Goal: Check status: Check status

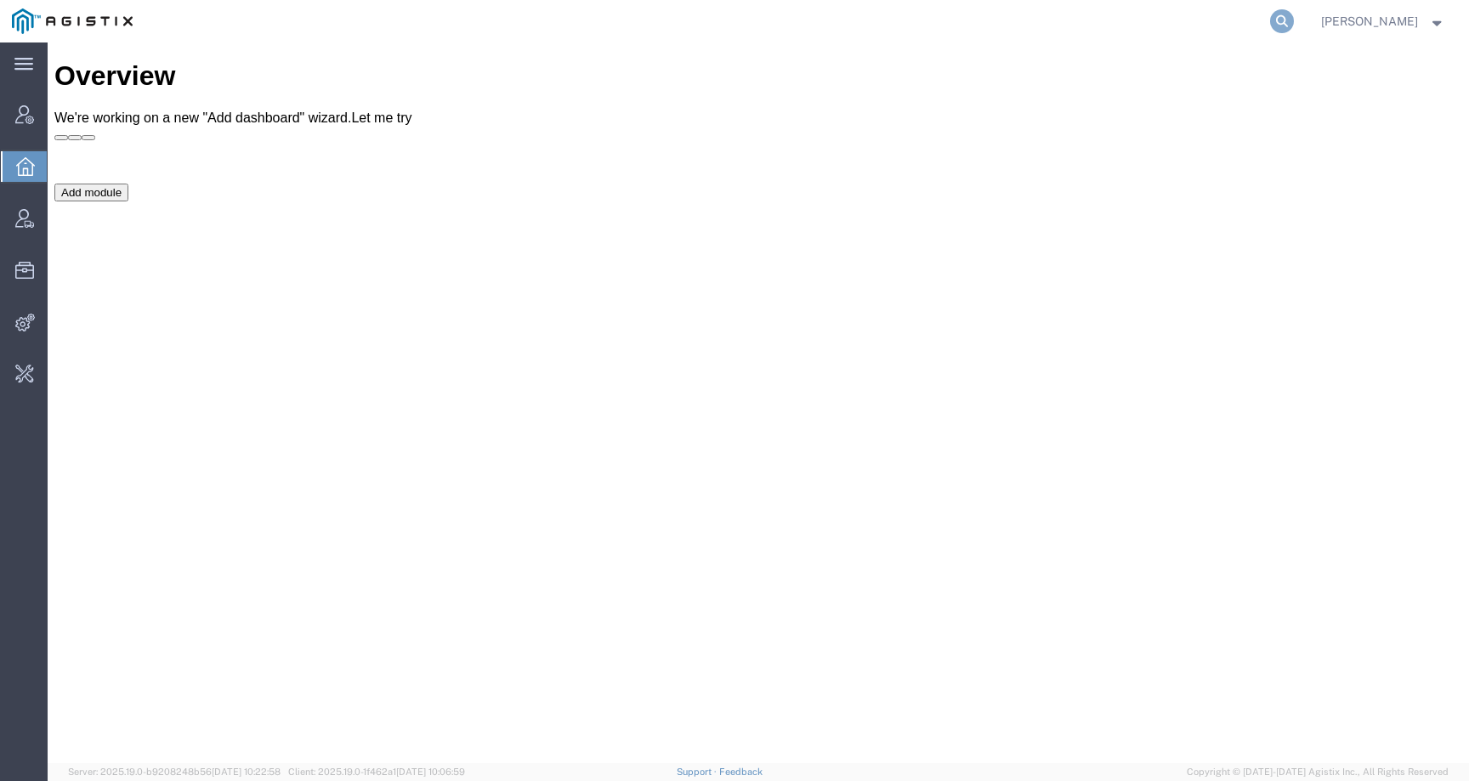
click at [1294, 20] on icon at bounding box center [1282, 21] width 24 height 24
click at [1224, 20] on input "search" at bounding box center [1011, 21] width 517 height 41
paste input "56890892"
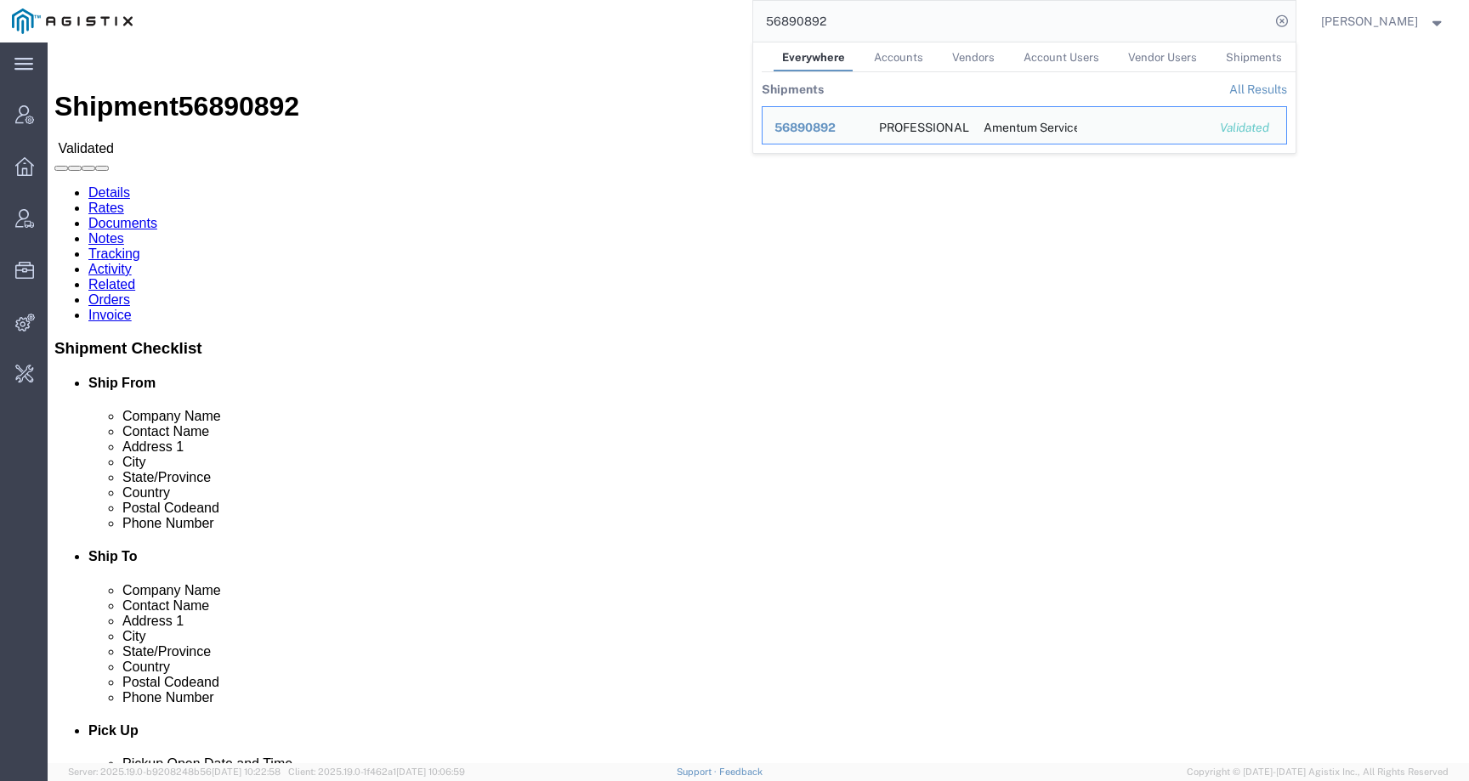
drag, startPoint x: 870, startPoint y: 24, endPoint x: 694, endPoint y: 24, distance: 176.0
click at [694, 24] on div "56890892 Everywhere Accounts Vendors Account Users Vendor Users Shipments Shipm…" at bounding box center [720, 21] width 1151 height 43
paste input "Matt Harvey"
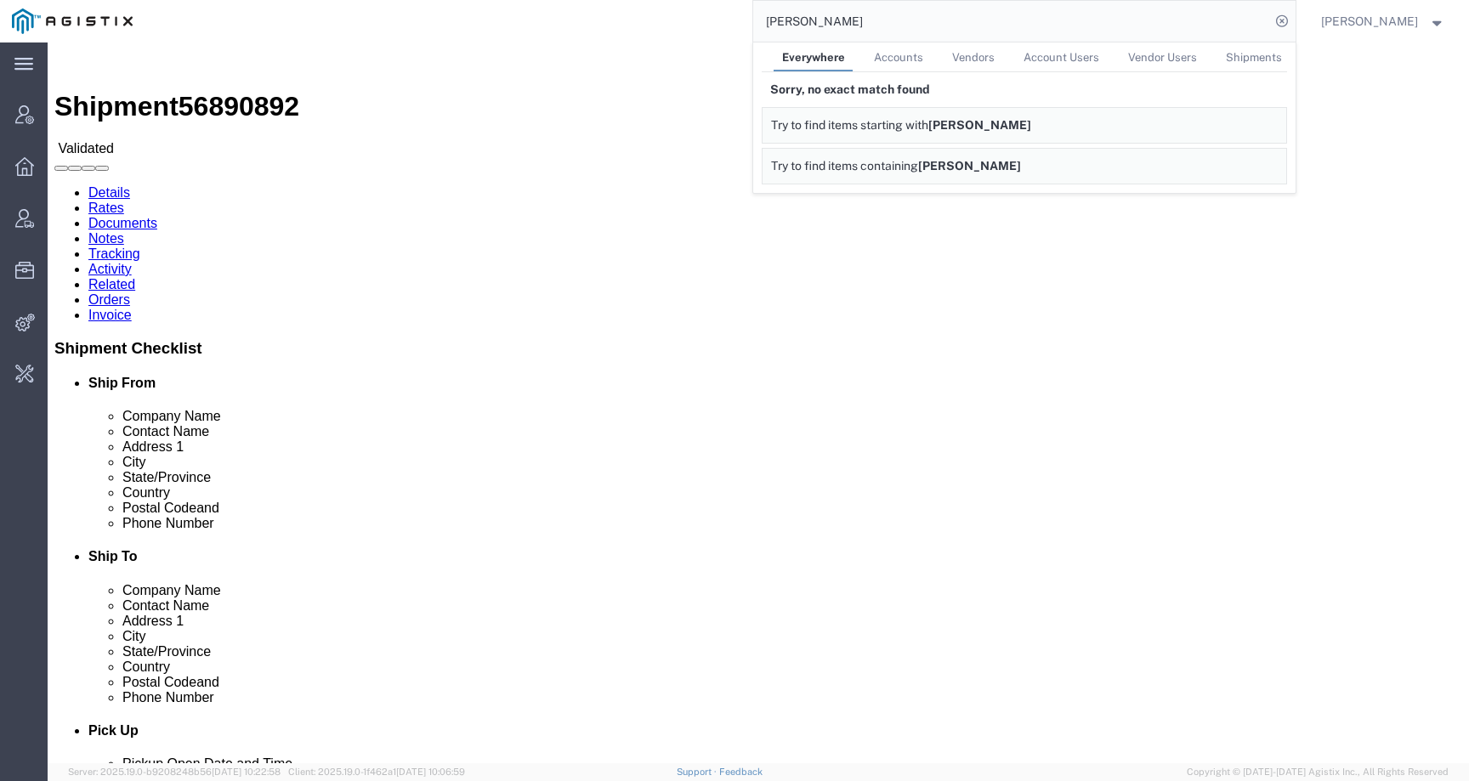
drag, startPoint x: 876, startPoint y: 20, endPoint x: 738, endPoint y: 19, distance: 137.7
click at [738, 19] on div "Matt Harvey Everywhere Accounts Vendors Account Users Vendor Users Shipments So…" at bounding box center [720, 21] width 1151 height 43
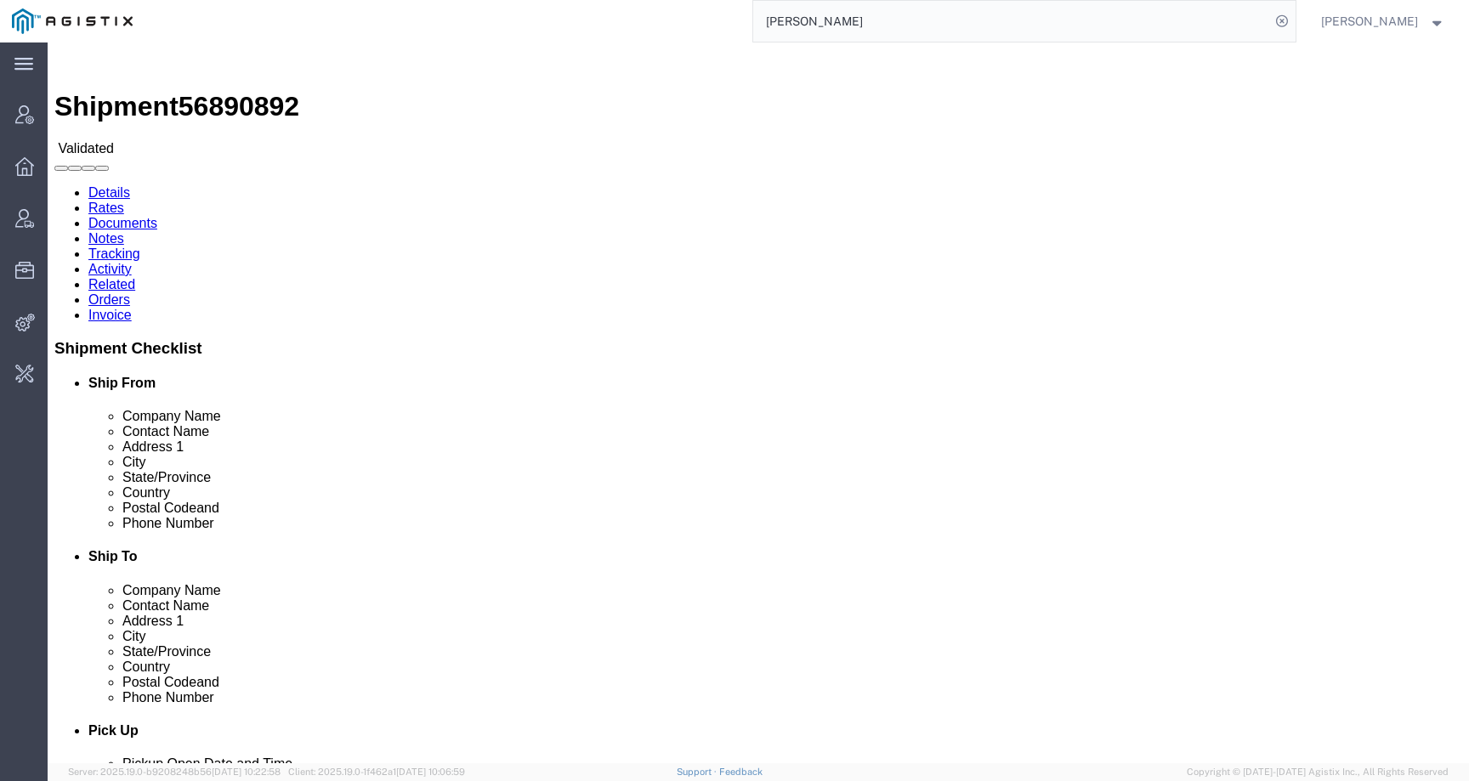
paste input "mwharvey@lkqcorp.com"
type input "mwharvey@lkqcorp.com"
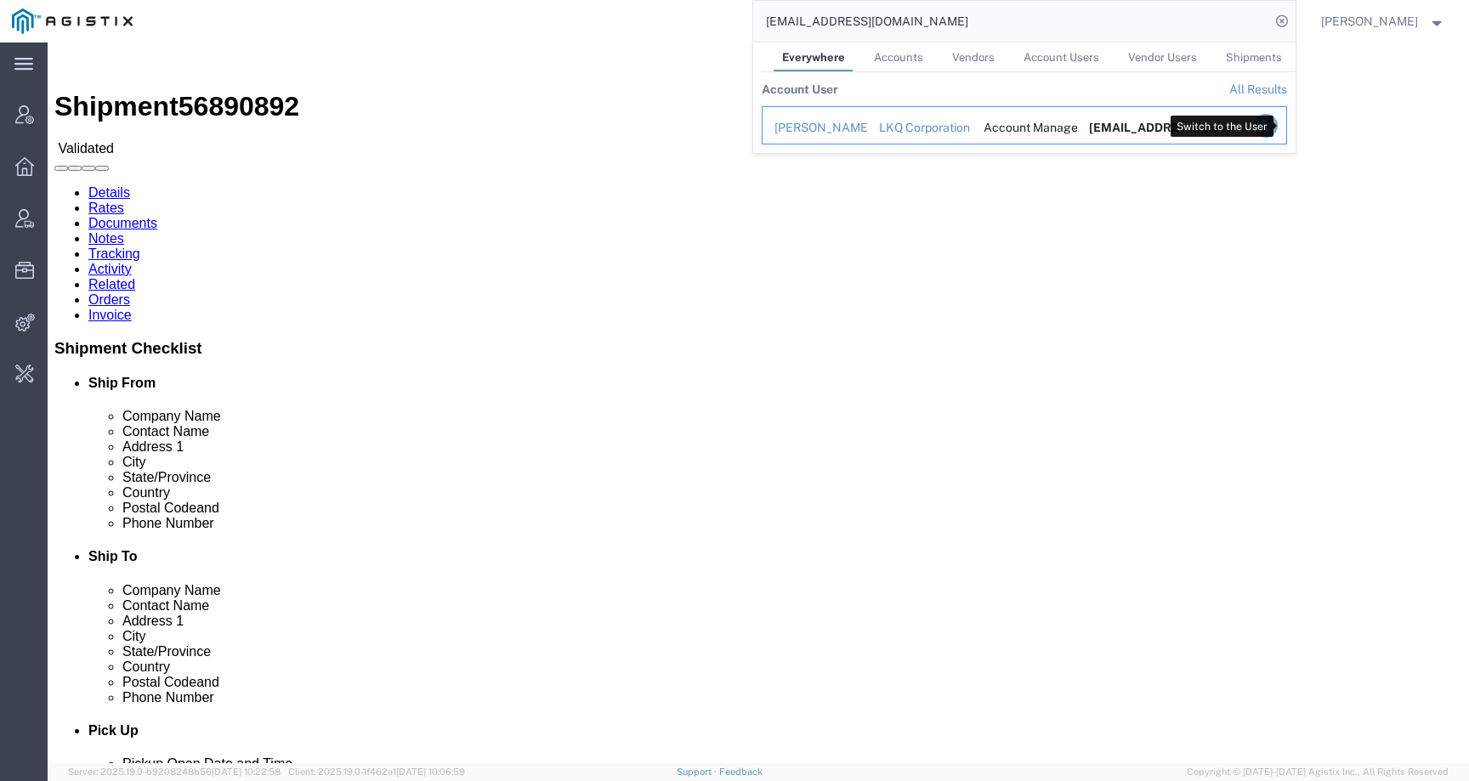
click at [1277, 123] on icon "Search Results" at bounding box center [1265, 126] width 24 height 24
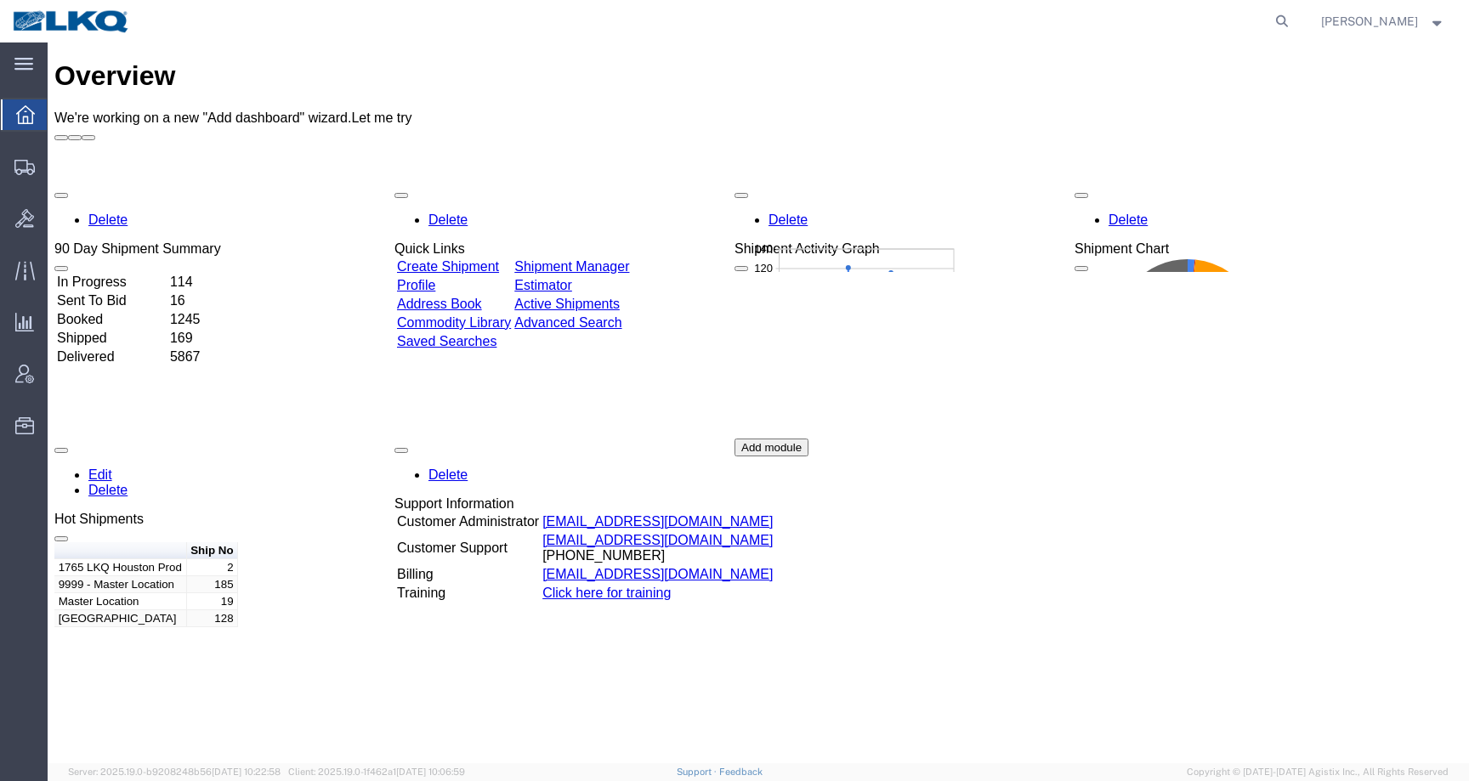
click at [57, 22] on img at bounding box center [71, 22] width 119 height 26
click at [12, 158] on div at bounding box center [25, 167] width 48 height 34
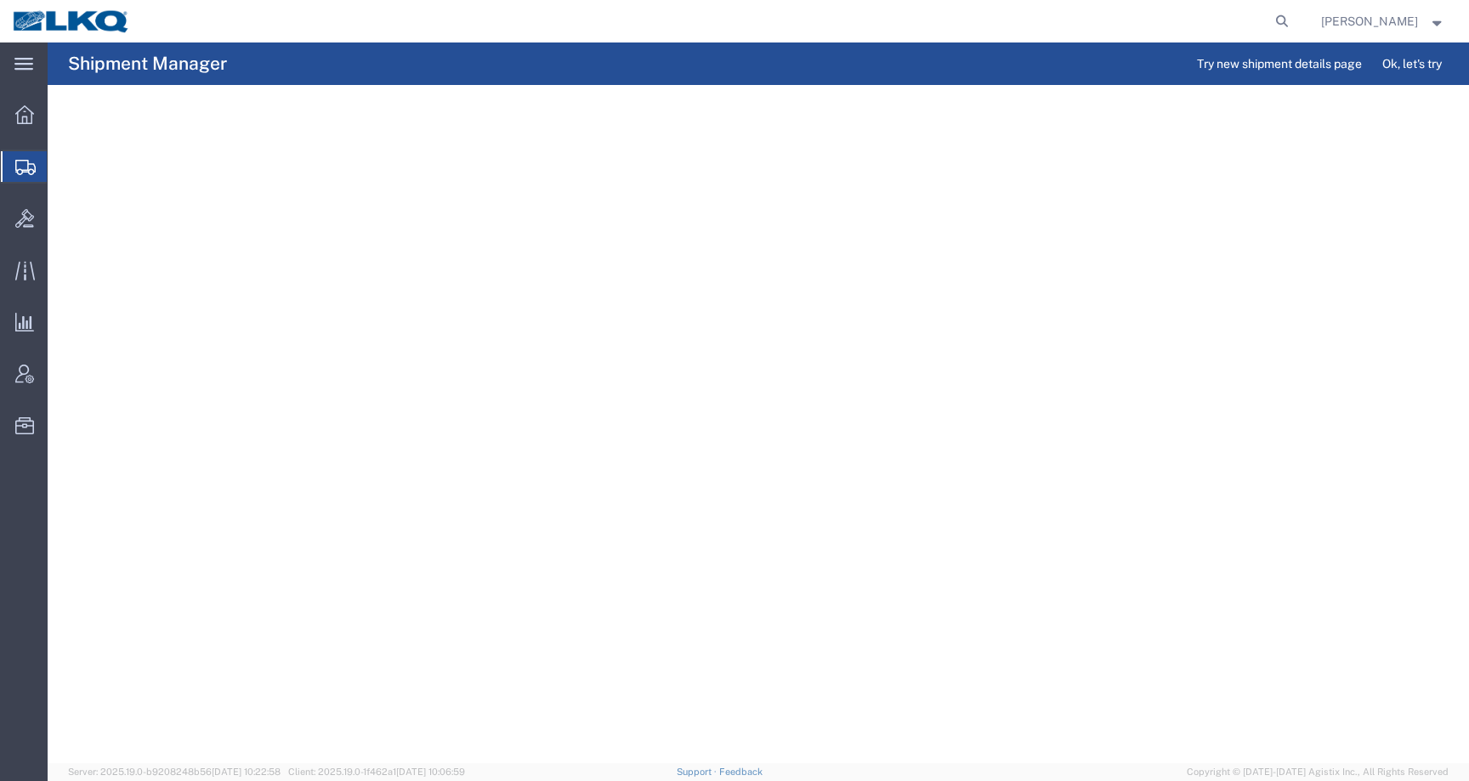
click at [48, 26] on img at bounding box center [71, 22] width 119 height 26
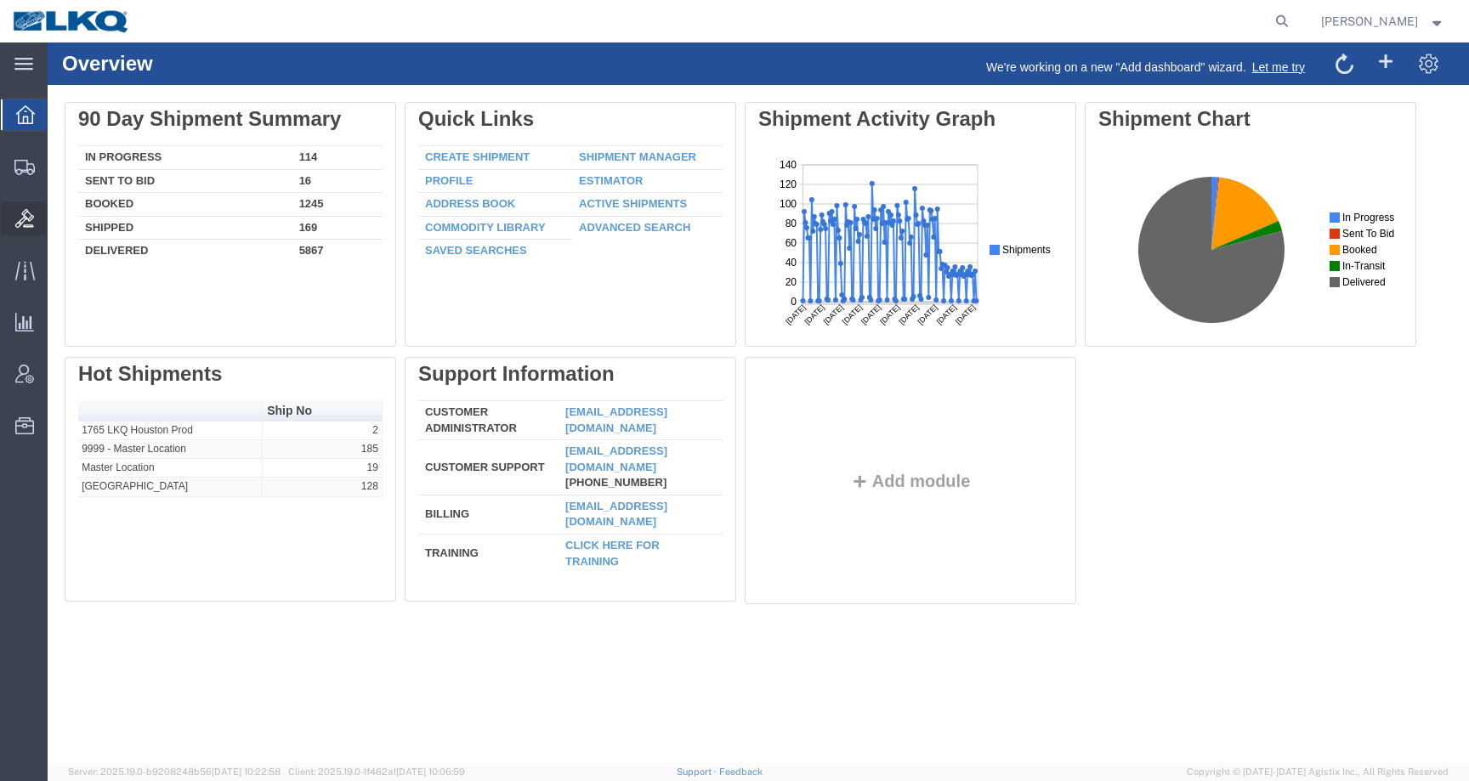
click at [31, 213] on icon at bounding box center [24, 218] width 19 height 19
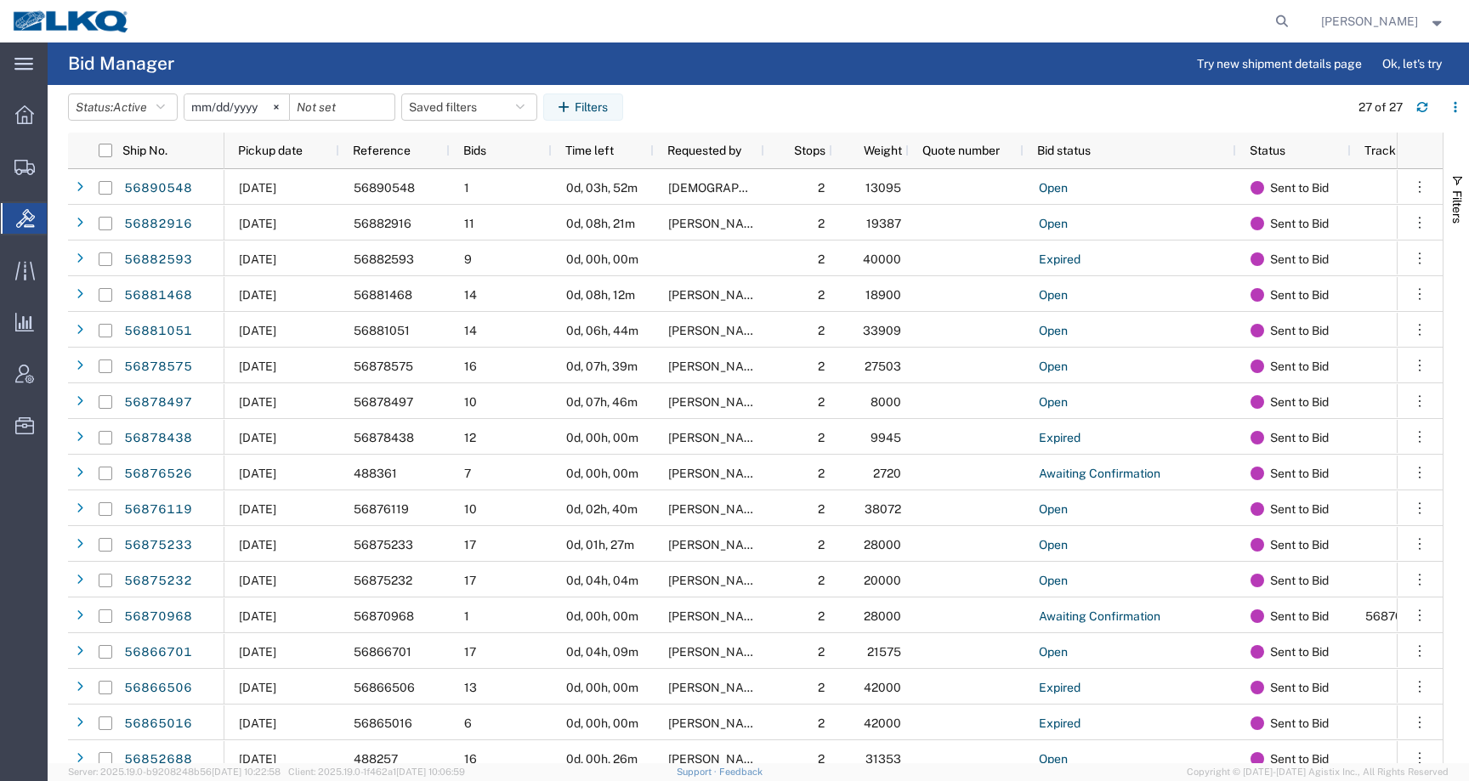
click at [1393, 28] on span "Matt Harvey" at bounding box center [1369, 21] width 97 height 19
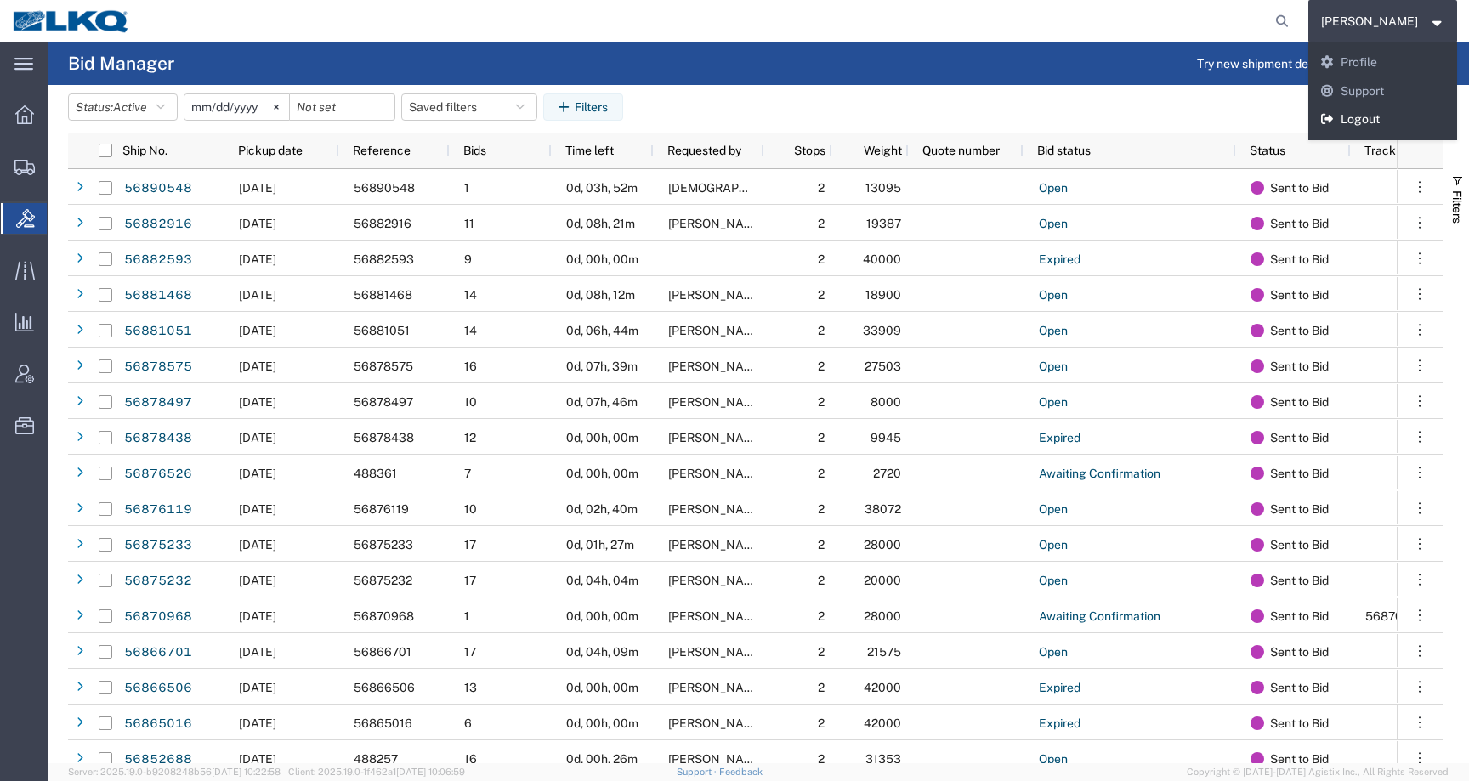
click at [1379, 121] on link "Logout" at bounding box center [1383, 119] width 150 height 29
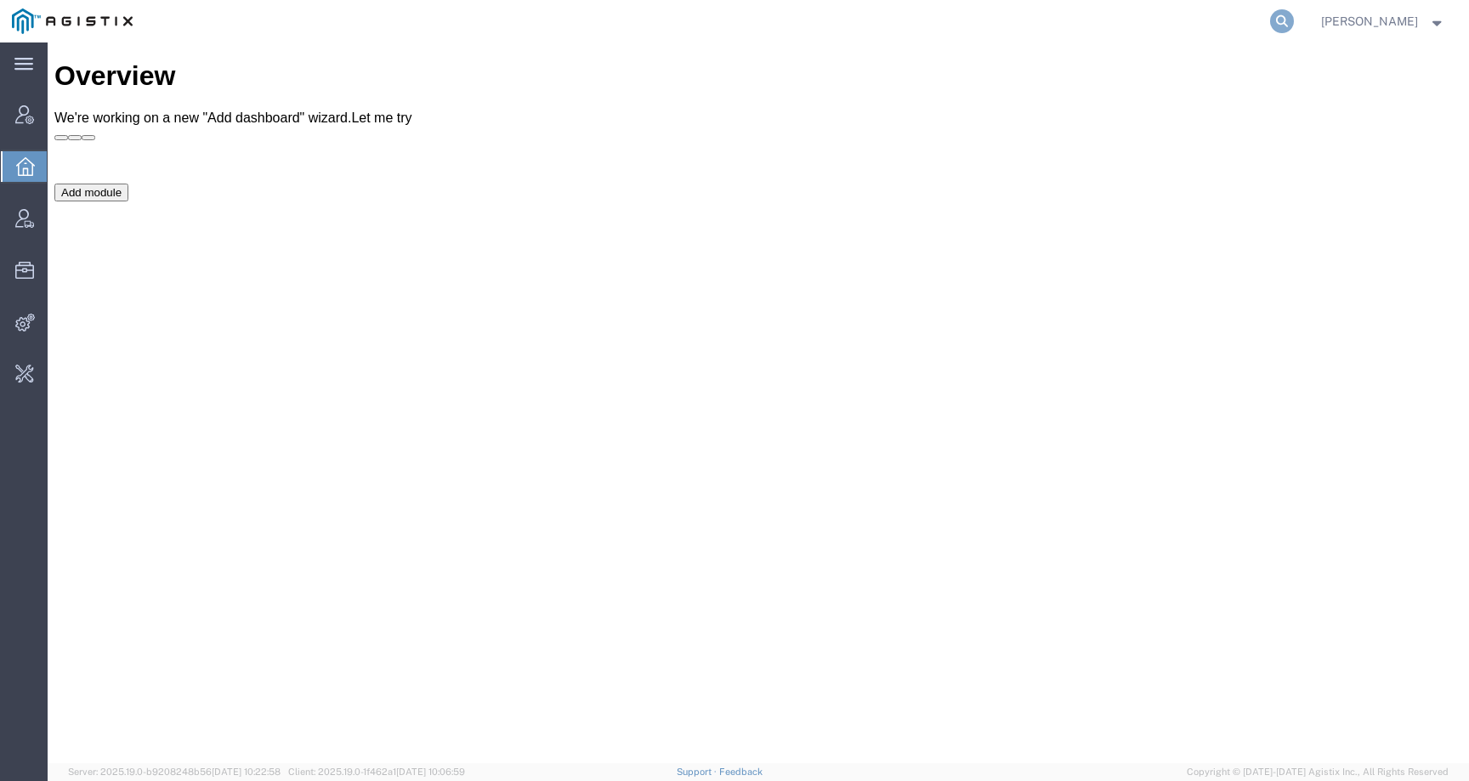
click at [1294, 13] on icon at bounding box center [1282, 21] width 24 height 24
click at [1201, 34] on input "search" at bounding box center [1011, 21] width 517 height 41
paste input "Sauber Mfg, Co."
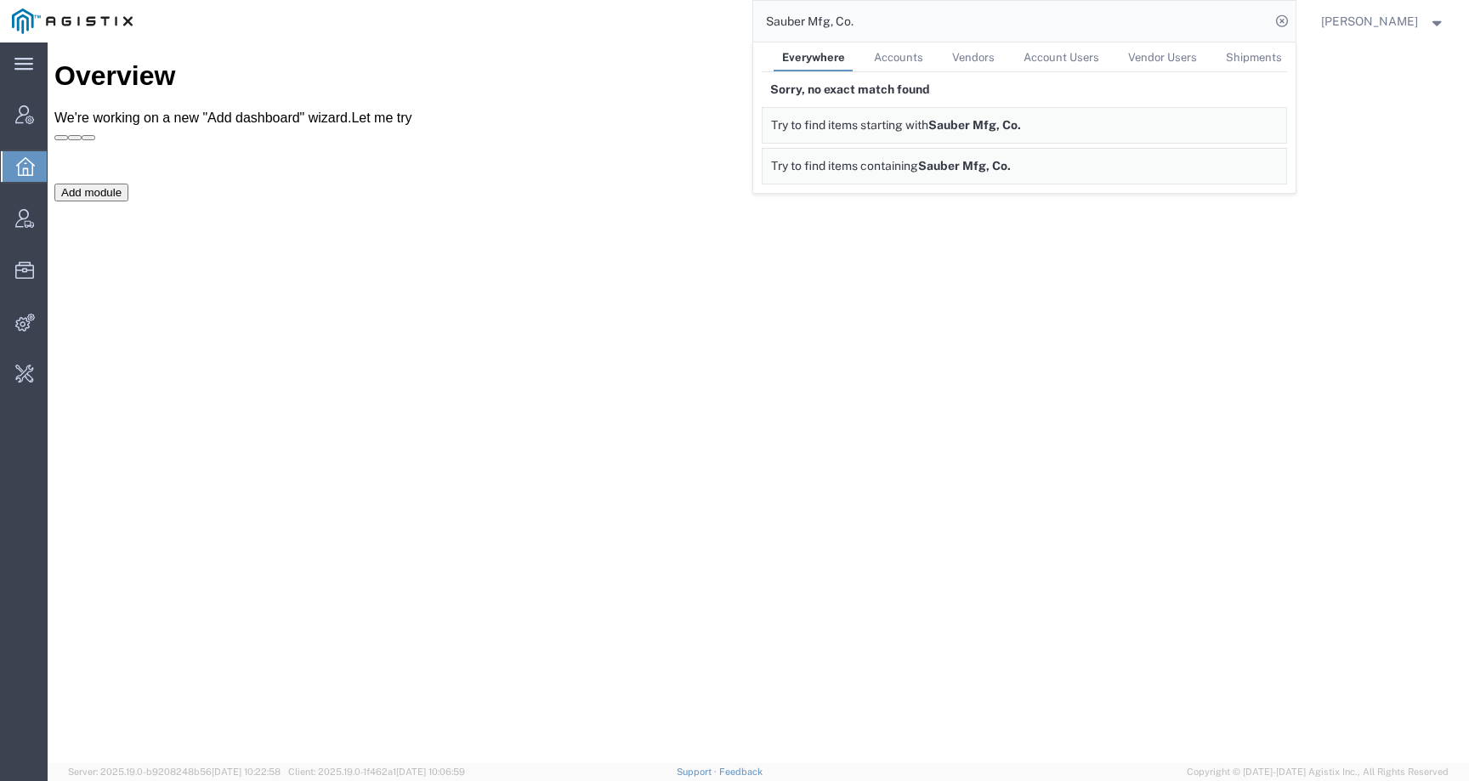
drag, startPoint x: 905, startPoint y: 26, endPoint x: 720, endPoint y: 22, distance: 184.5
click at [720, 23] on div "Sauber Mfg, Co. Everywhere Accounts Vendors Account Users Vendor Users Shipment…" at bounding box center [720, 21] width 1151 height 43
paste input "[EMAIL_ADDRESS][DOMAIN_NAME]"
drag, startPoint x: 934, startPoint y: 24, endPoint x: 701, endPoint y: 23, distance: 232.9
click at [703, 24] on div "[EMAIL_ADDRESS][DOMAIN_NAME] Everywhere Accounts Vendors Account Users Vendor U…" at bounding box center [720, 21] width 1151 height 43
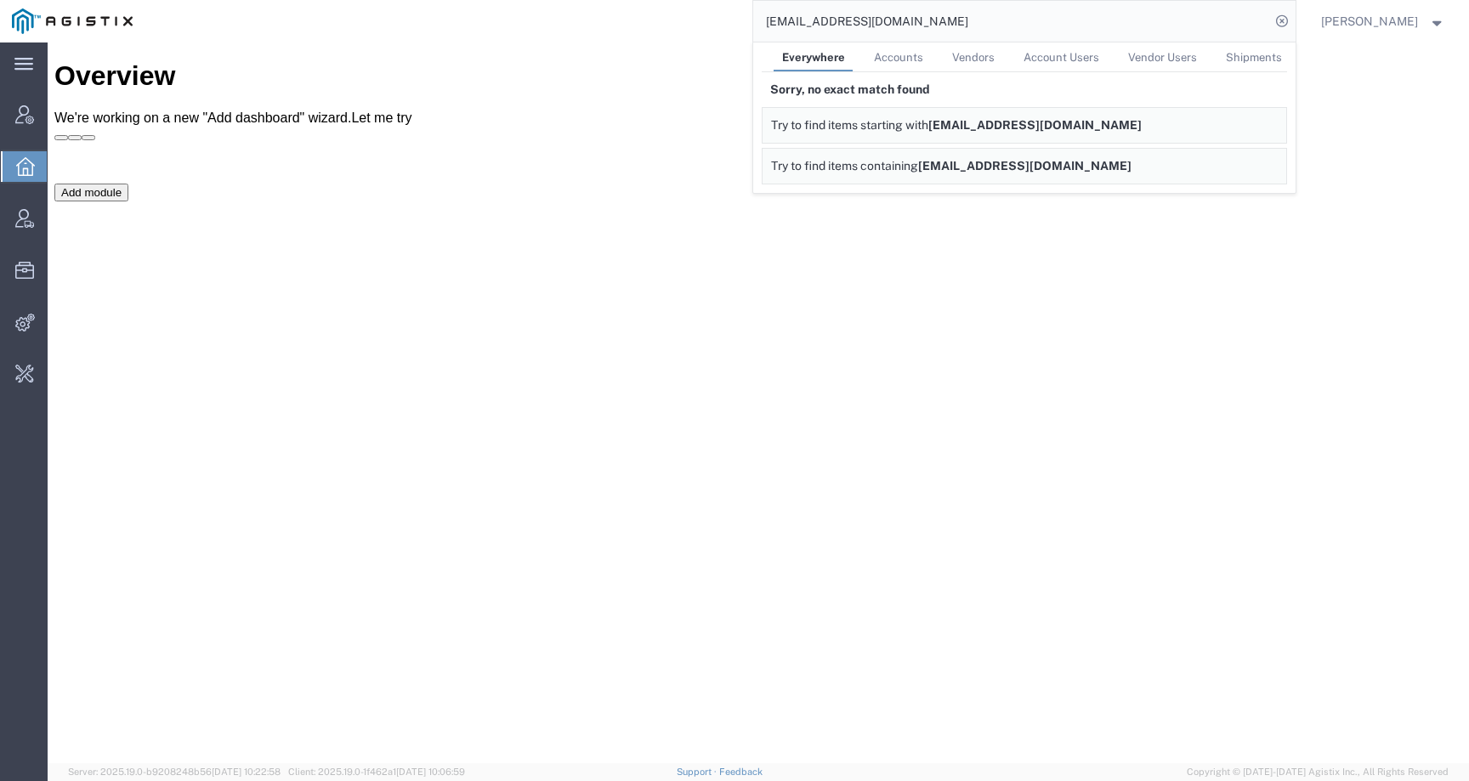
paste input "56890481"
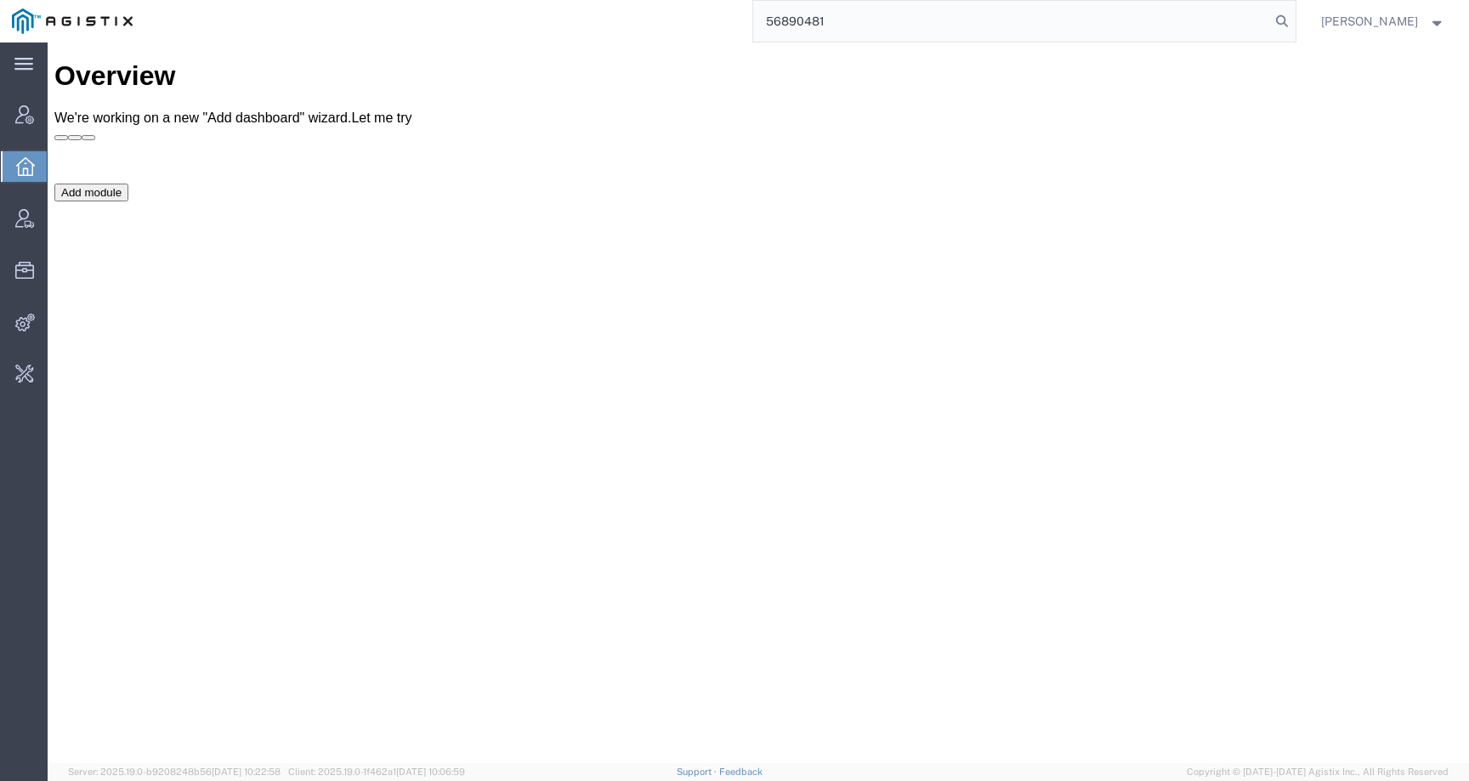
type input "56890481"
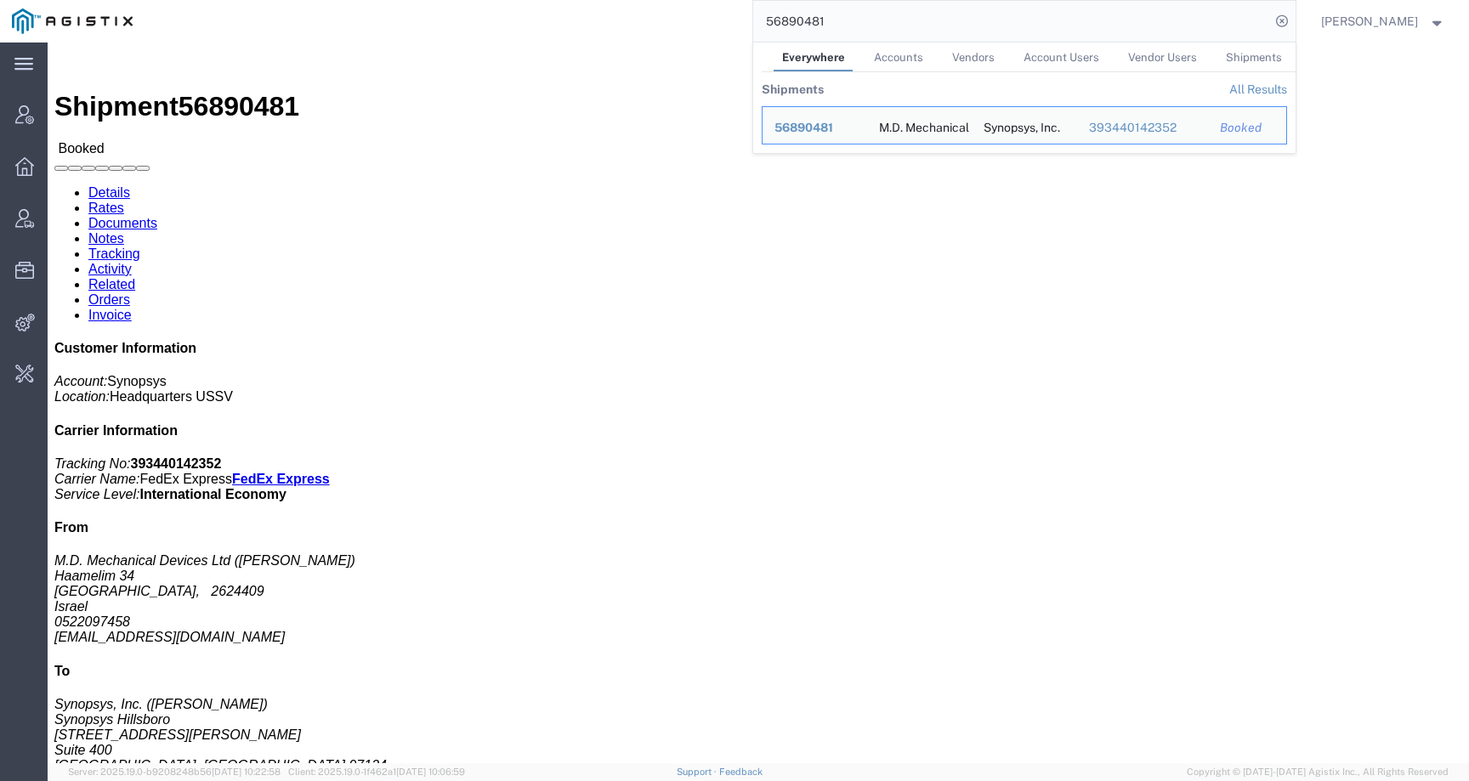
click link "Activity"
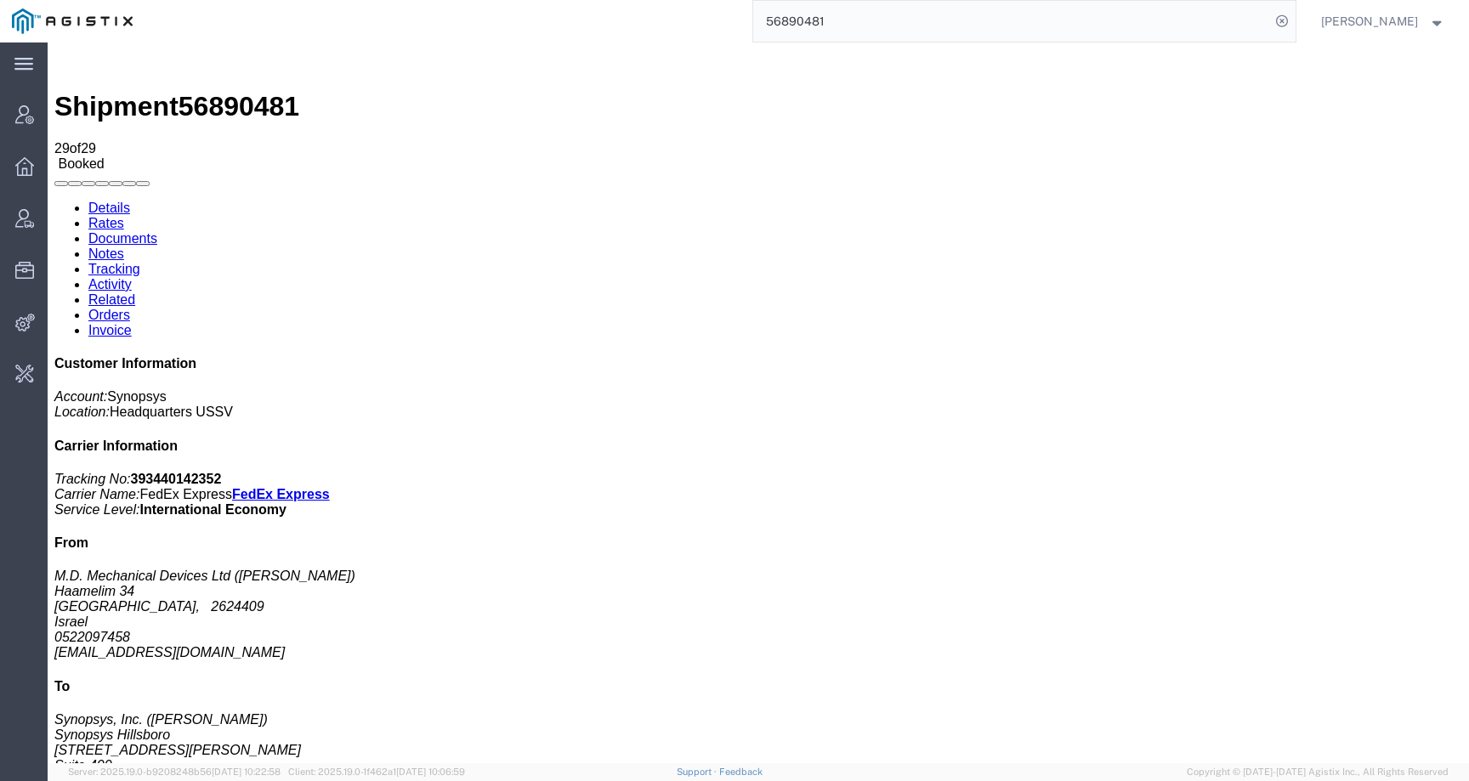
scroll to position [1006, 0]
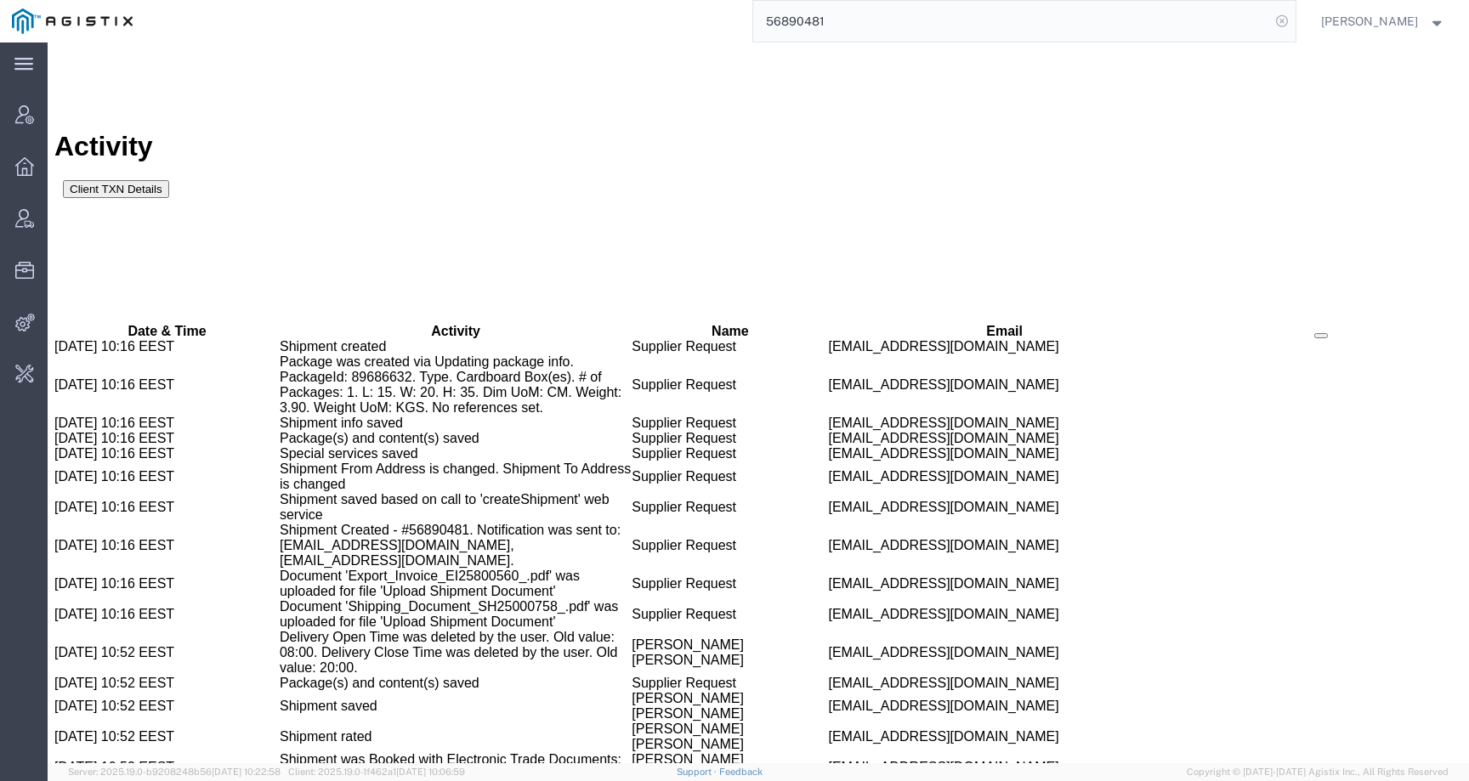
click at [1294, 26] on icon at bounding box center [1282, 21] width 24 height 24
click at [1255, 24] on input "search" at bounding box center [1011, 21] width 517 height 41
paste input "Rich Paquelet"
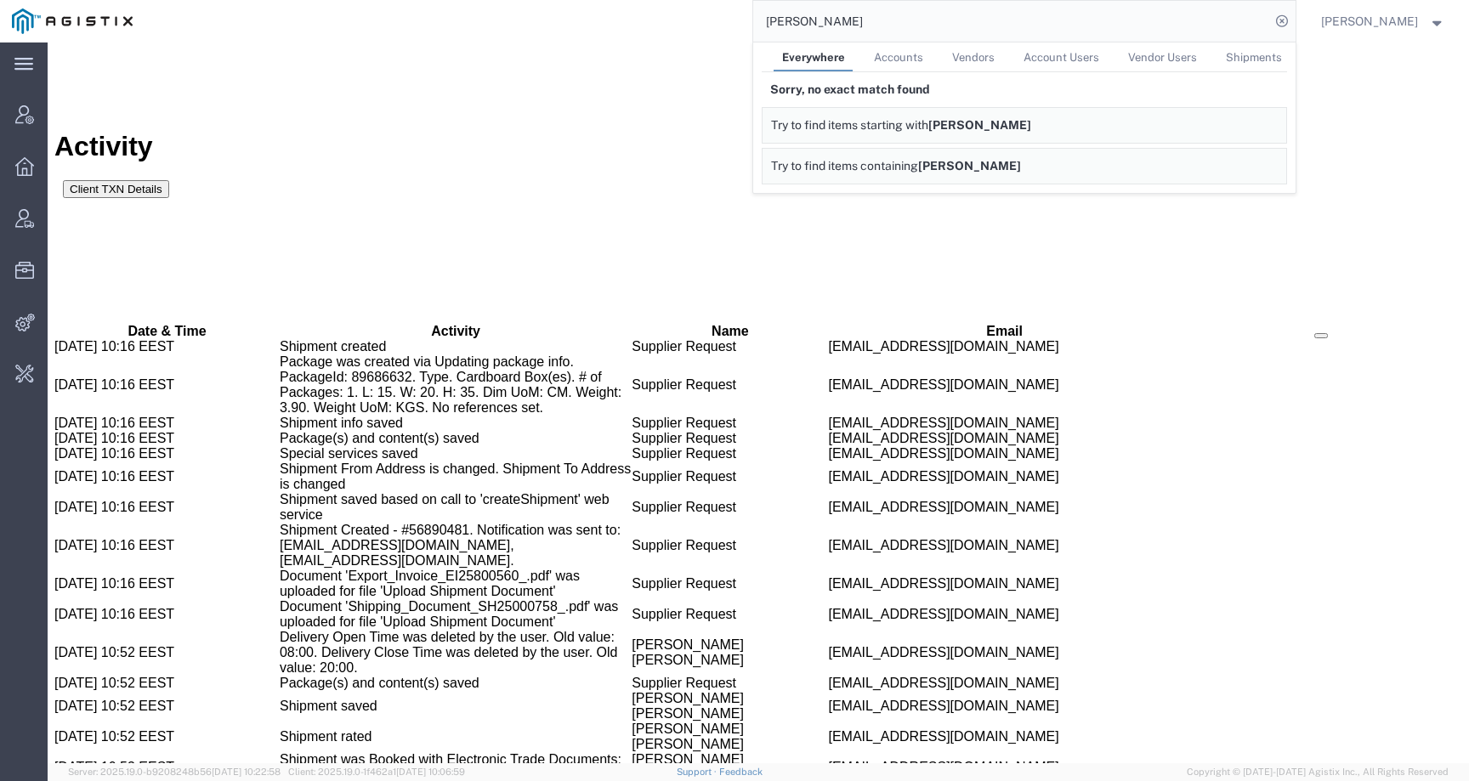
drag, startPoint x: 834, startPoint y: 17, endPoint x: 672, endPoint y: 17, distance: 162.4
click at [672, 17] on div "Rich Paquelet Everywhere Accounts Vendors Account Users Vendor Users Shipments …" at bounding box center [720, 21] width 1151 height 43
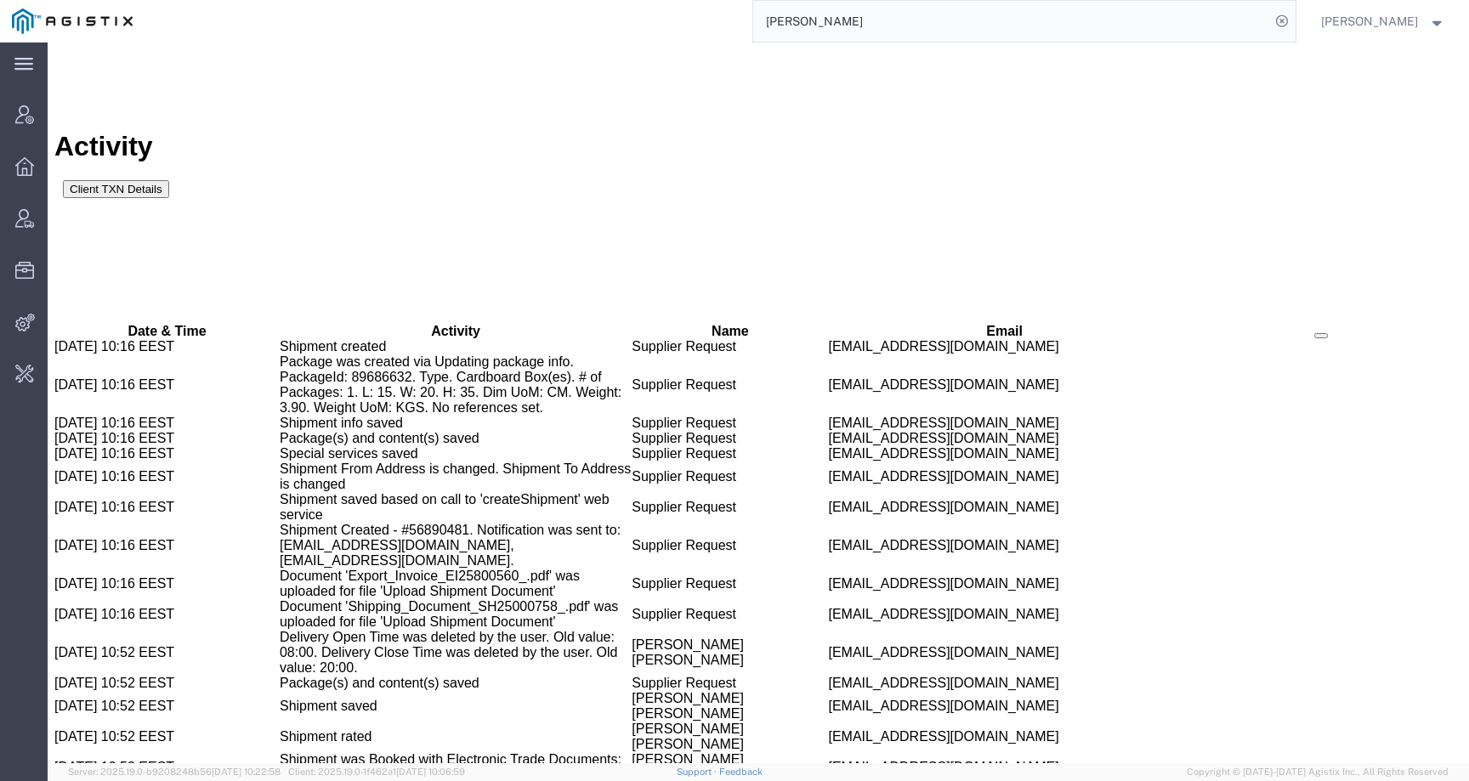
paste input "rich.paquelet@resapower.com"
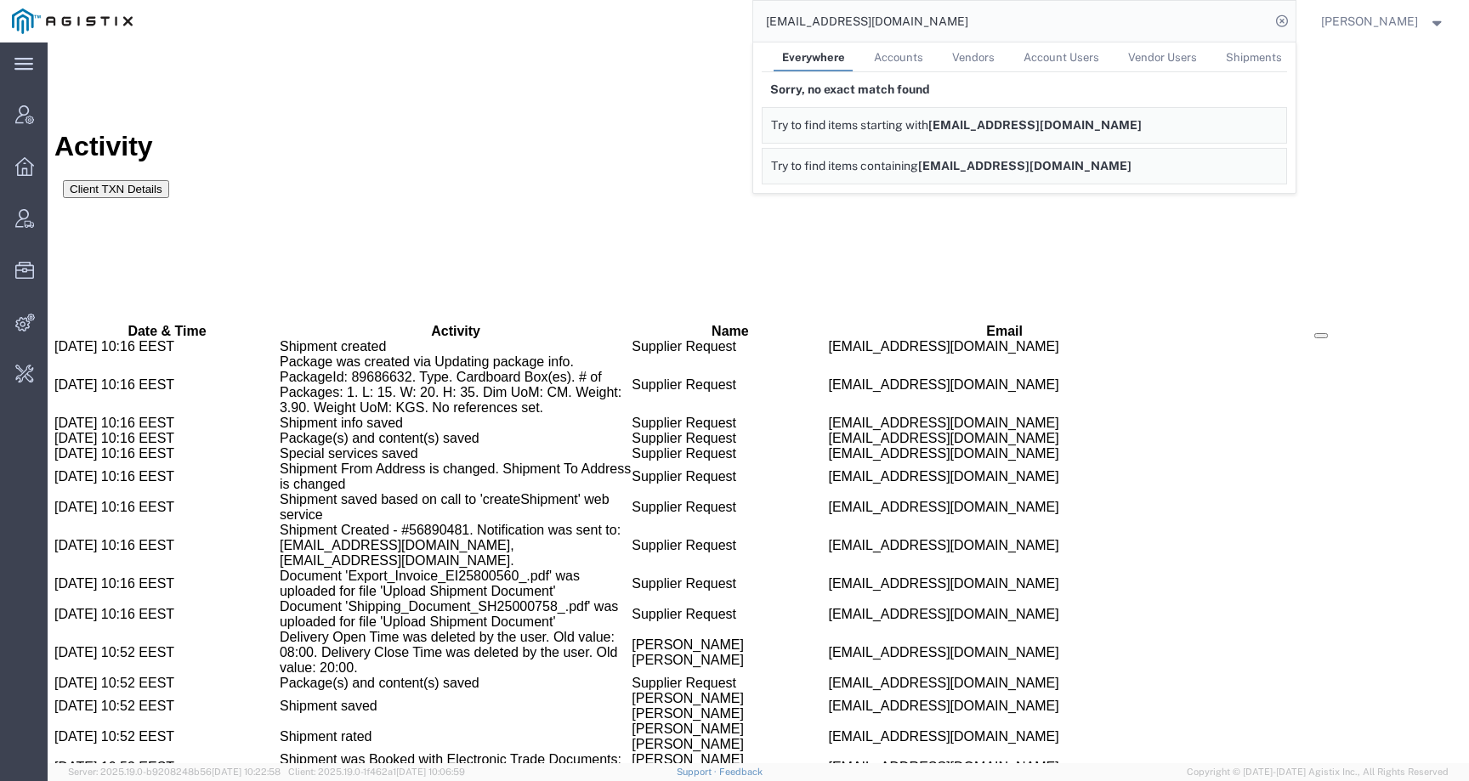
drag, startPoint x: 961, startPoint y: 28, endPoint x: 716, endPoint y: 28, distance: 244.8
click at [716, 28] on div "rich.paquelet@resapower.com Everywhere Accounts Vendors Account Users Vendor Us…" at bounding box center [720, 21] width 1151 height 43
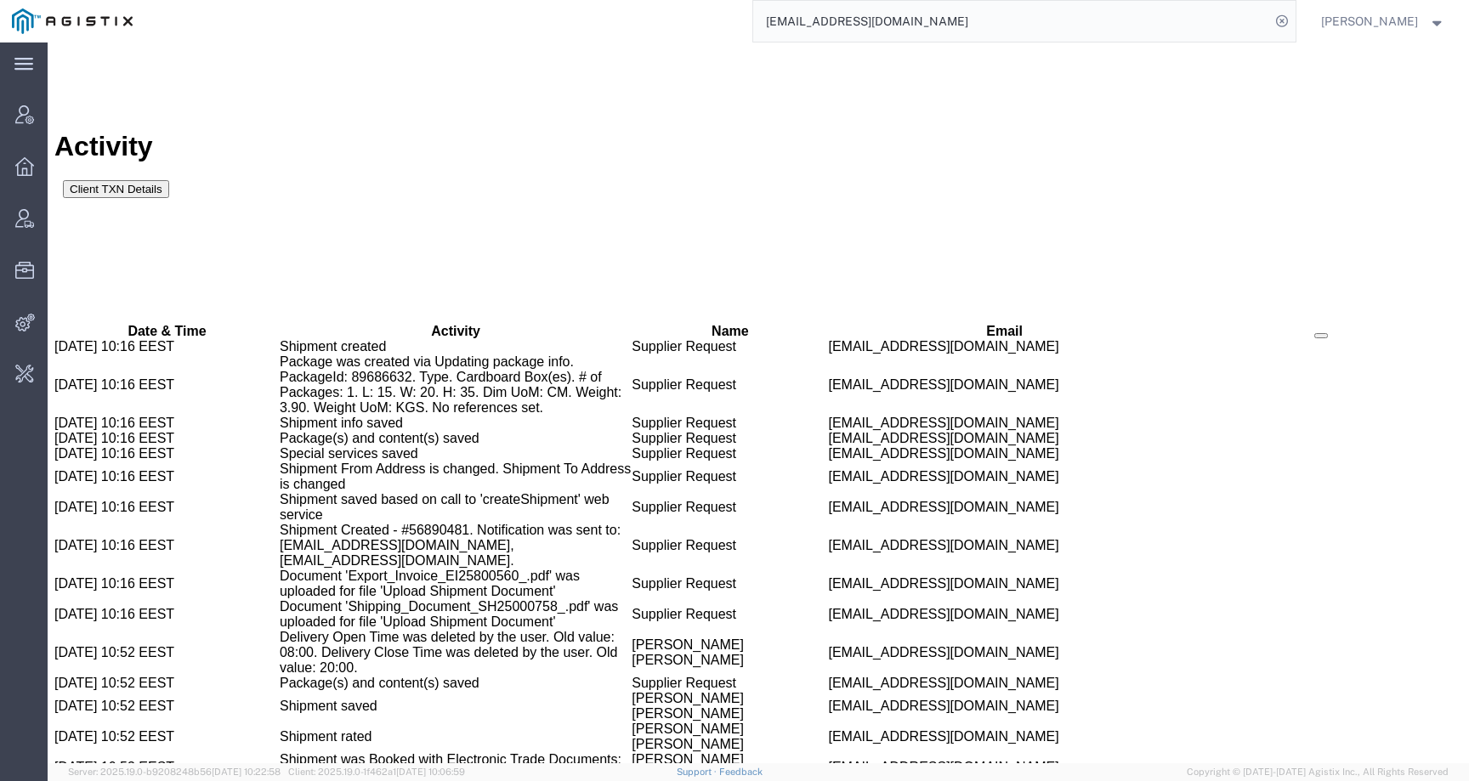
drag, startPoint x: 906, startPoint y: 26, endPoint x: 640, endPoint y: 23, distance: 266.1
click at [641, 24] on div "rich.paquelet@resapower.com" at bounding box center [720, 21] width 1151 height 43
paste input "bigpowertransformers"
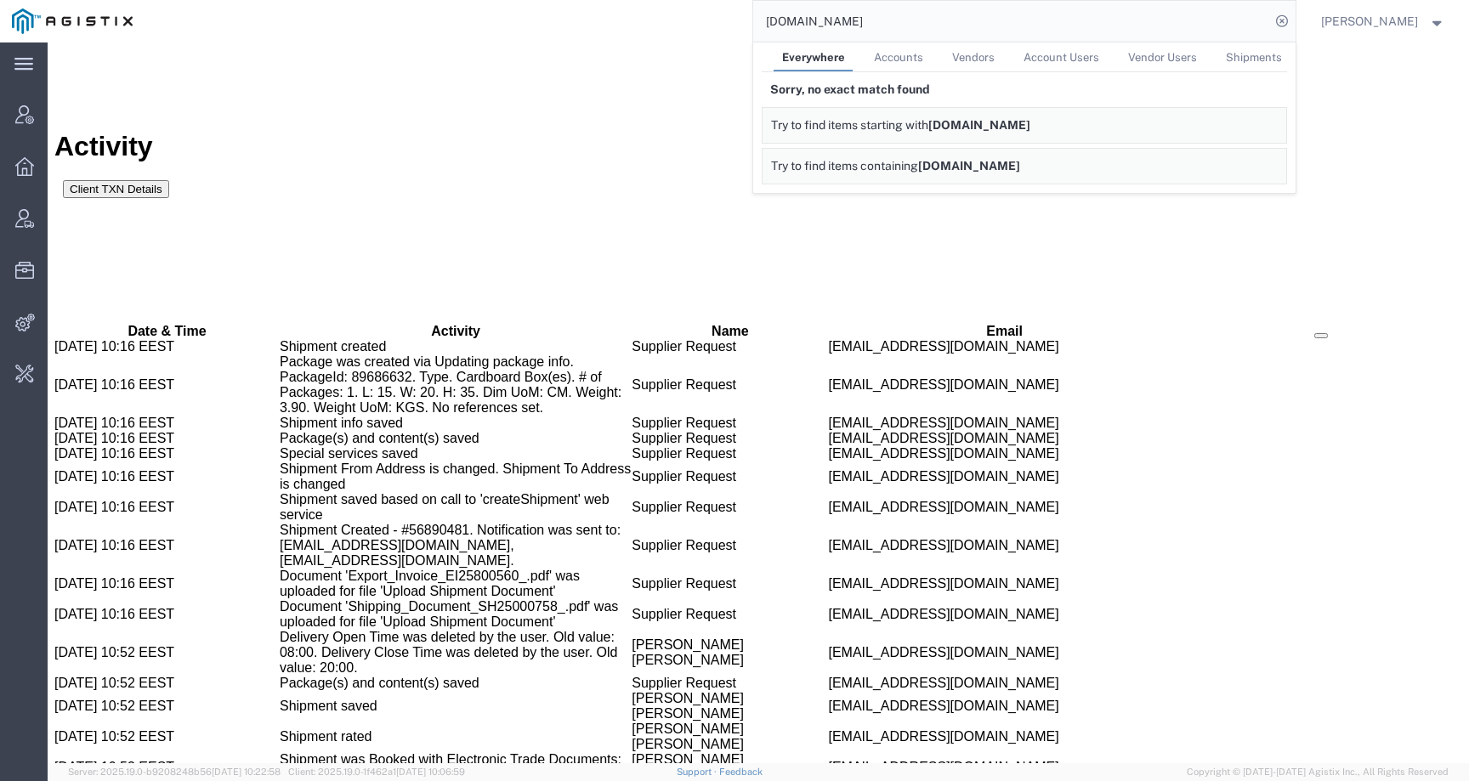
drag, startPoint x: 950, startPoint y: 26, endPoint x: 696, endPoint y: 26, distance: 254.2
click at [696, 26] on div "bigpowertransformers.com Everywhere Accounts Vendors Account Users Vendor Users…" at bounding box center [720, 21] width 1151 height 43
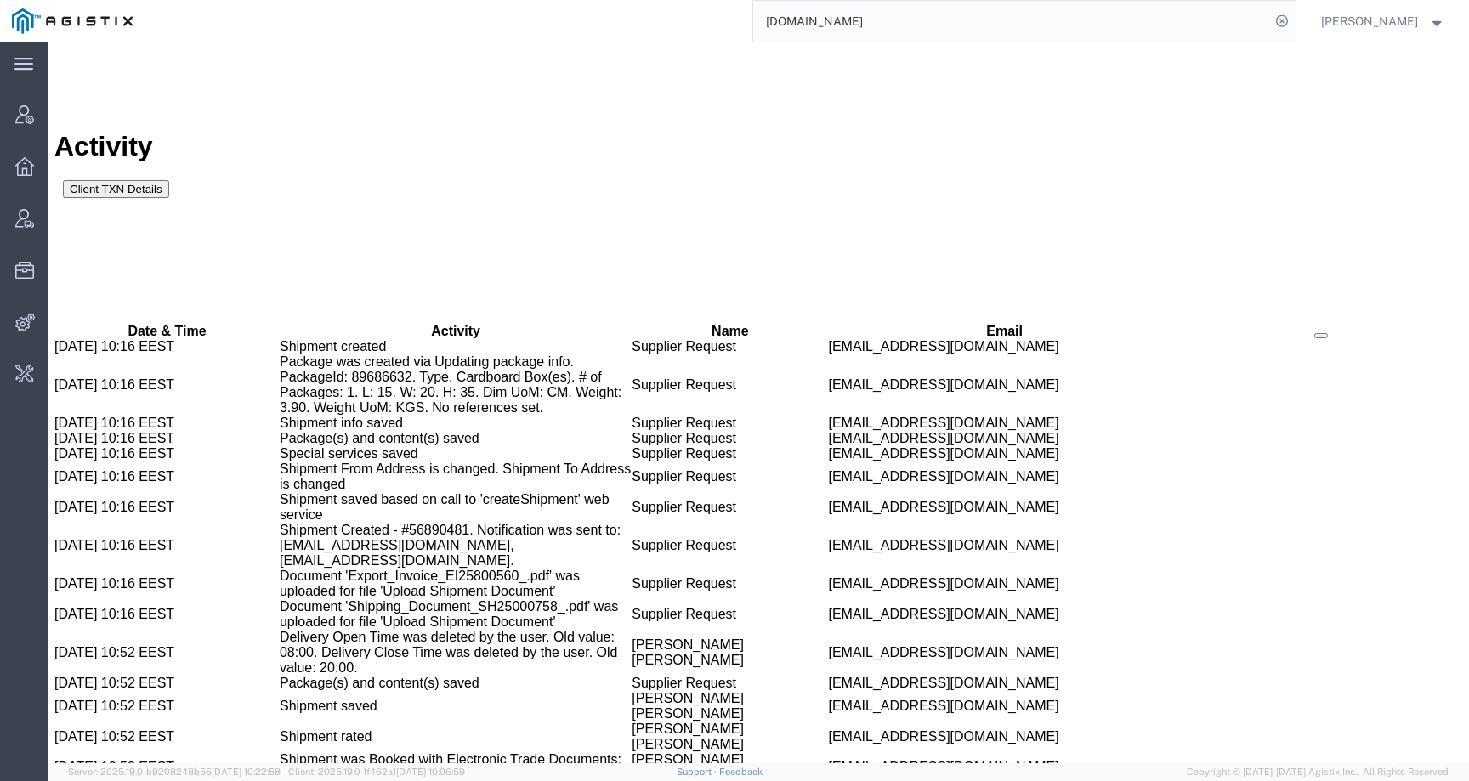
paste input "rich.paquelet@resapower"
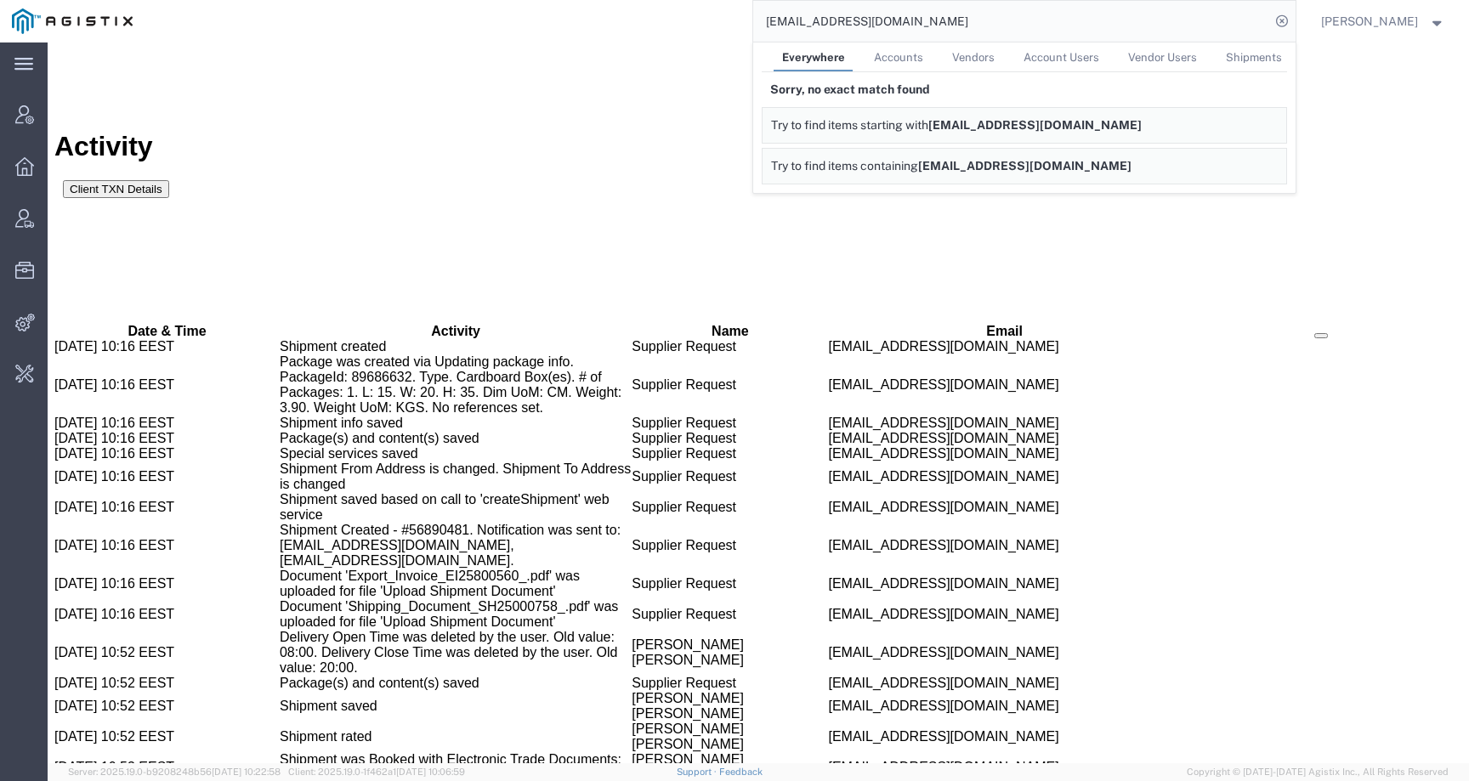
click at [922, 59] on span "Accounts" at bounding box center [898, 57] width 49 height 13
click at [976, 60] on span "Vendors" at bounding box center [971, 57] width 43 height 13
click at [1047, 60] on span "Account Users" at bounding box center [1060, 57] width 76 height 13
drag, startPoint x: 990, startPoint y: 14, endPoint x: 738, endPoint y: 14, distance: 252.5
click at [738, 14] on div "rich.paquelet@resapower.com Everywhere Accounts Vendors Account Users Vendor Us…" at bounding box center [720, 21] width 1151 height 43
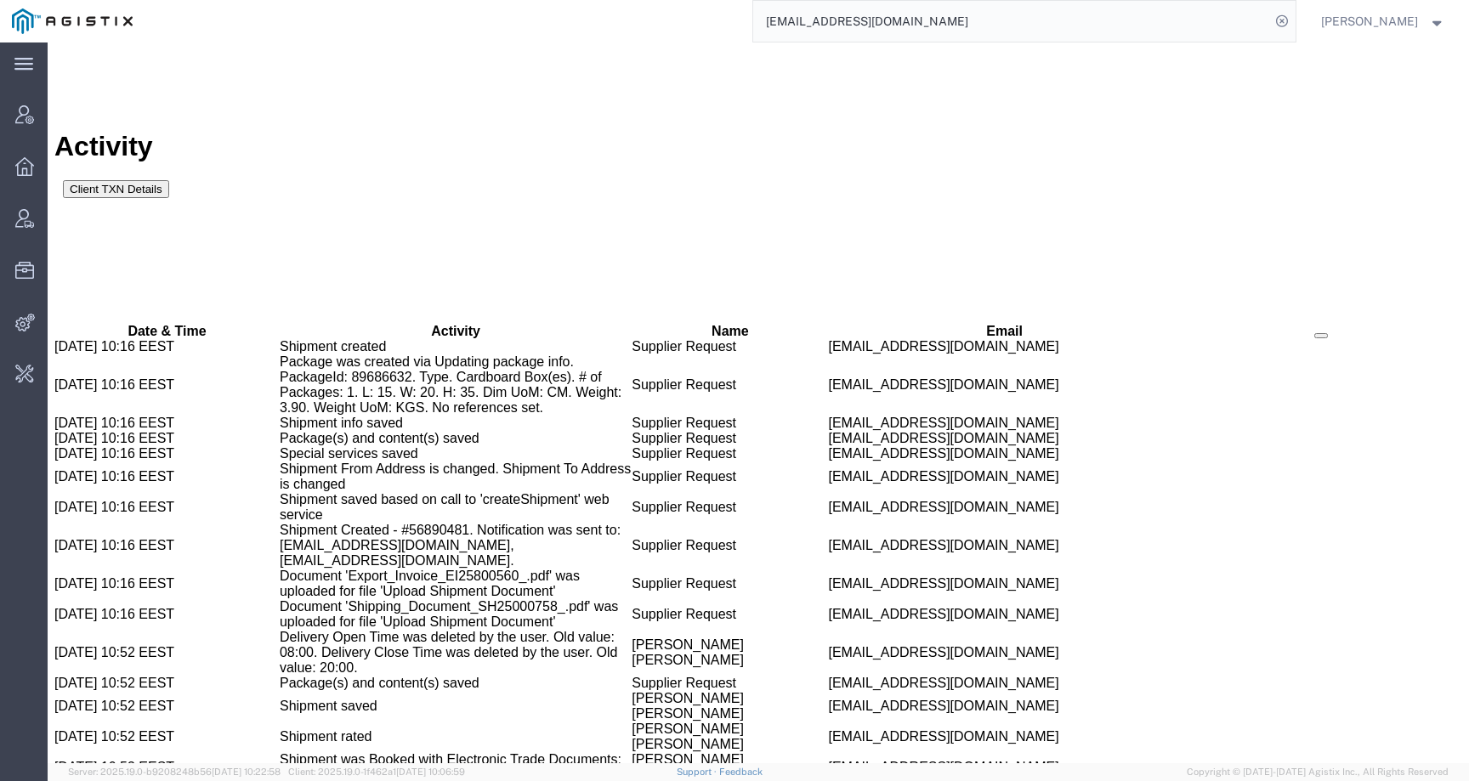
paste input "Power Asset Recovery Corporation"
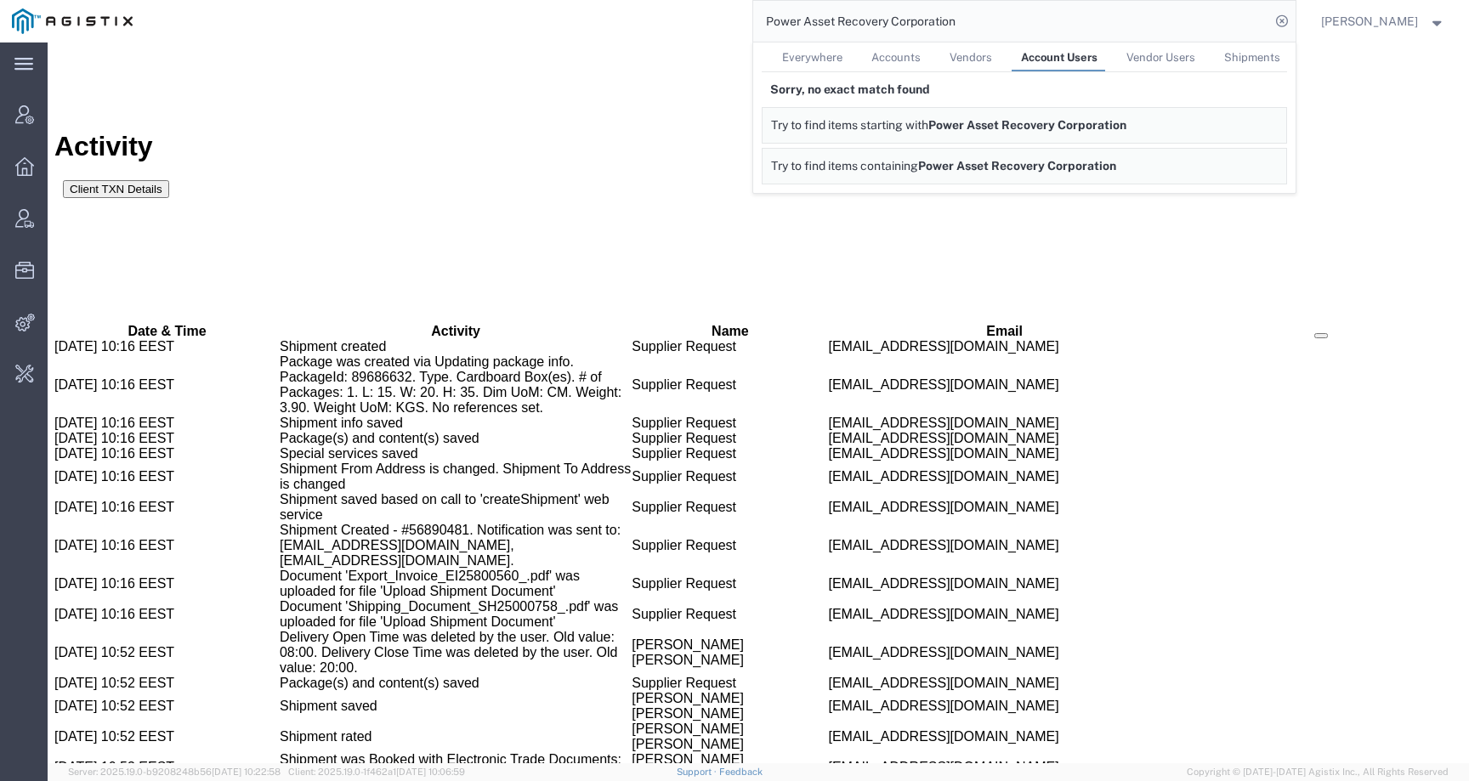
drag, startPoint x: 999, startPoint y: 25, endPoint x: 754, endPoint y: 26, distance: 244.8
click at [754, 26] on div "Power Asset Recovery Corporation Everywhere Accounts Vendors Account Users Vend…" at bounding box center [720, 21] width 1151 height 43
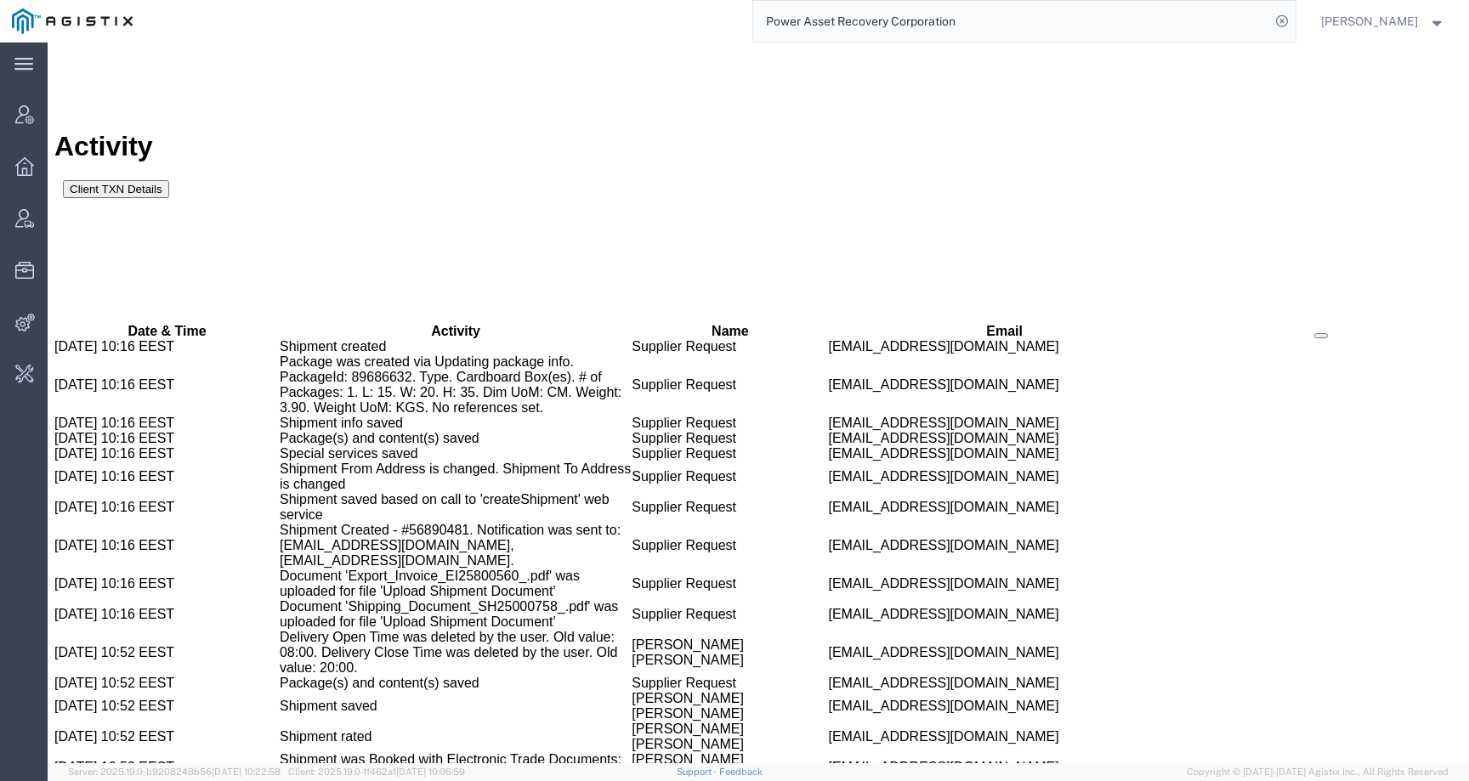
paste input "bigpowertransformers.com"
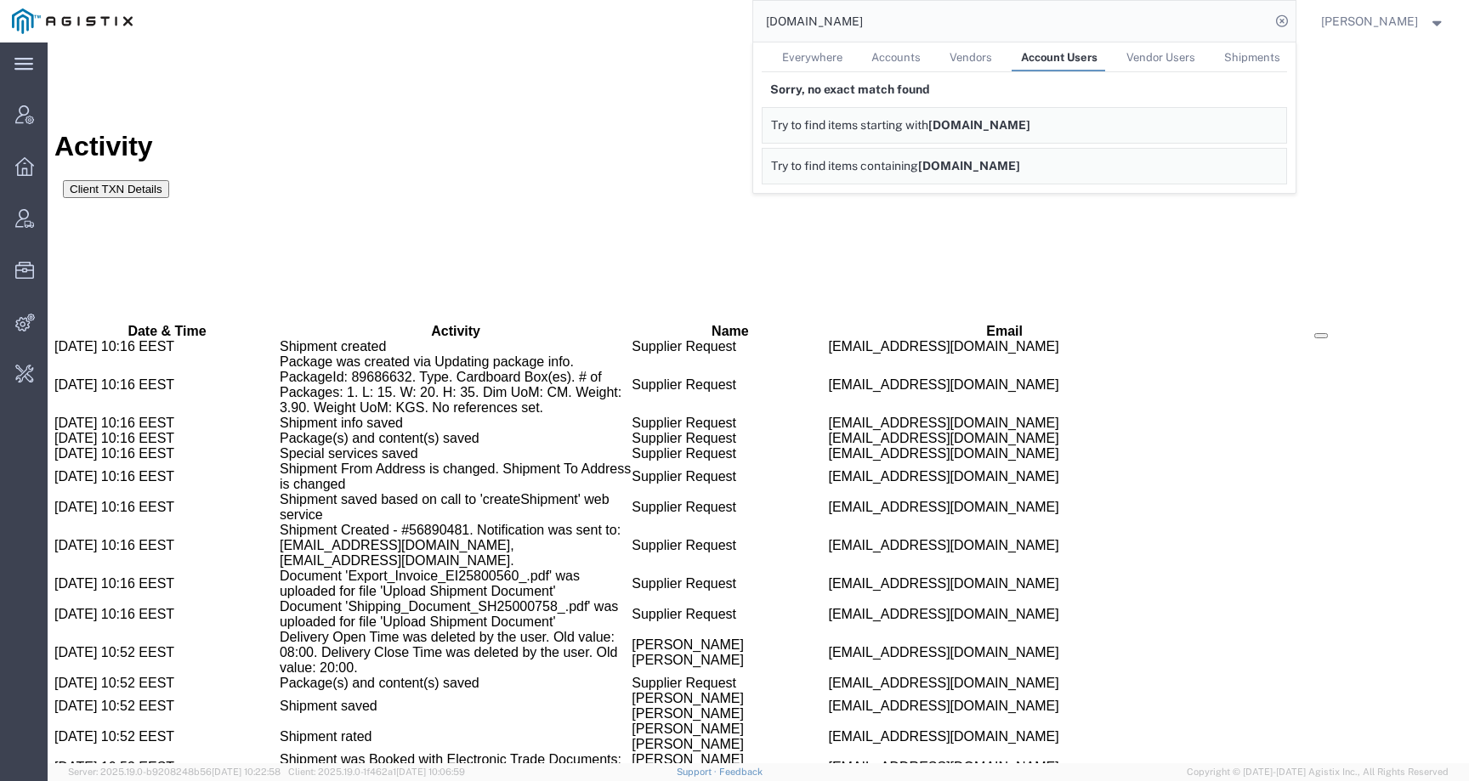
click at [843, 61] on span "Everywhere" at bounding box center [812, 57] width 60 height 13
drag, startPoint x: 964, startPoint y: 18, endPoint x: 712, endPoint y: 18, distance: 251.6
click at [712, 18] on div "bigpowertransformers.com Everywhere Accounts Vendors Account Users Vendor Users…" at bounding box center [720, 21] width 1151 height 43
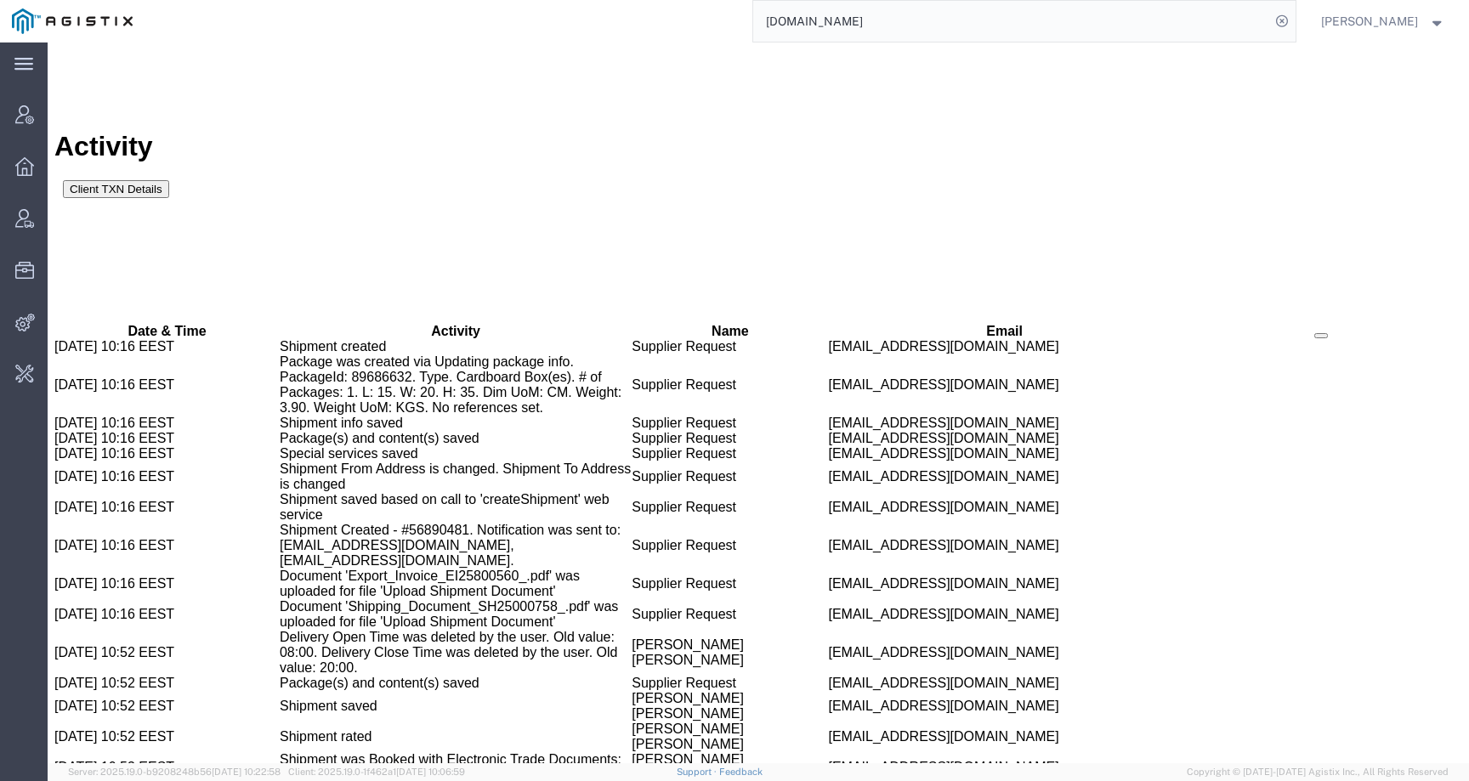
paste input "Power Asset Recovery"
type input "Power Asset Recovery"
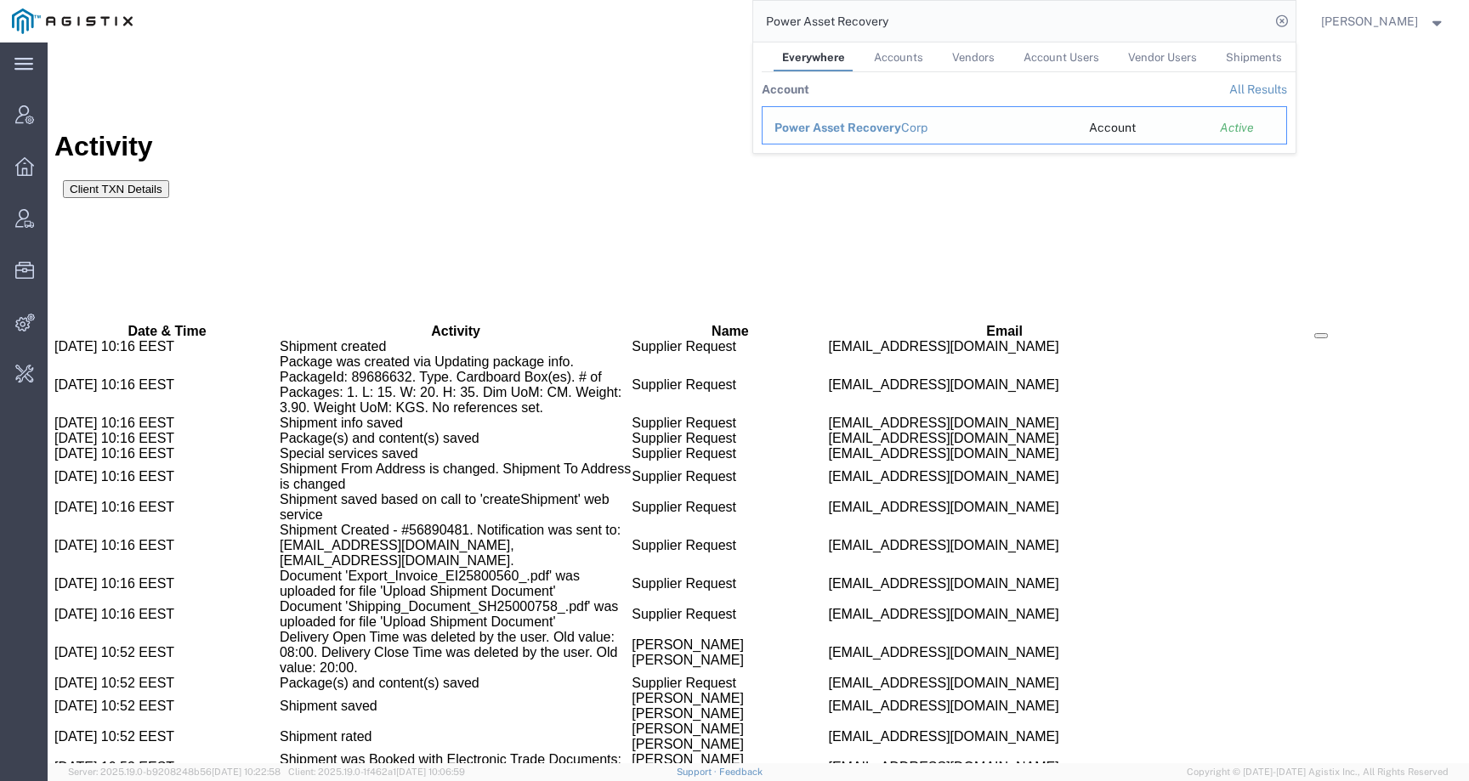
click at [901, 127] on span "Power Asset Recovery" at bounding box center [837, 128] width 127 height 14
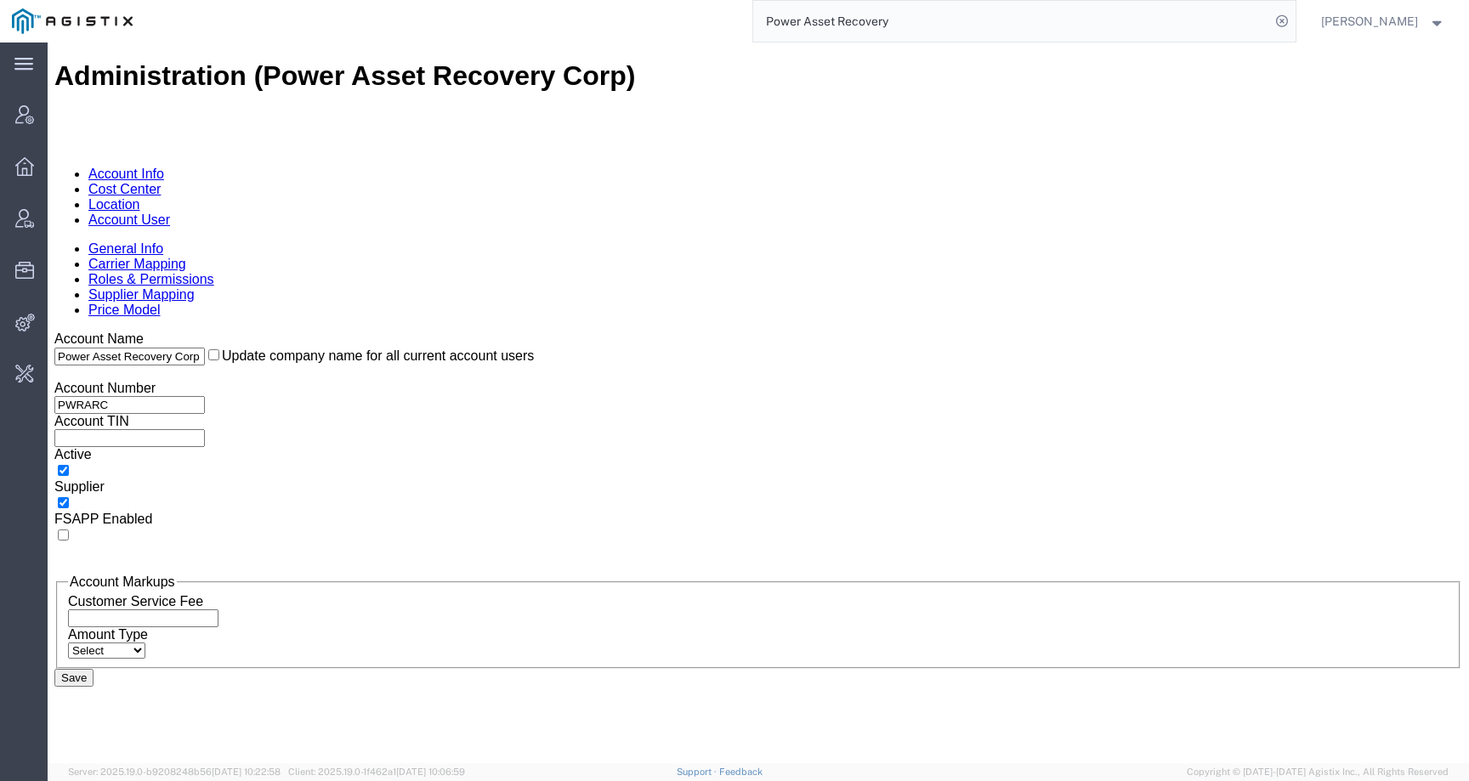
click at [170, 213] on link "Account User" at bounding box center [129, 220] width 82 height 14
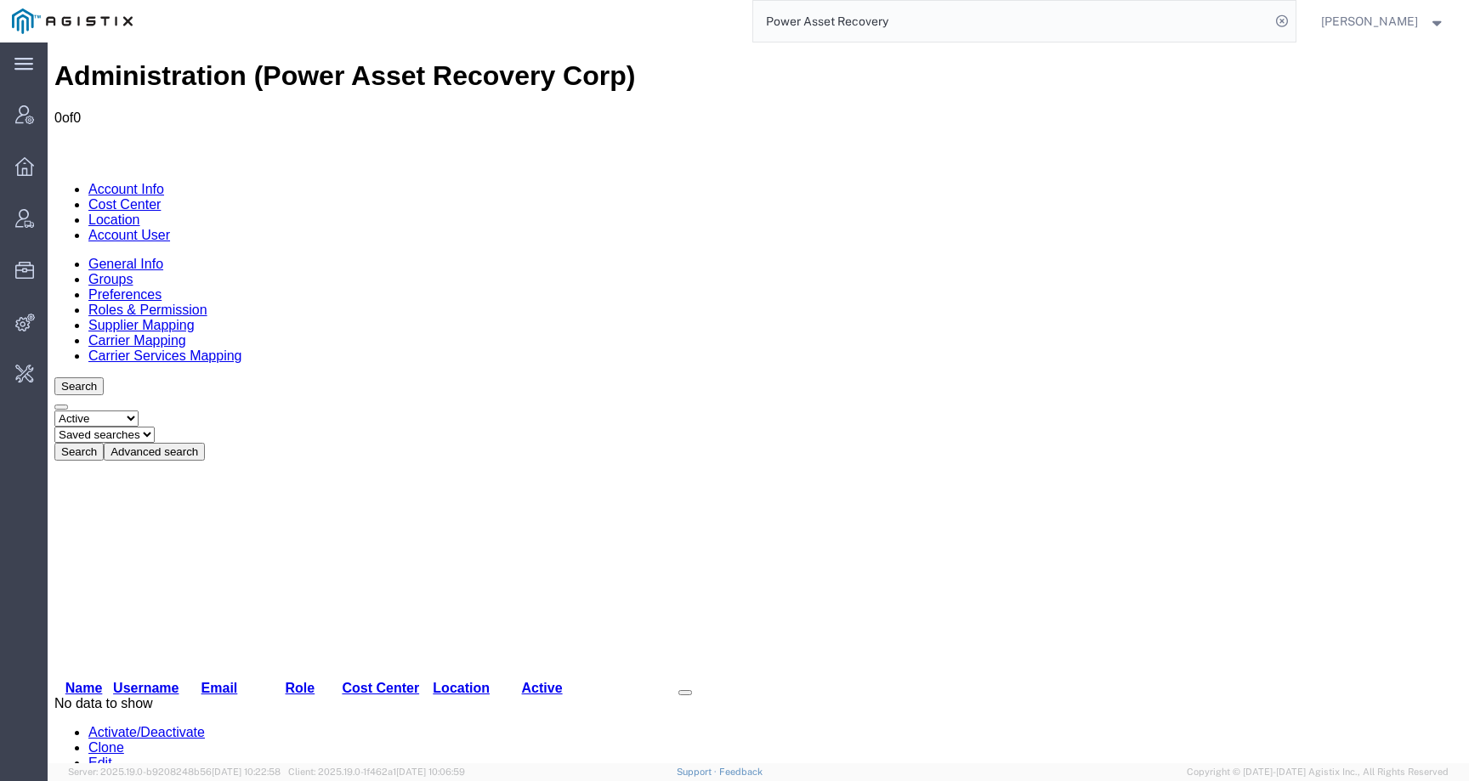
click at [96, 411] on select "Select status Active All Inactive" at bounding box center [96, 419] width 84 height 16
select select "ALL"
click at [54, 411] on select "Select status Active All Inactive" at bounding box center [96, 419] width 84 height 16
click at [118, 182] on link "Account Info" at bounding box center [126, 189] width 76 height 14
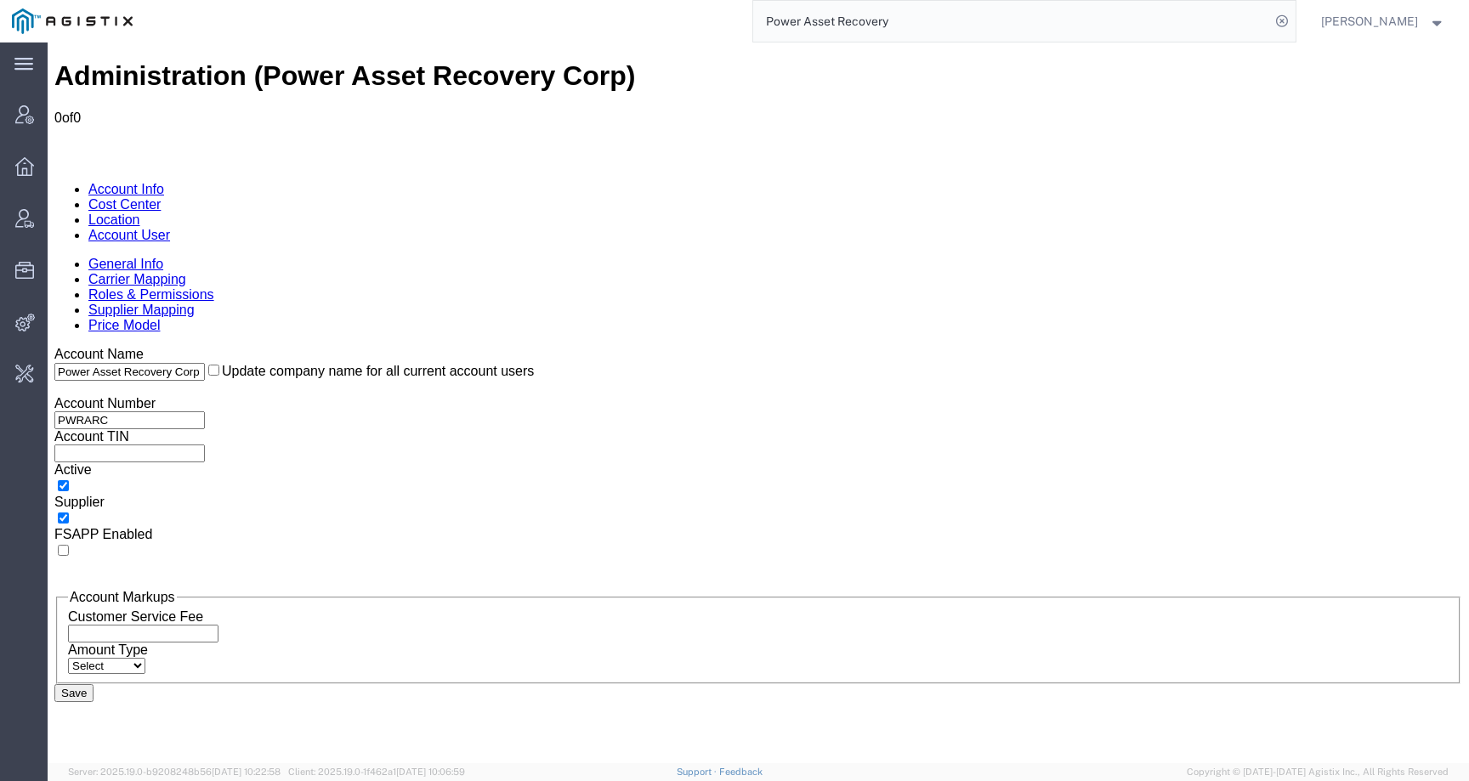
click at [161, 197] on link "Cost Center" at bounding box center [124, 204] width 72 height 14
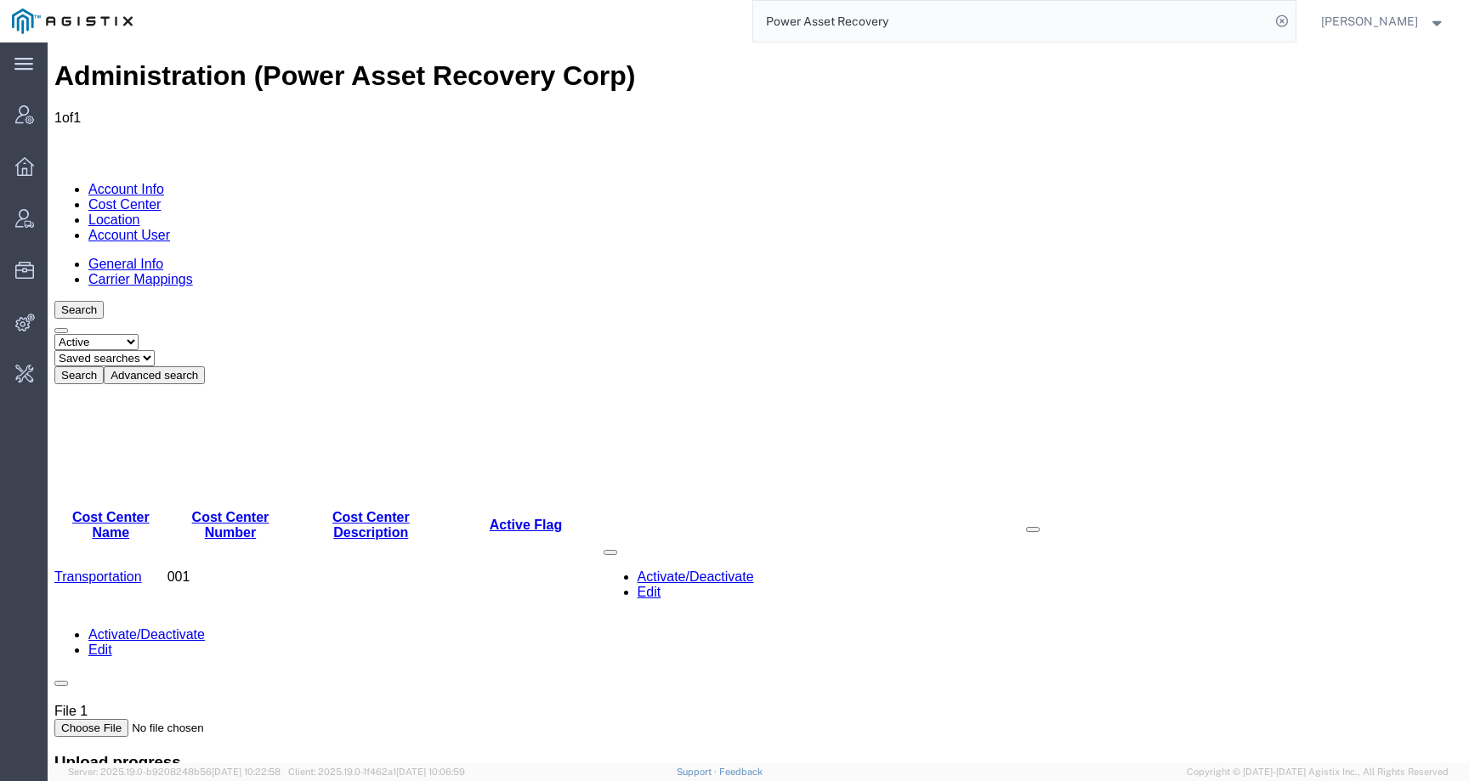
click at [316, 257] on div "General Info Carrier Mappings" at bounding box center [758, 272] width 1408 height 31
click at [140, 213] on link "Location" at bounding box center [114, 220] width 52 height 14
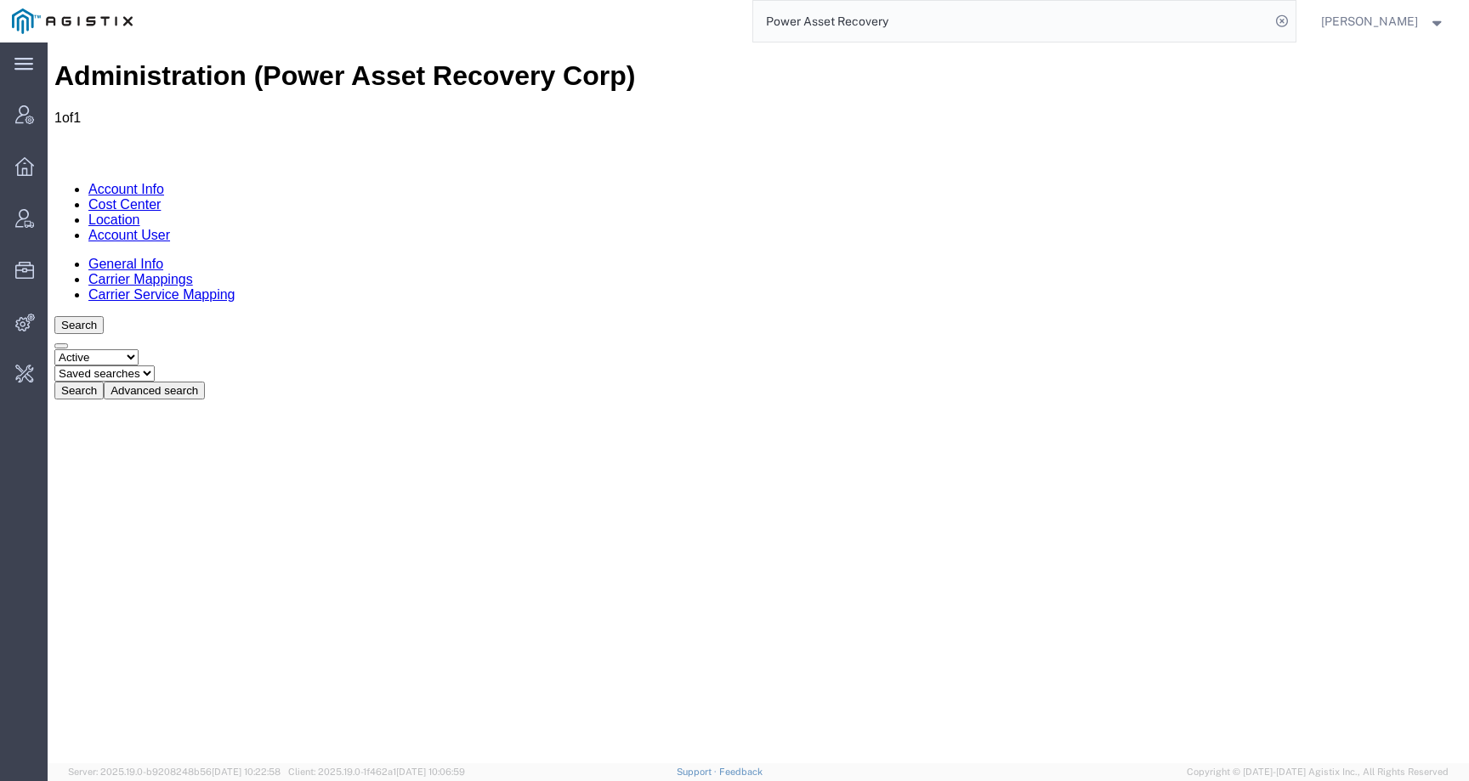
click at [170, 228] on link "Account User" at bounding box center [129, 235] width 82 height 14
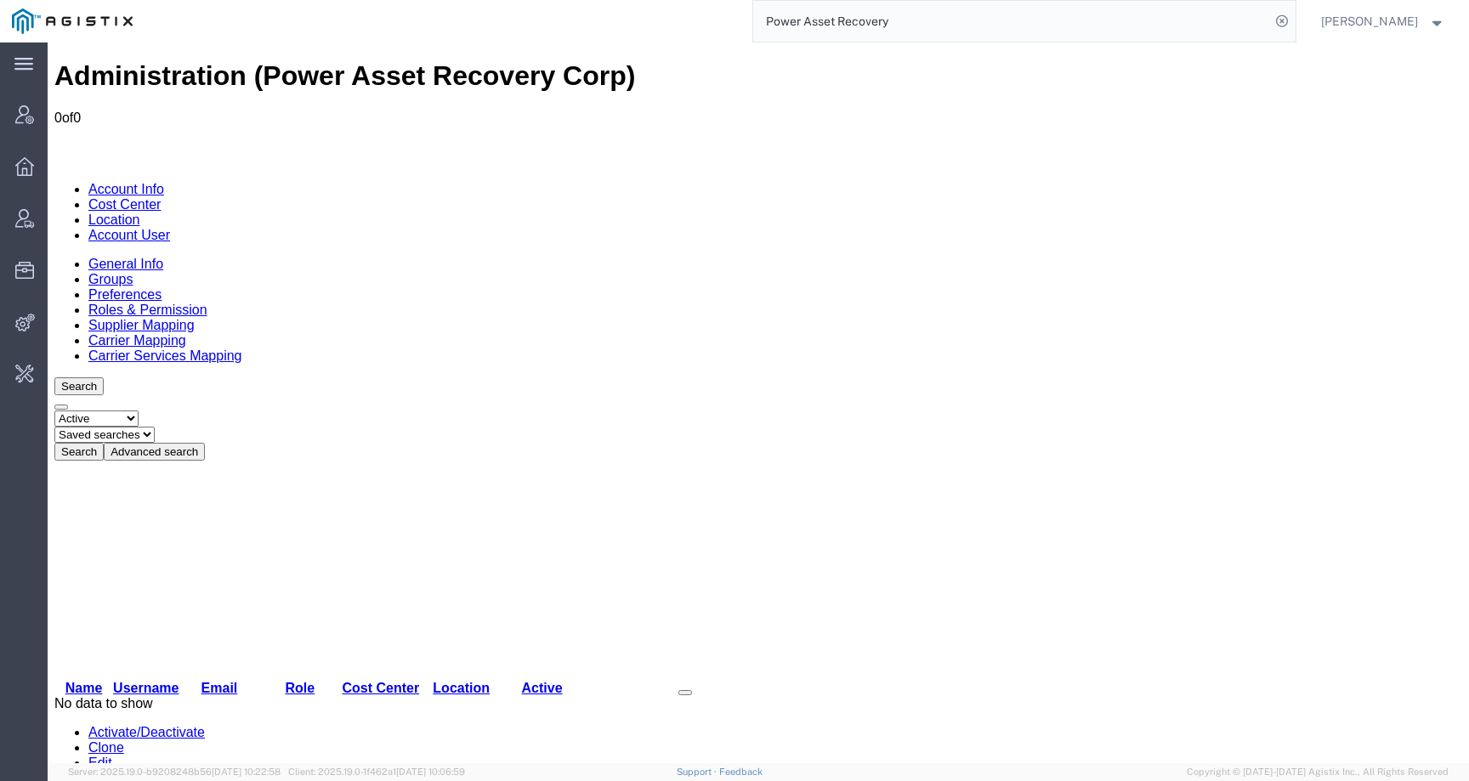
click at [117, 411] on select "Select status Active All Inactive" at bounding box center [96, 419] width 84 height 16
select select "ALL"
click at [54, 411] on select "Select status Active All Inactive" at bounding box center [96, 419] width 84 height 16
click at [140, 213] on link "Location" at bounding box center [114, 220] width 52 height 14
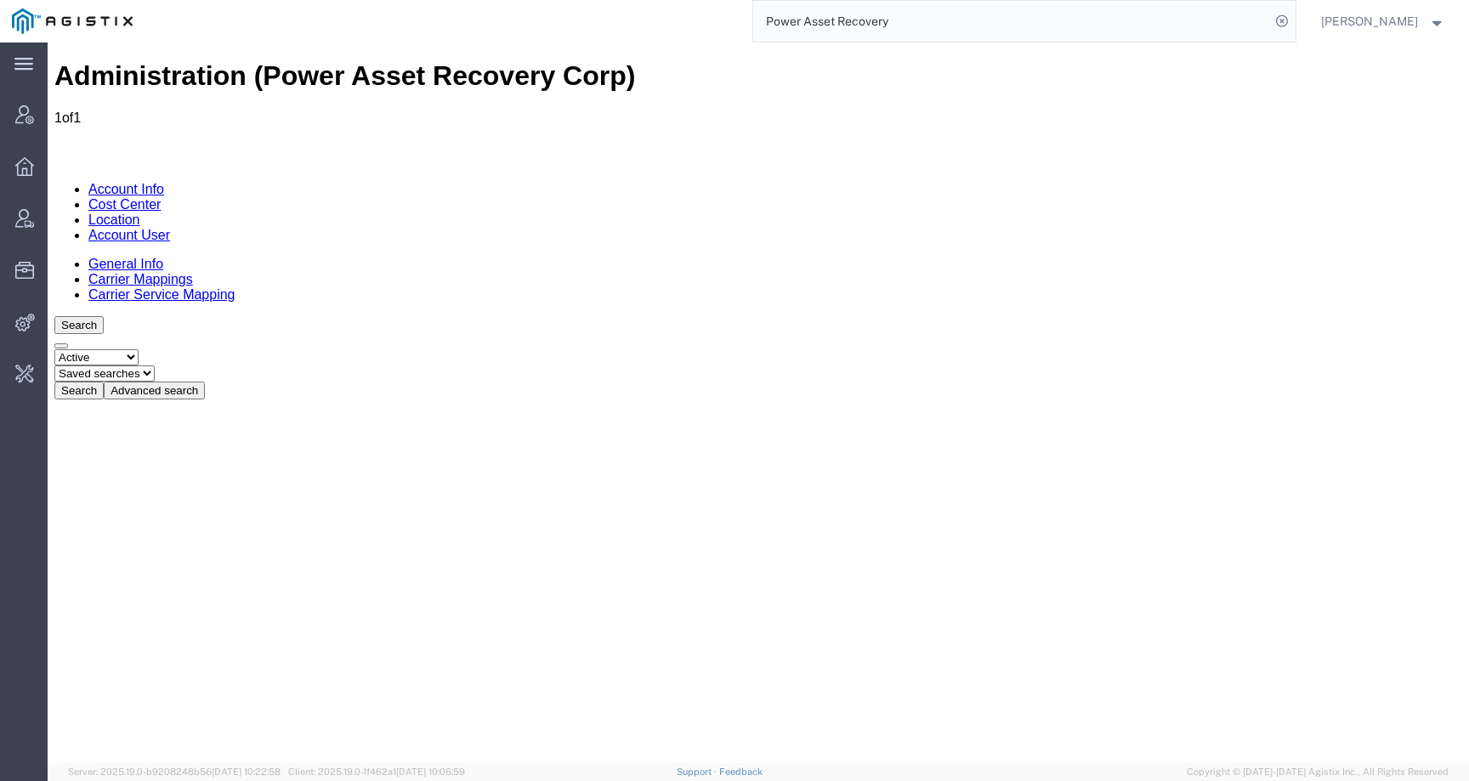
click at [170, 228] on link "Account User" at bounding box center [129, 235] width 82 height 14
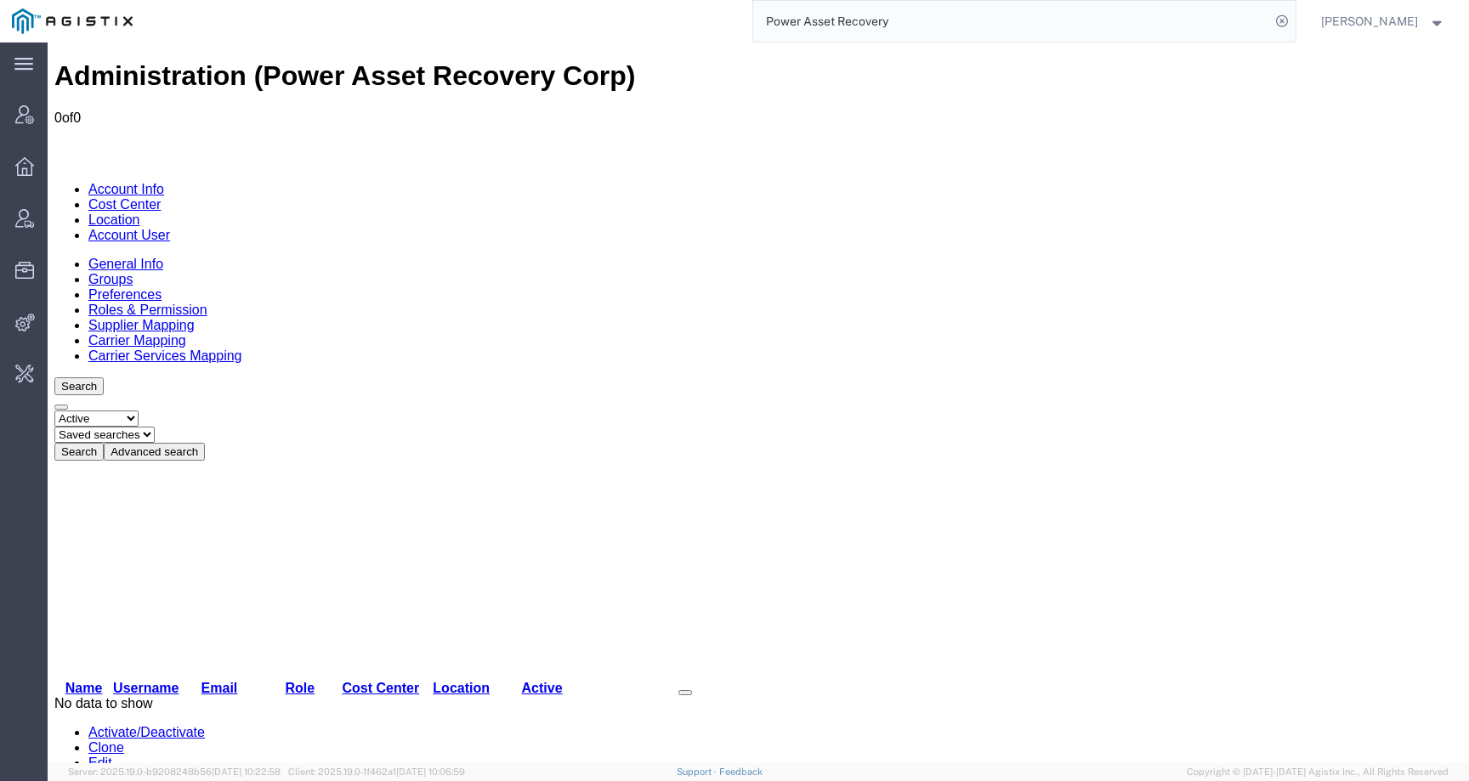
click at [115, 411] on select "Select status Active All Inactive" at bounding box center [96, 419] width 84 height 16
select select "ALL"
click at [54, 411] on select "Select status Active All Inactive" at bounding box center [96, 419] width 84 height 16
click at [133, 272] on link "Groups" at bounding box center [110, 279] width 44 height 14
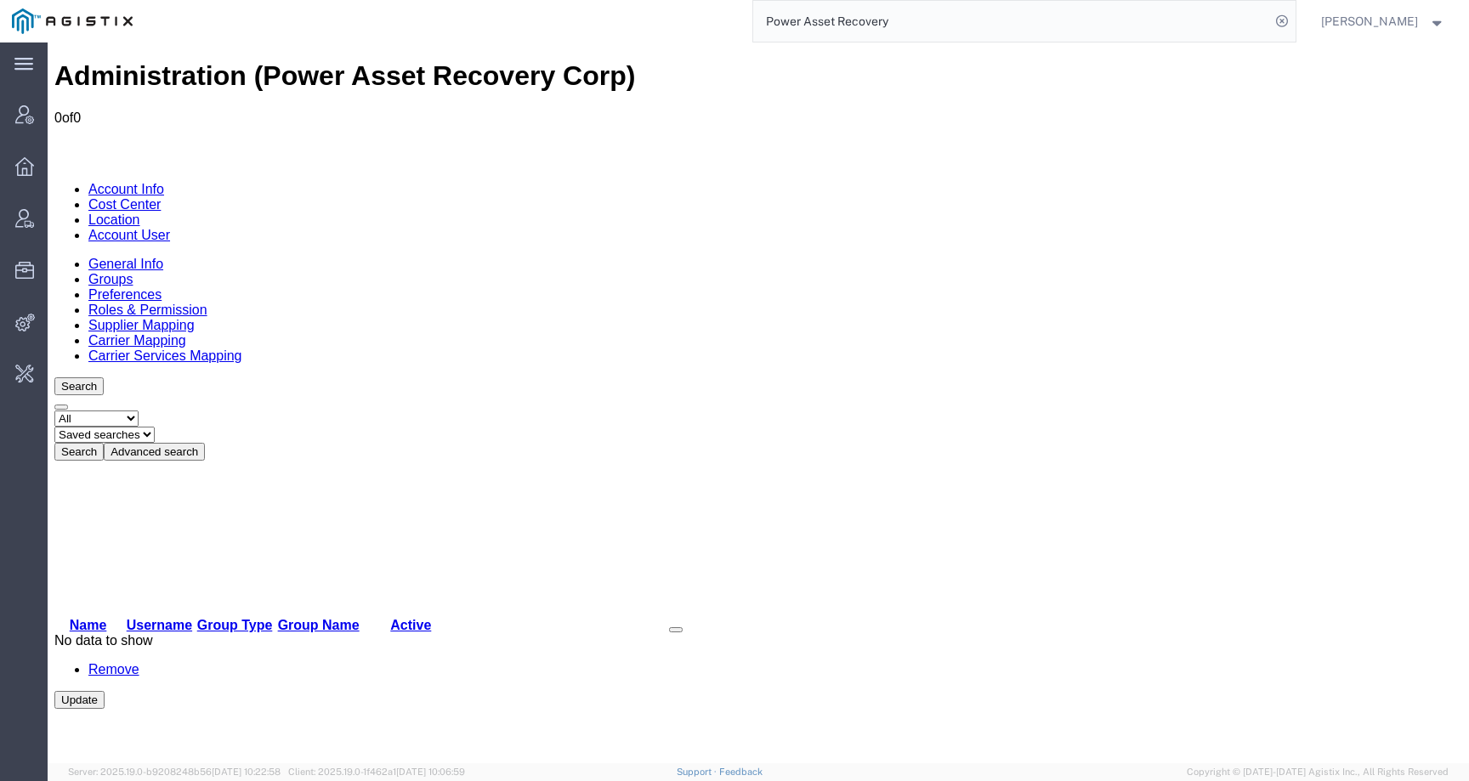
click at [162, 287] on link "Preferences" at bounding box center [124, 294] width 73 height 14
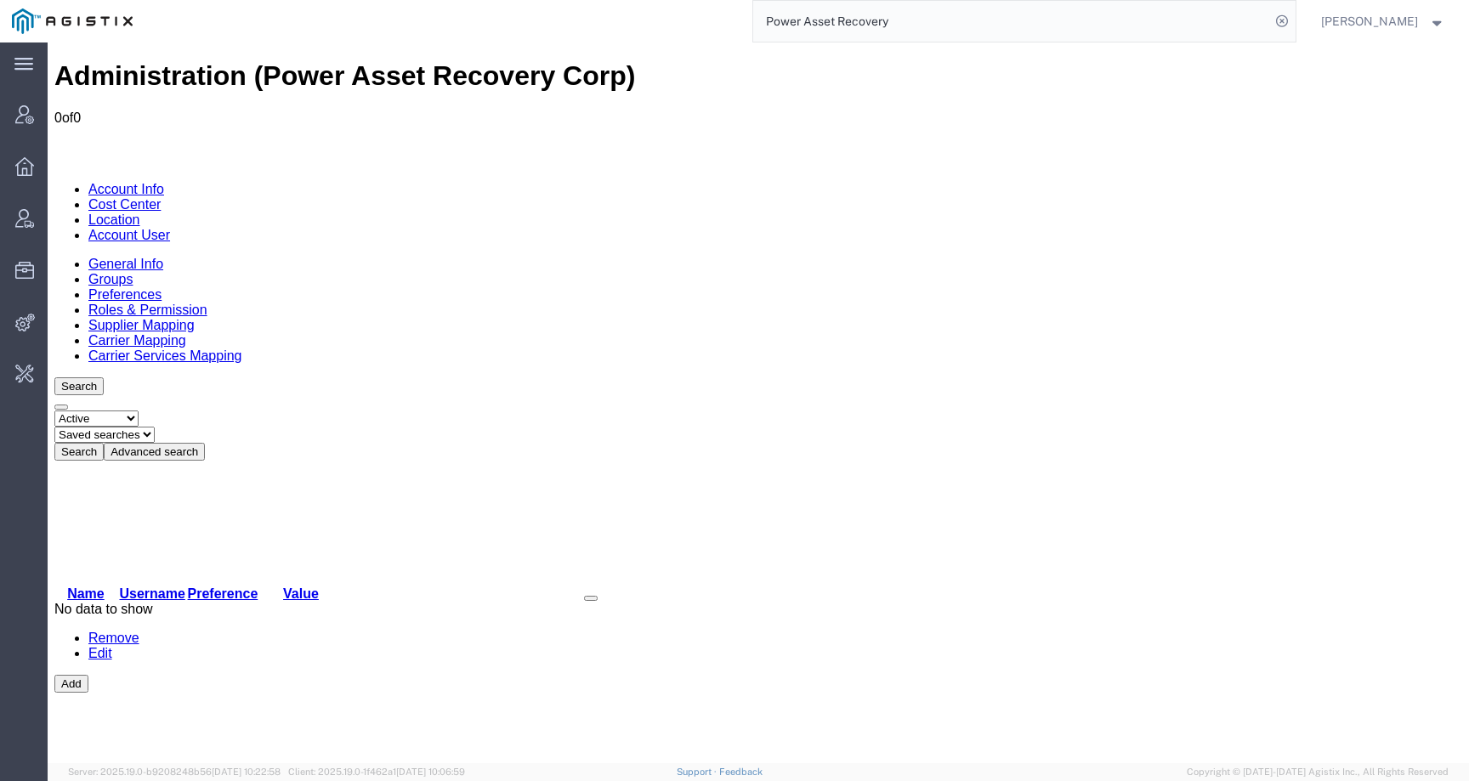
click at [207, 303] on link "Roles & Permission" at bounding box center [147, 310] width 119 height 14
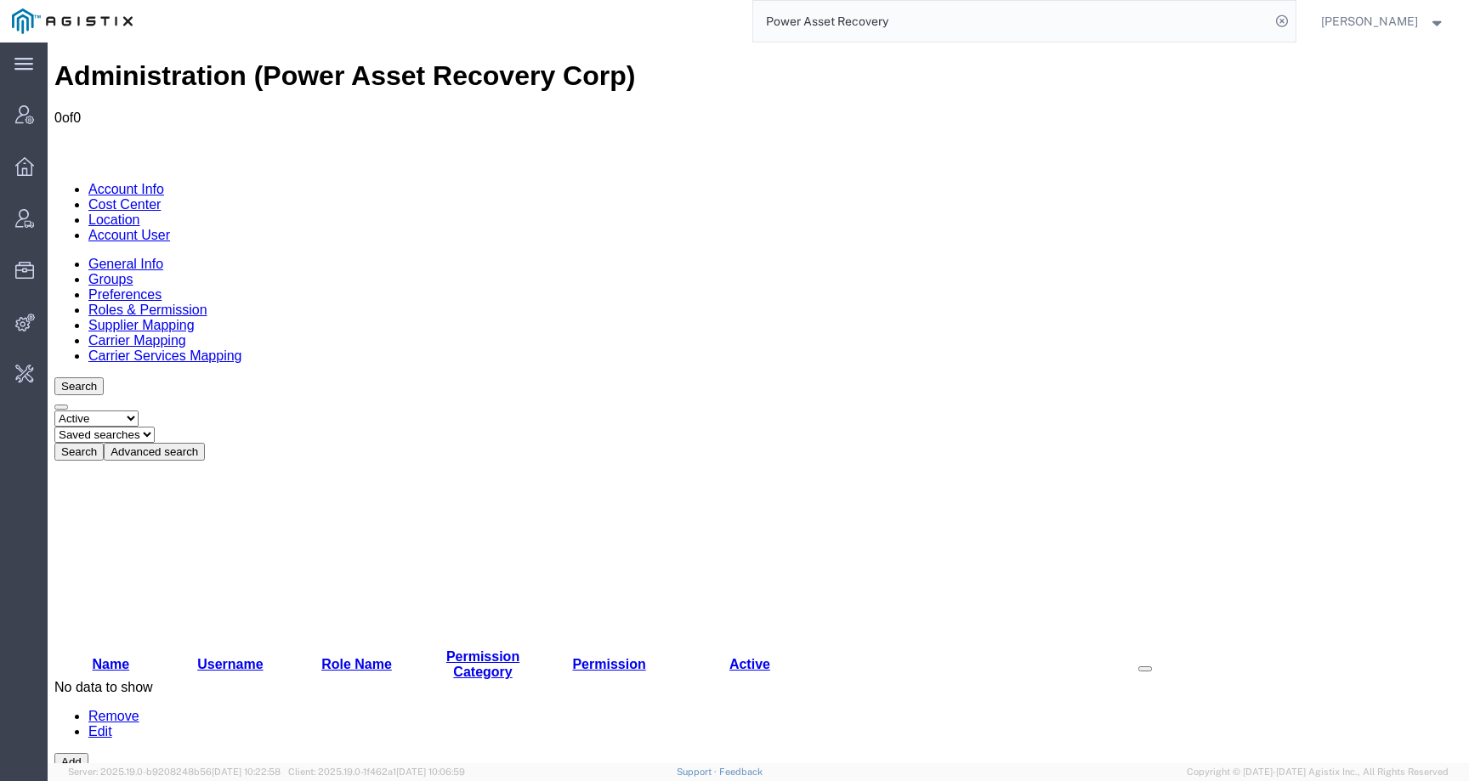
click at [94, 257] on link "General Info" at bounding box center [125, 264] width 75 height 14
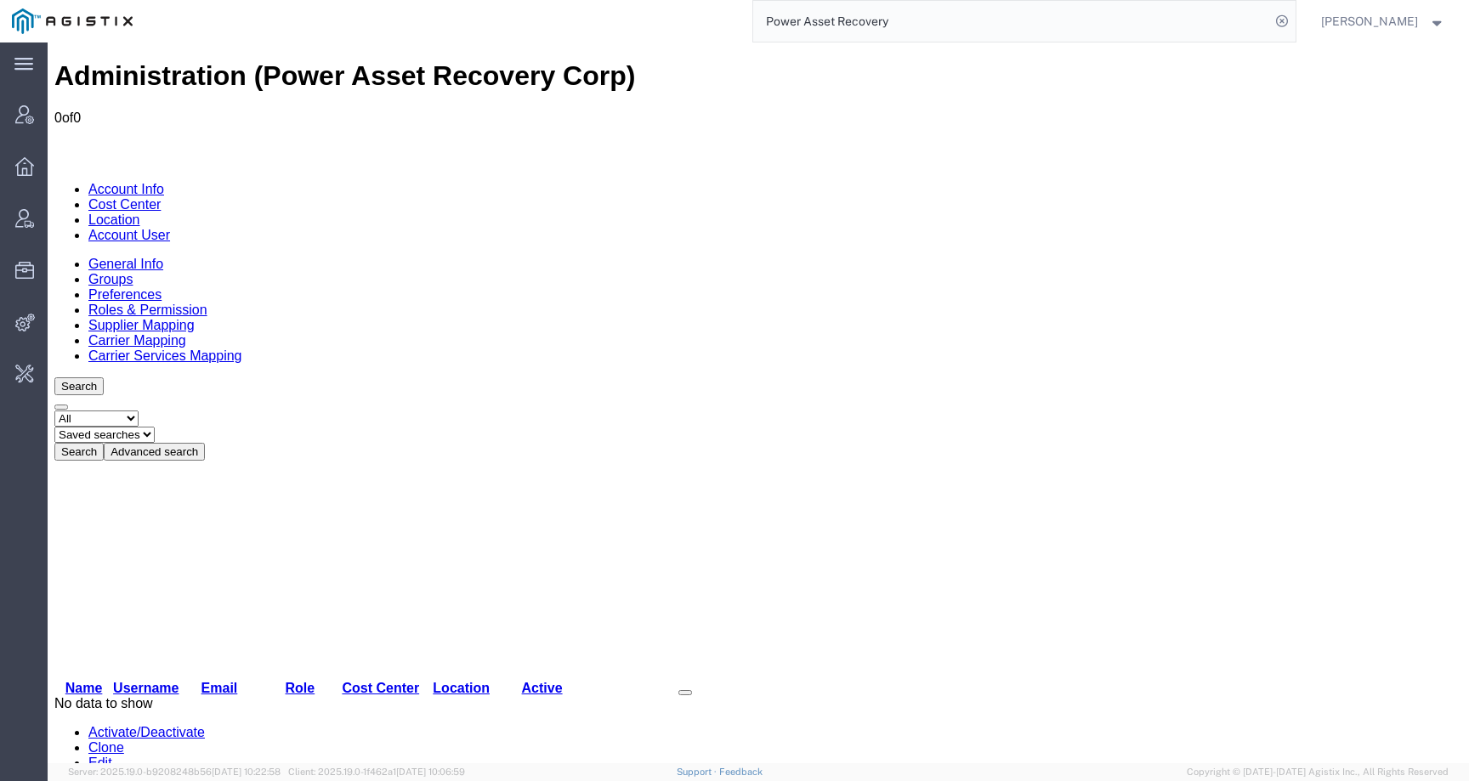
click at [137, 182] on link "Account Info" at bounding box center [126, 189] width 76 height 14
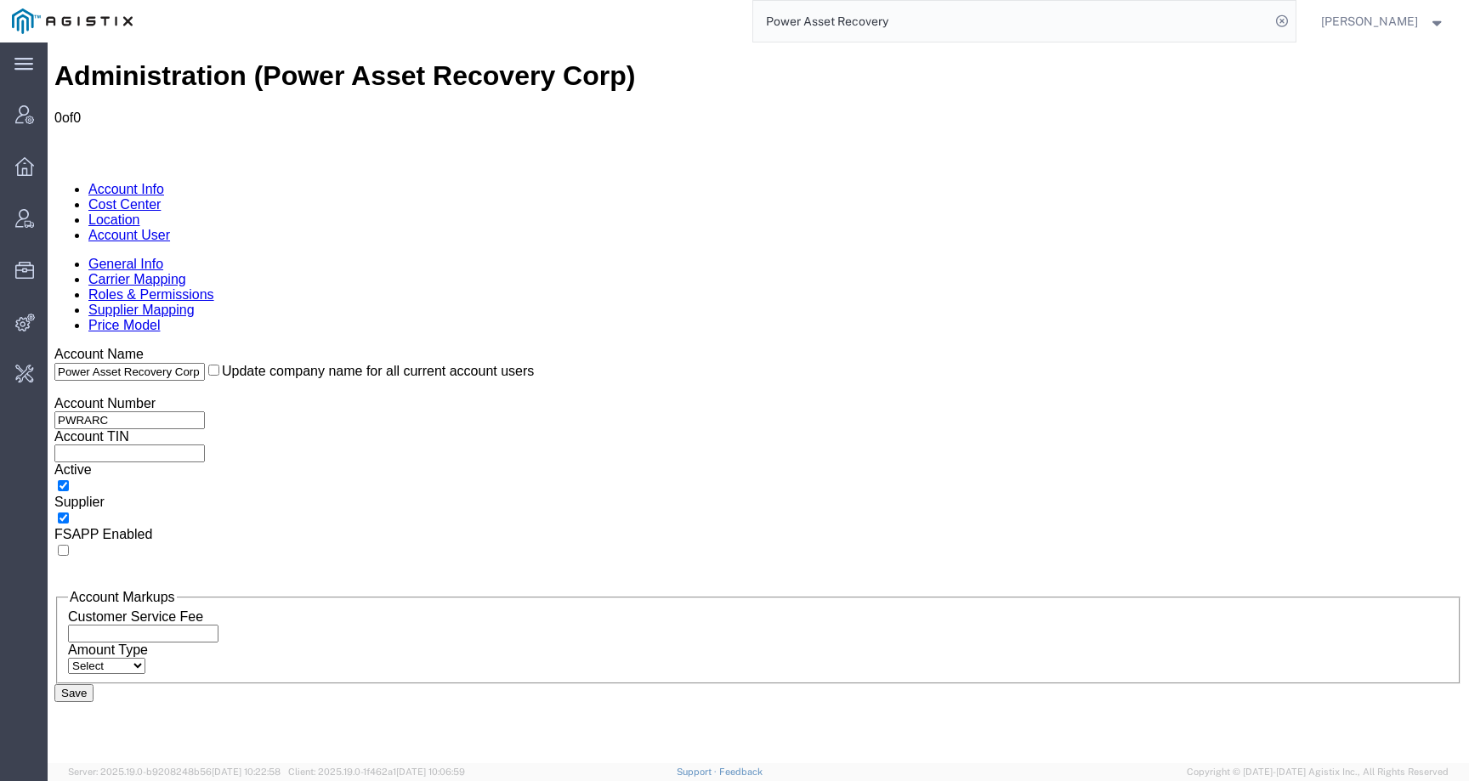
click at [186, 272] on link "Carrier Mapping" at bounding box center [137, 279] width 98 height 14
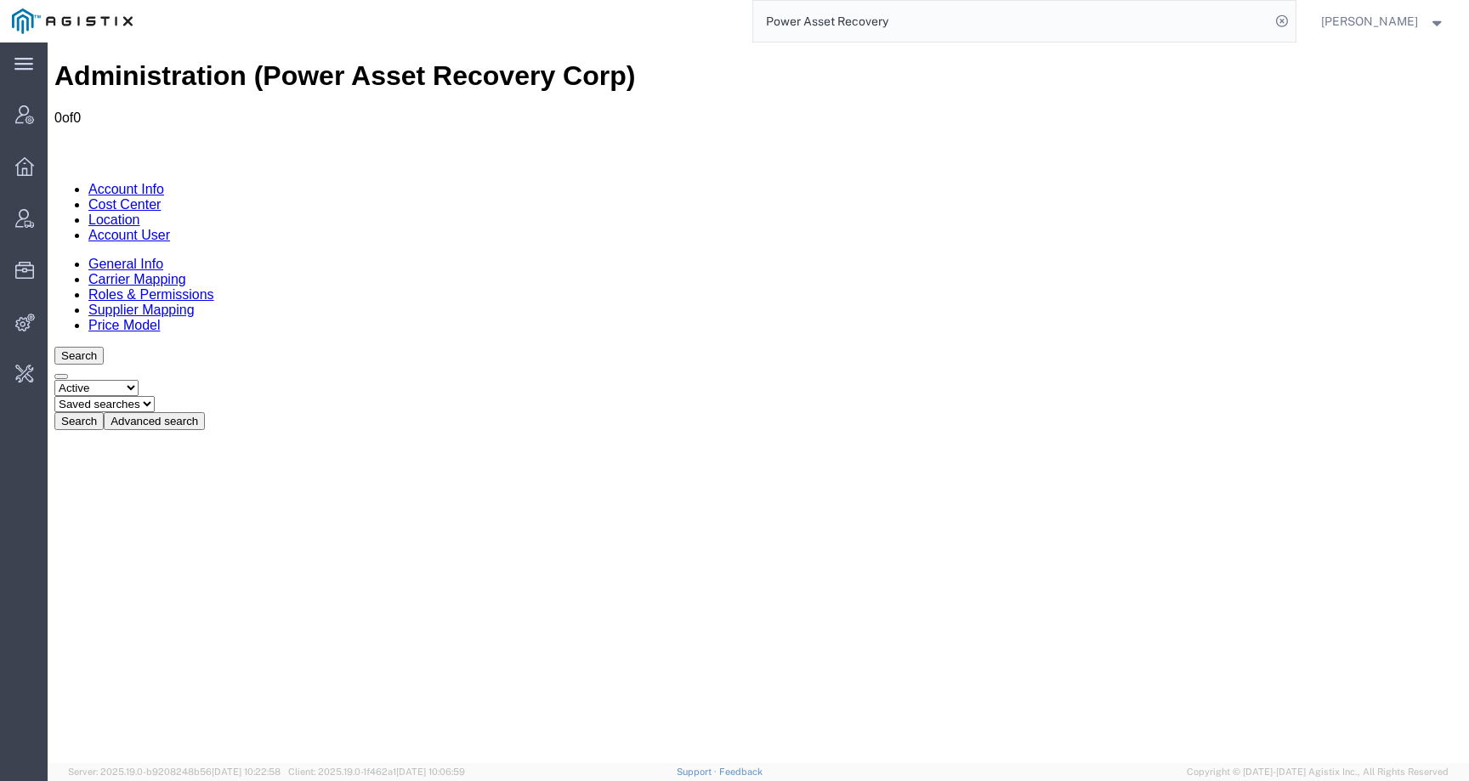
click at [214, 287] on link "Roles & Permissions" at bounding box center [151, 294] width 126 height 14
click at [195, 303] on link "Supplier Mapping" at bounding box center [141, 310] width 106 height 14
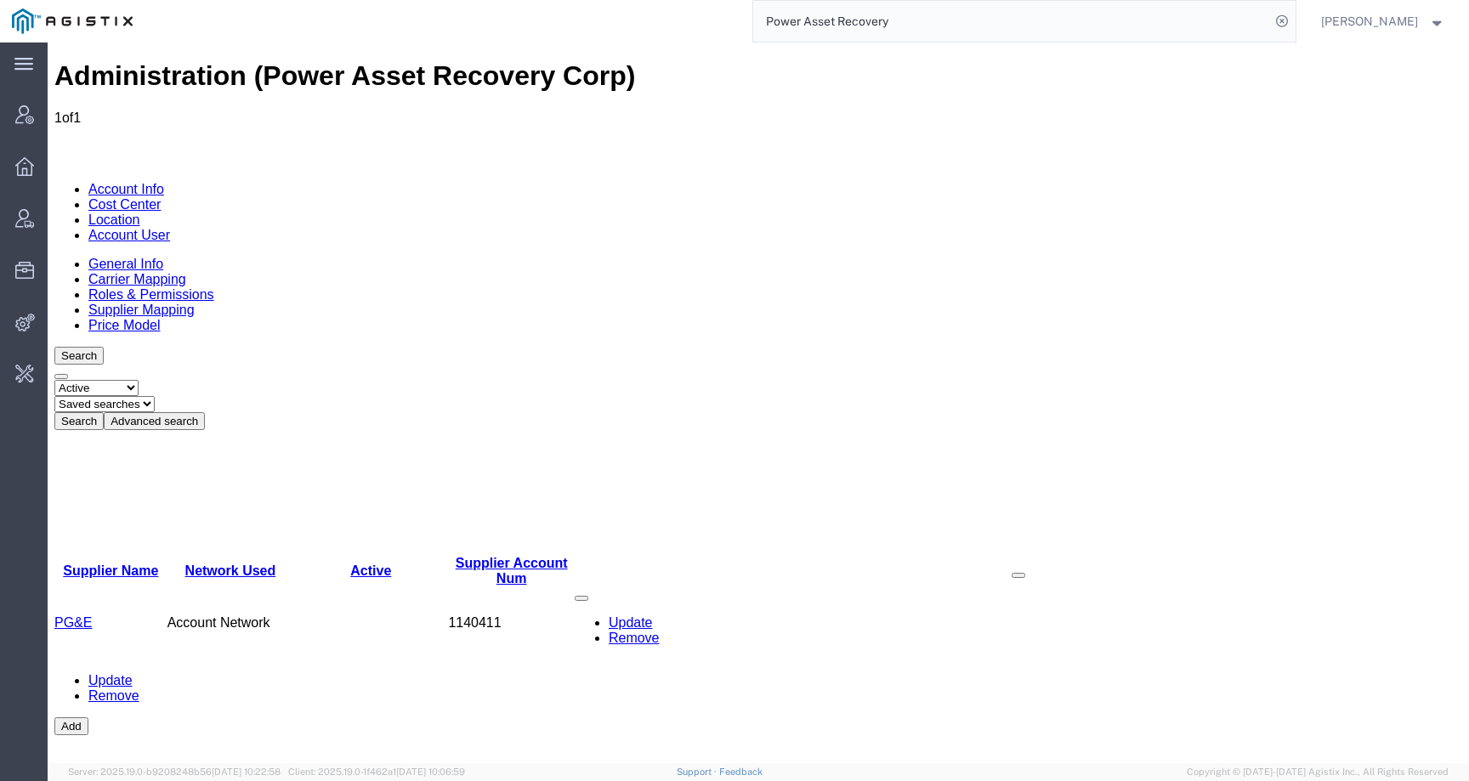
click at [160, 318] on link "Price Model" at bounding box center [123, 325] width 71 height 14
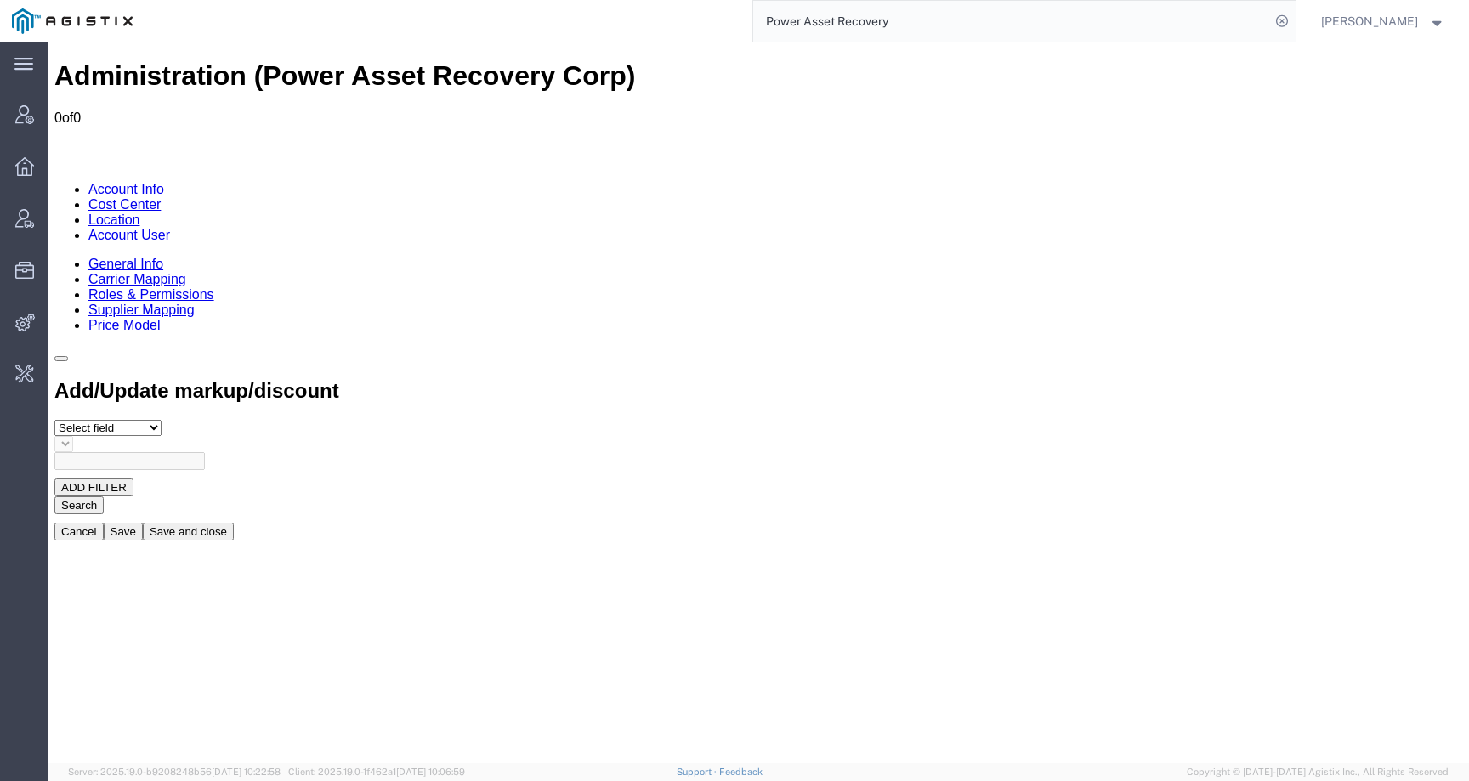
click at [119, 257] on link "General Info" at bounding box center [125, 264] width 75 height 14
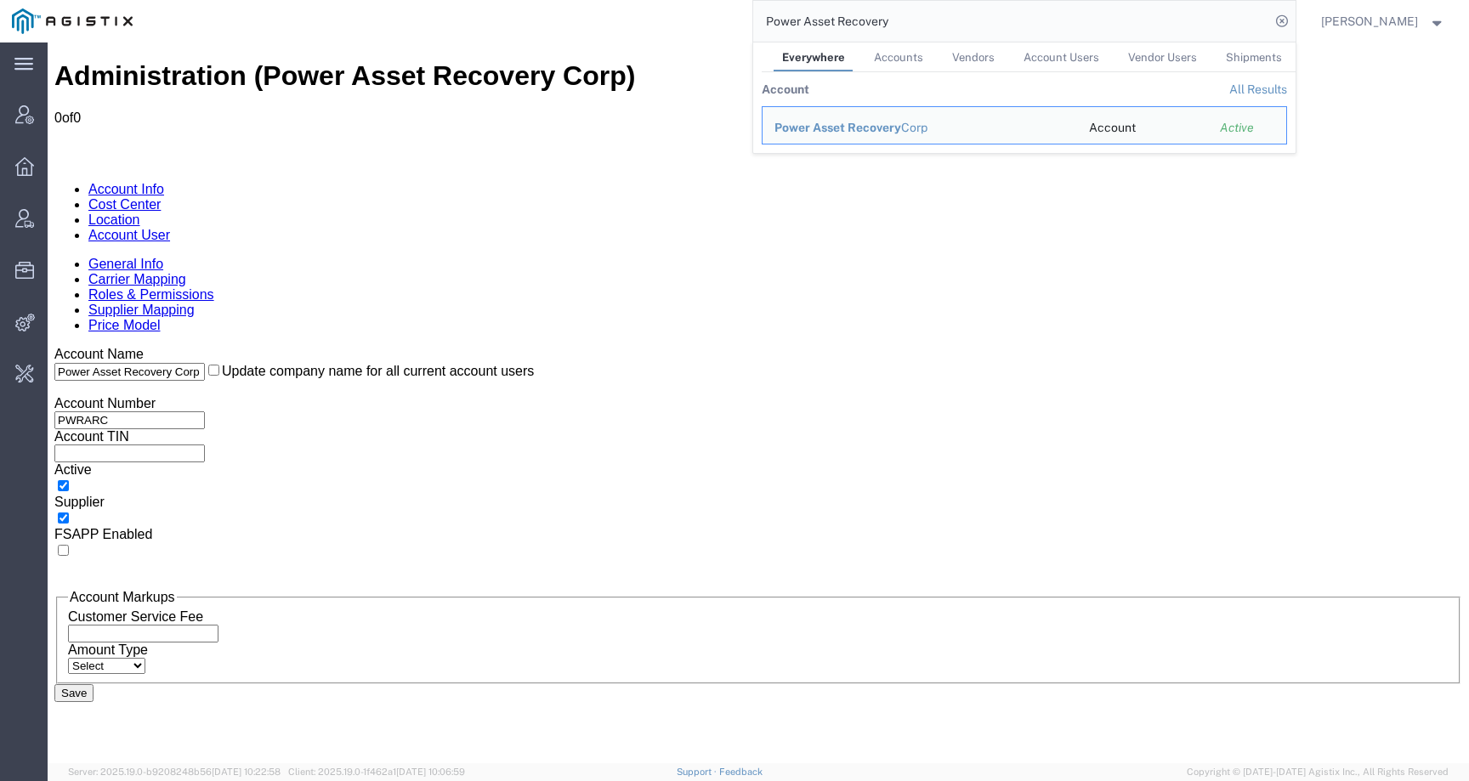
drag, startPoint x: 888, startPoint y: 24, endPoint x: 747, endPoint y: 14, distance: 141.5
click at [747, 14] on div "Power Asset Recovery Everywhere Accounts Vendors Account Users Vendor Users Shi…" at bounding box center [720, 21] width 1151 height 43
click at [170, 228] on link "Account User" at bounding box center [129, 235] width 82 height 14
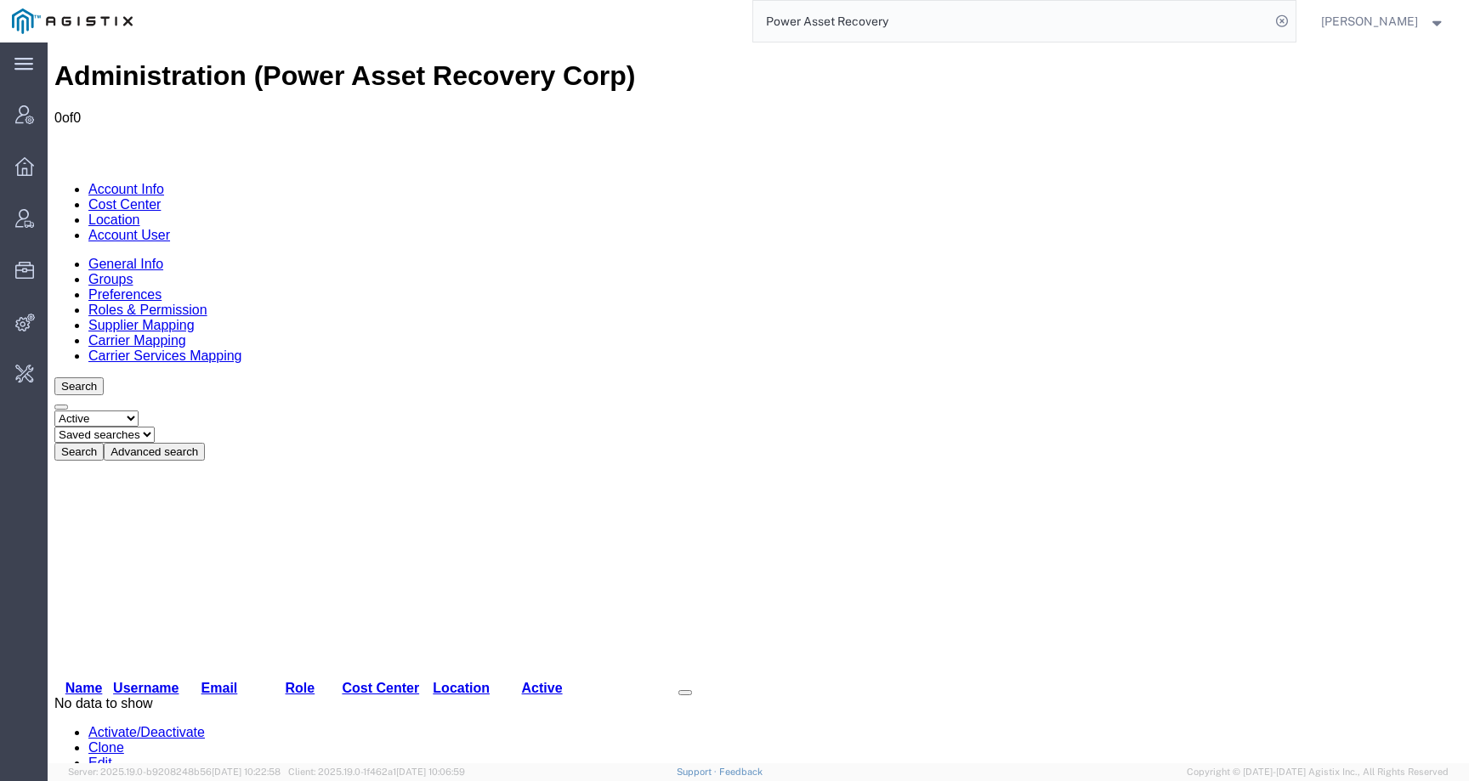
click at [139, 411] on select "Select status Active All Inactive" at bounding box center [96, 419] width 84 height 16
select select "ALL"
click at [54, 411] on select "Select status Active All Inactive" at bounding box center [96, 419] width 84 height 16
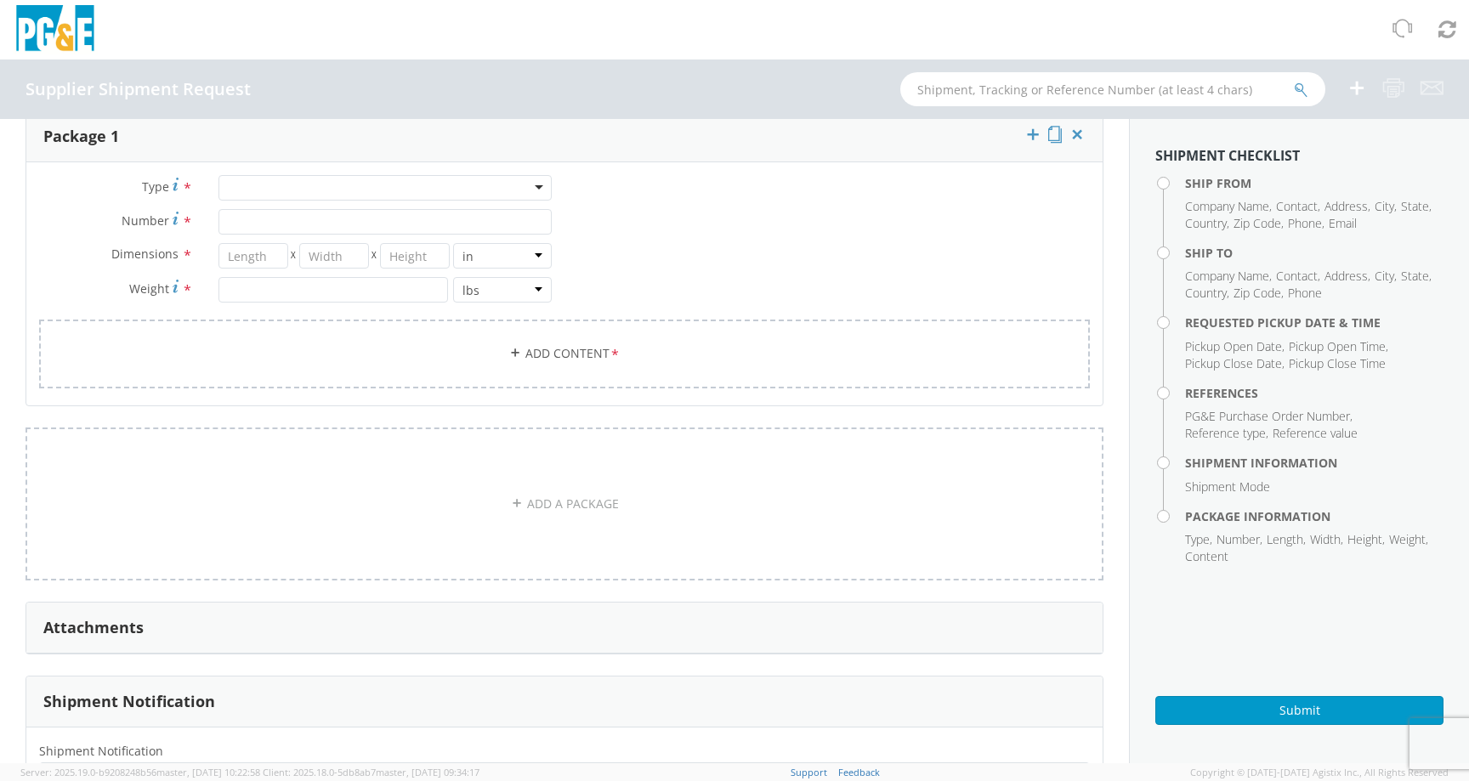
scroll to position [1064, 0]
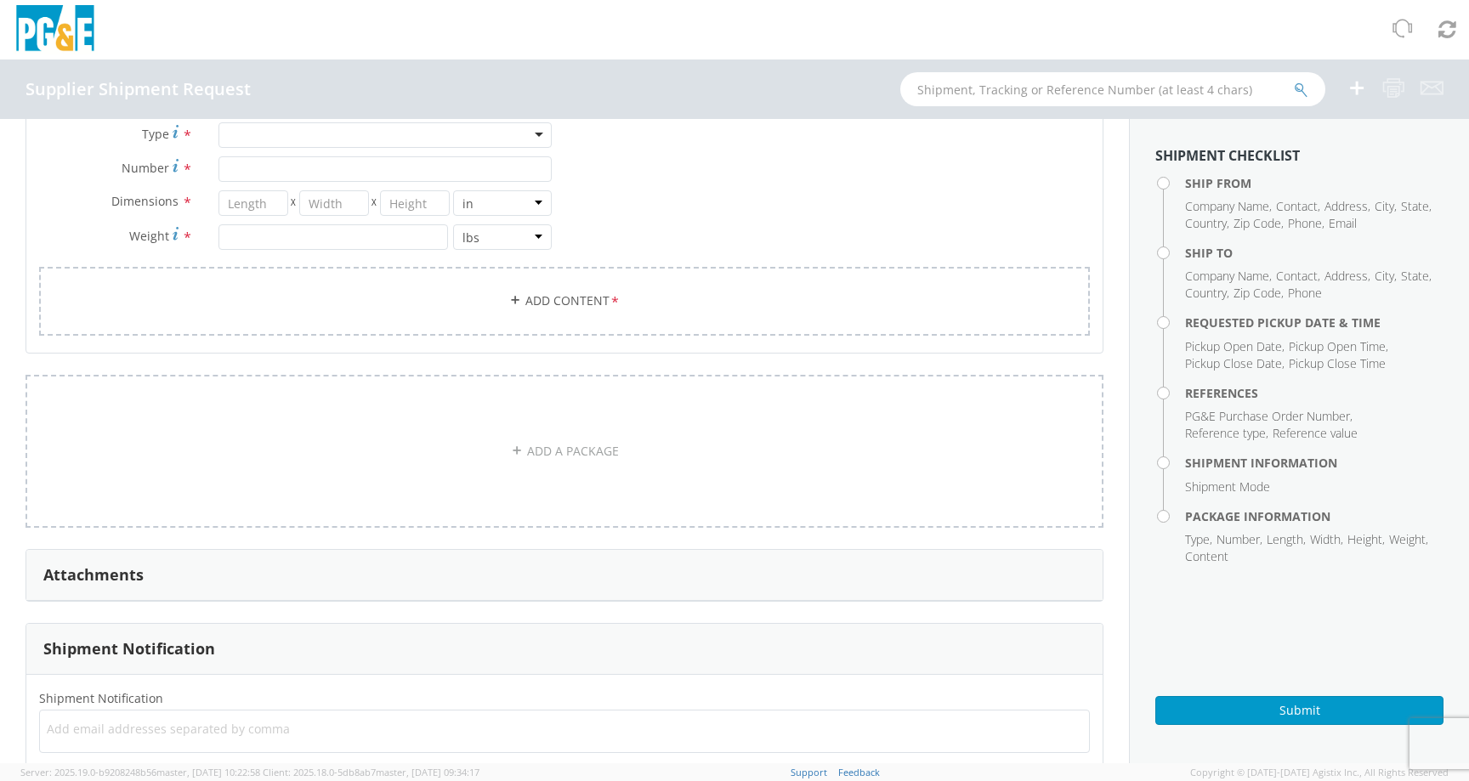
click at [200, 587] on div "Attachments" at bounding box center [564, 575] width 1076 height 51
click at [176, 581] on div "Attachments" at bounding box center [564, 575] width 1076 height 51
click at [173, 581] on div "Attachments" at bounding box center [564, 575] width 1076 height 51
click at [140, 581] on h3 "Attachments" at bounding box center [93, 575] width 100 height 17
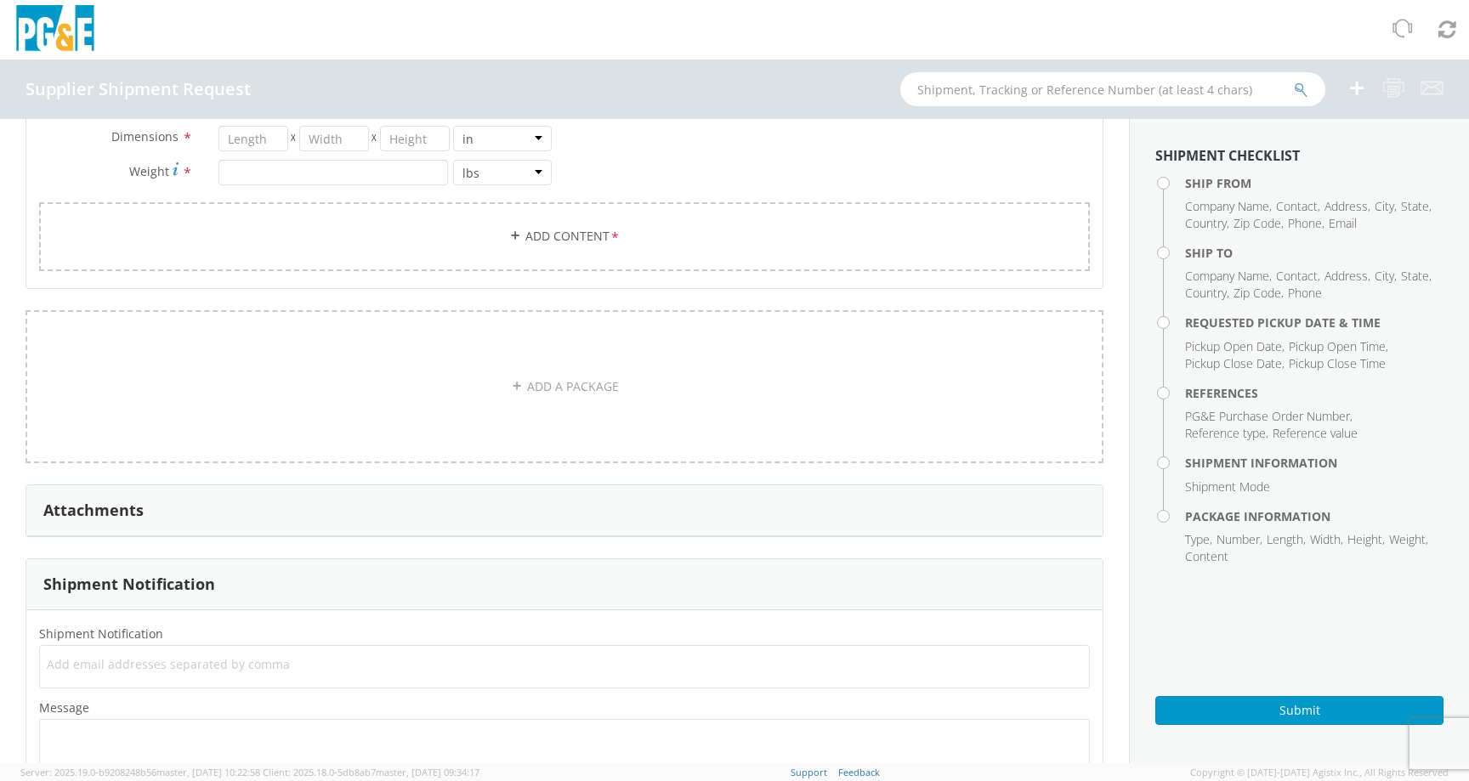
scroll to position [1210, 0]
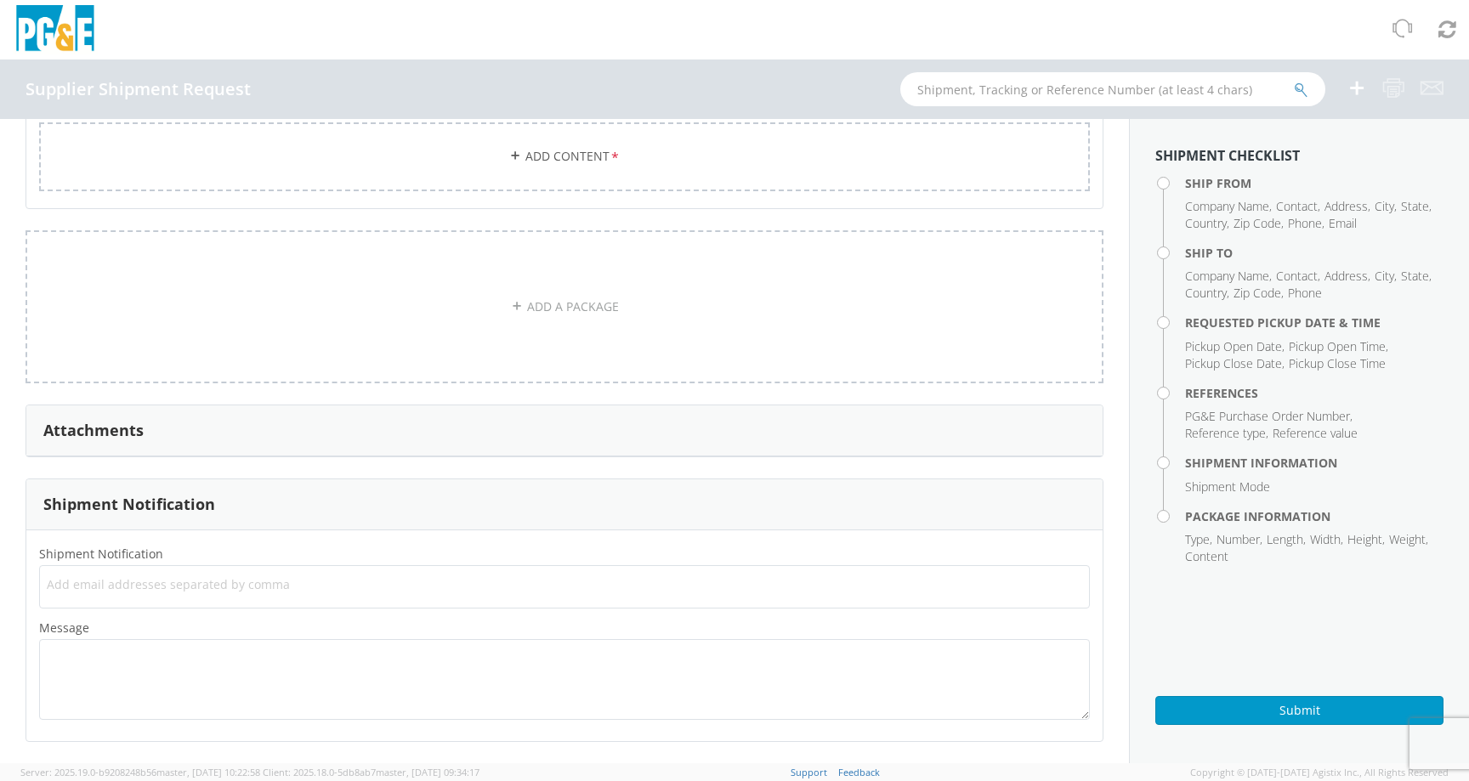
click at [84, 423] on h3 "Attachments" at bounding box center [93, 431] width 100 height 17
click at [173, 419] on div "Attachments" at bounding box center [564, 431] width 1076 height 51
click at [505, 406] on div "Attachments" at bounding box center [564, 431] width 1076 height 51
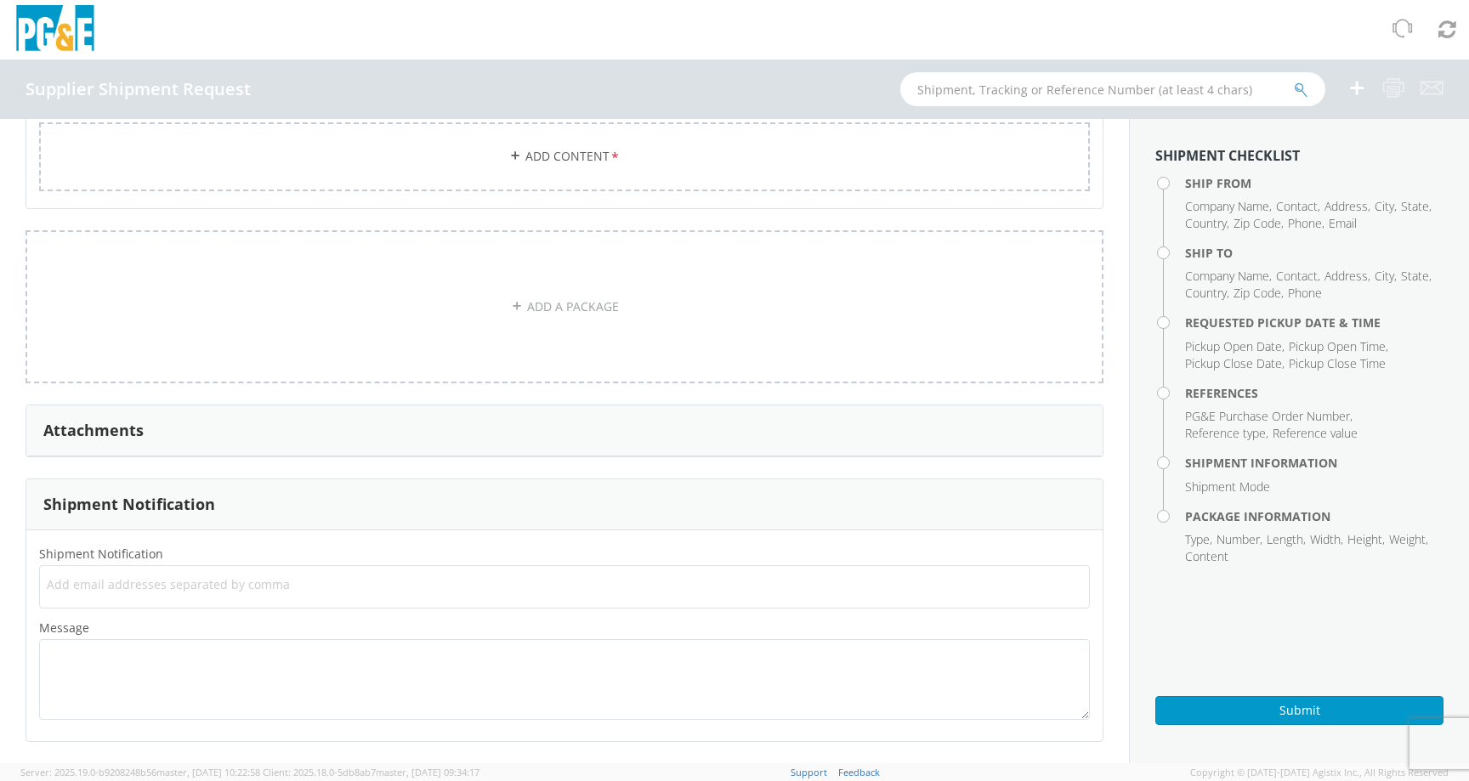
click at [497, 432] on div "Attachments" at bounding box center [564, 431] width 1076 height 51
click at [298, 418] on div "Attachments" at bounding box center [564, 431] width 1076 height 51
click at [724, 428] on div "Attachments" at bounding box center [564, 431] width 1076 height 51
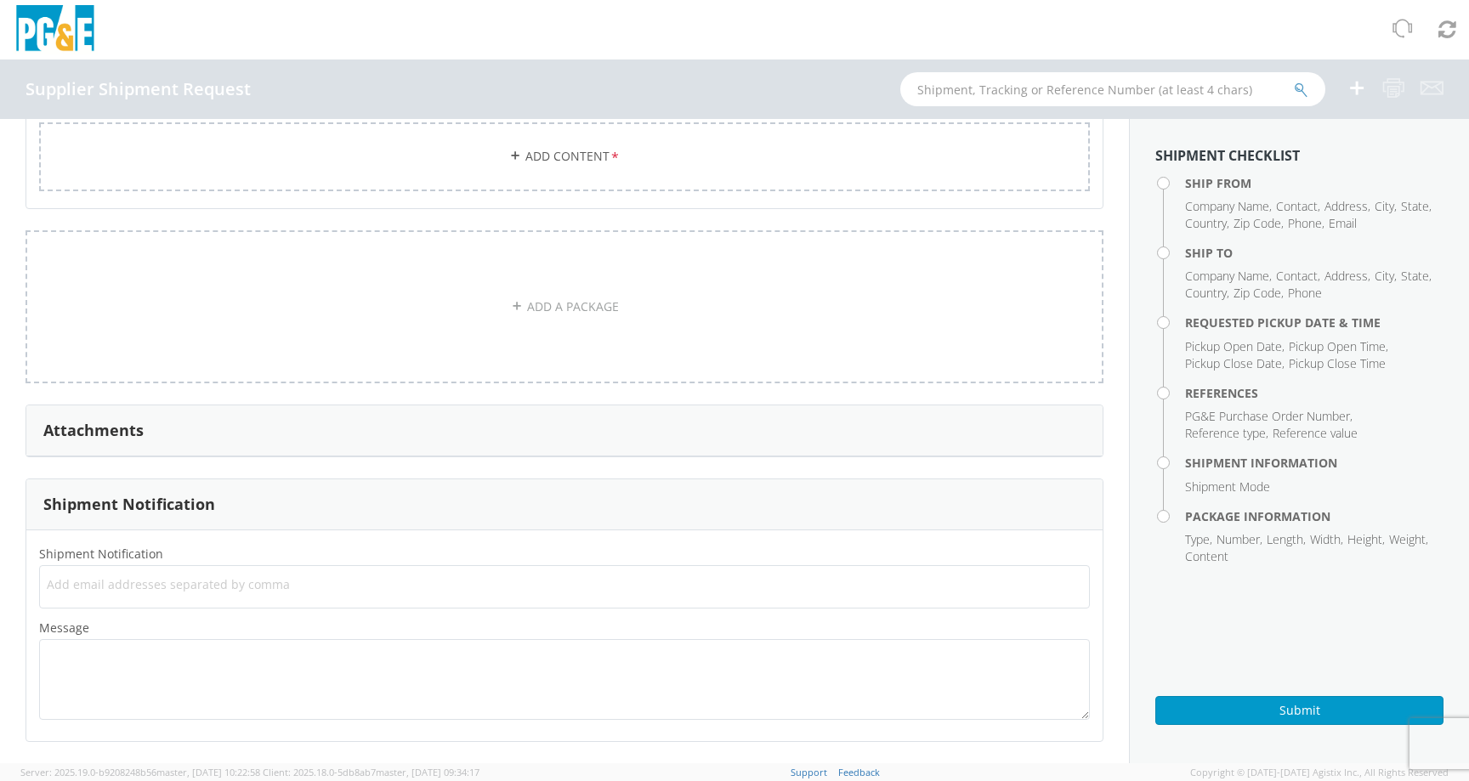
click at [724, 428] on div "Attachments" at bounding box center [564, 431] width 1076 height 51
click at [901, 20] on div at bounding box center [734, 30] width 1469 height 60
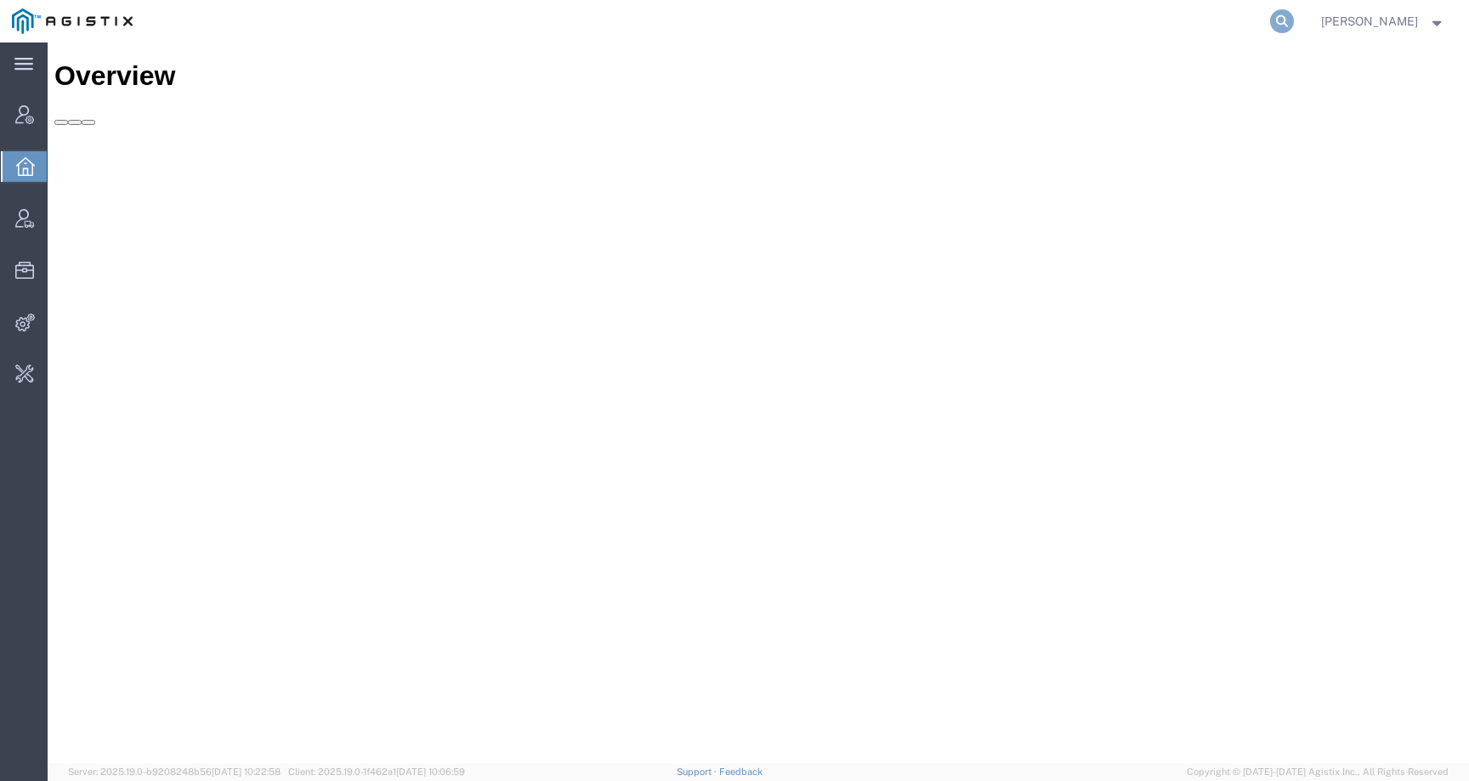
click at [1294, 24] on icon at bounding box center [1282, 21] width 24 height 24
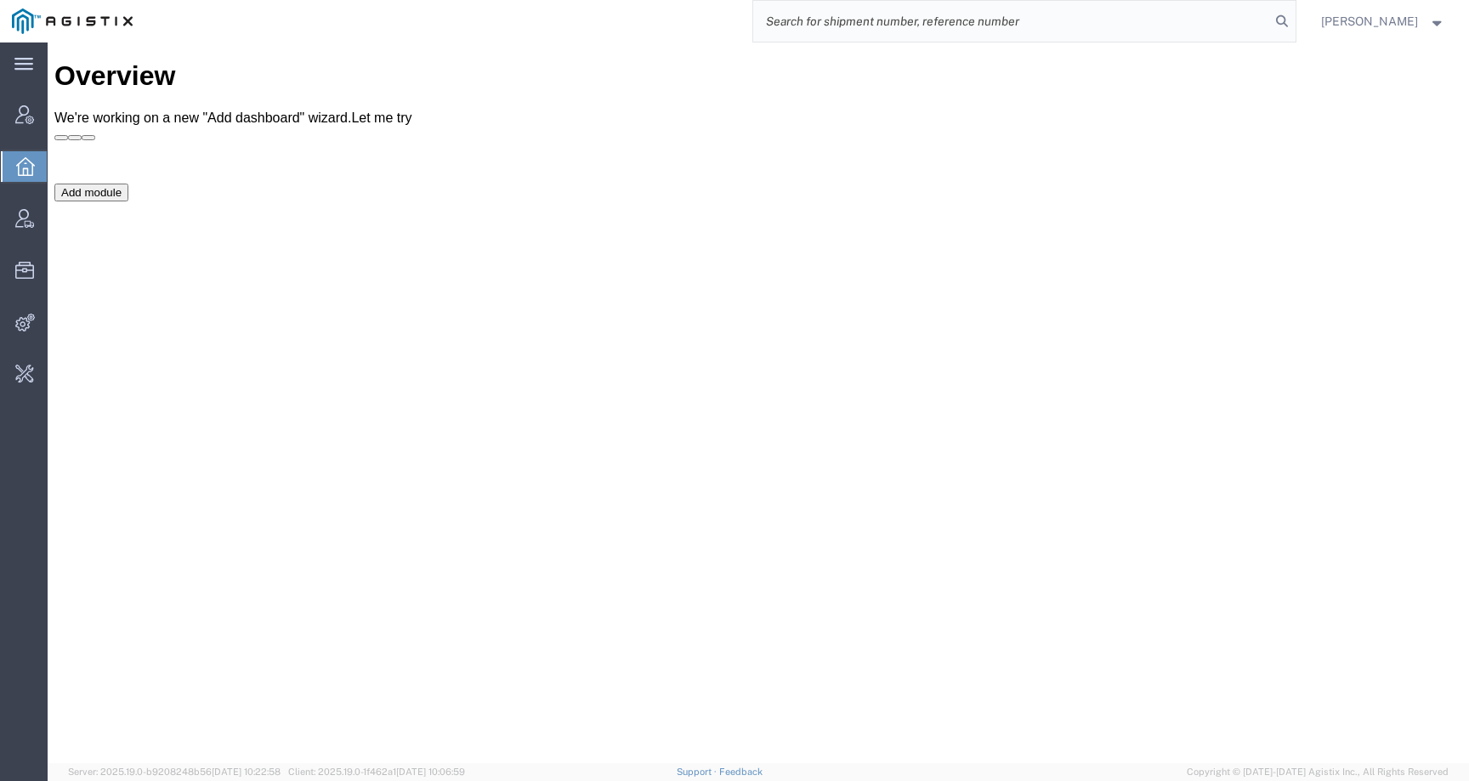
click at [1243, 24] on input "search" at bounding box center [1011, 21] width 517 height 41
paste input "56880985"
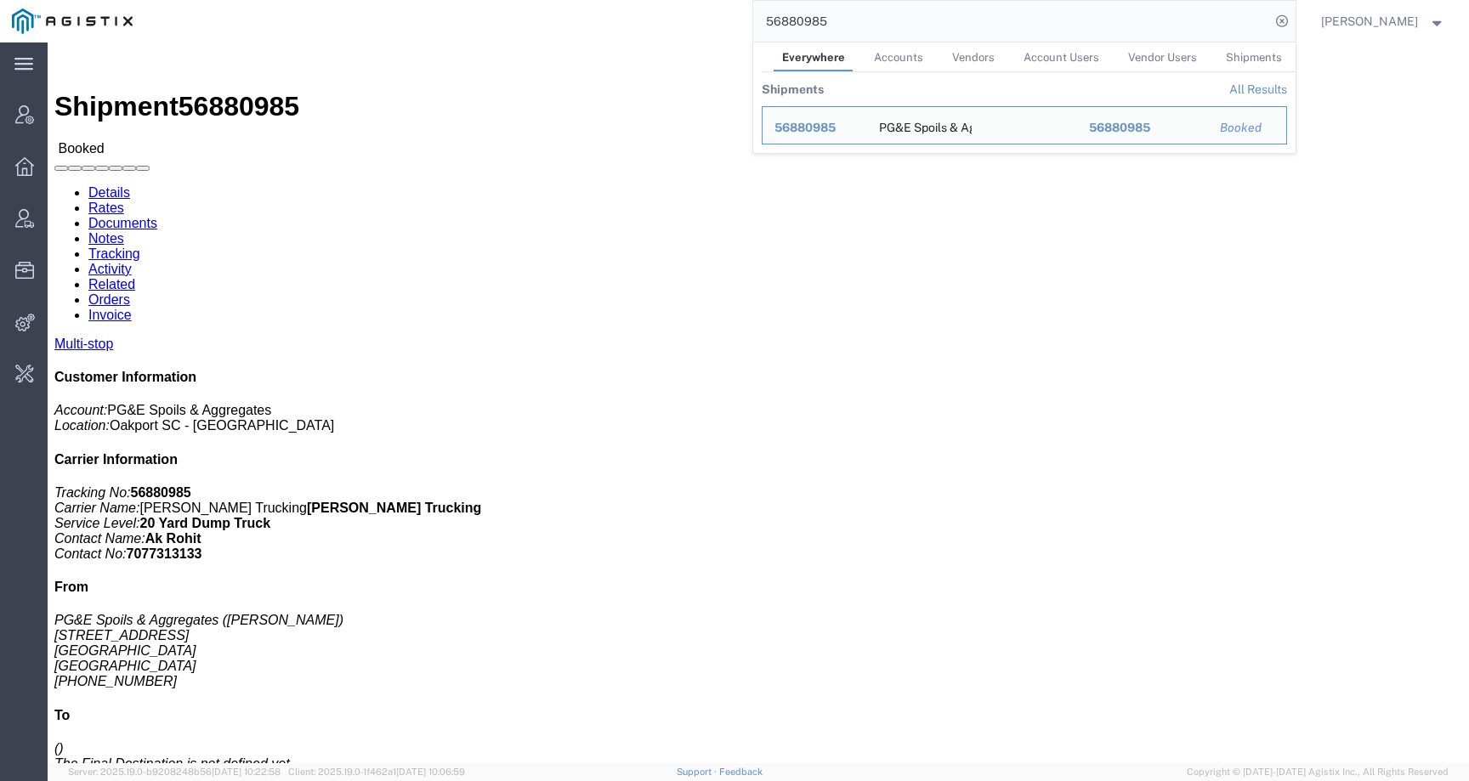
click link "Tracking"
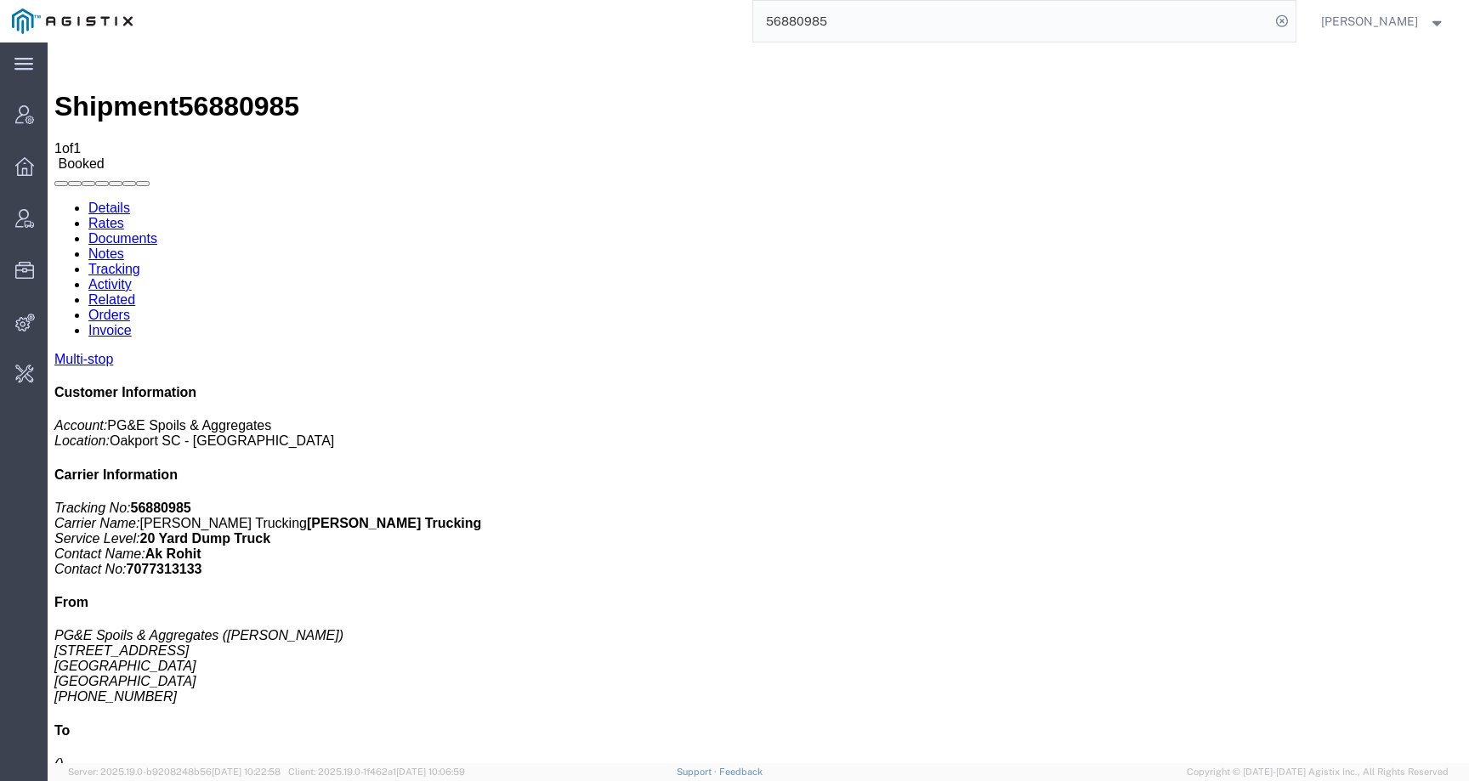
click at [800, 15] on input "56880985" at bounding box center [1011, 21] width 517 height 41
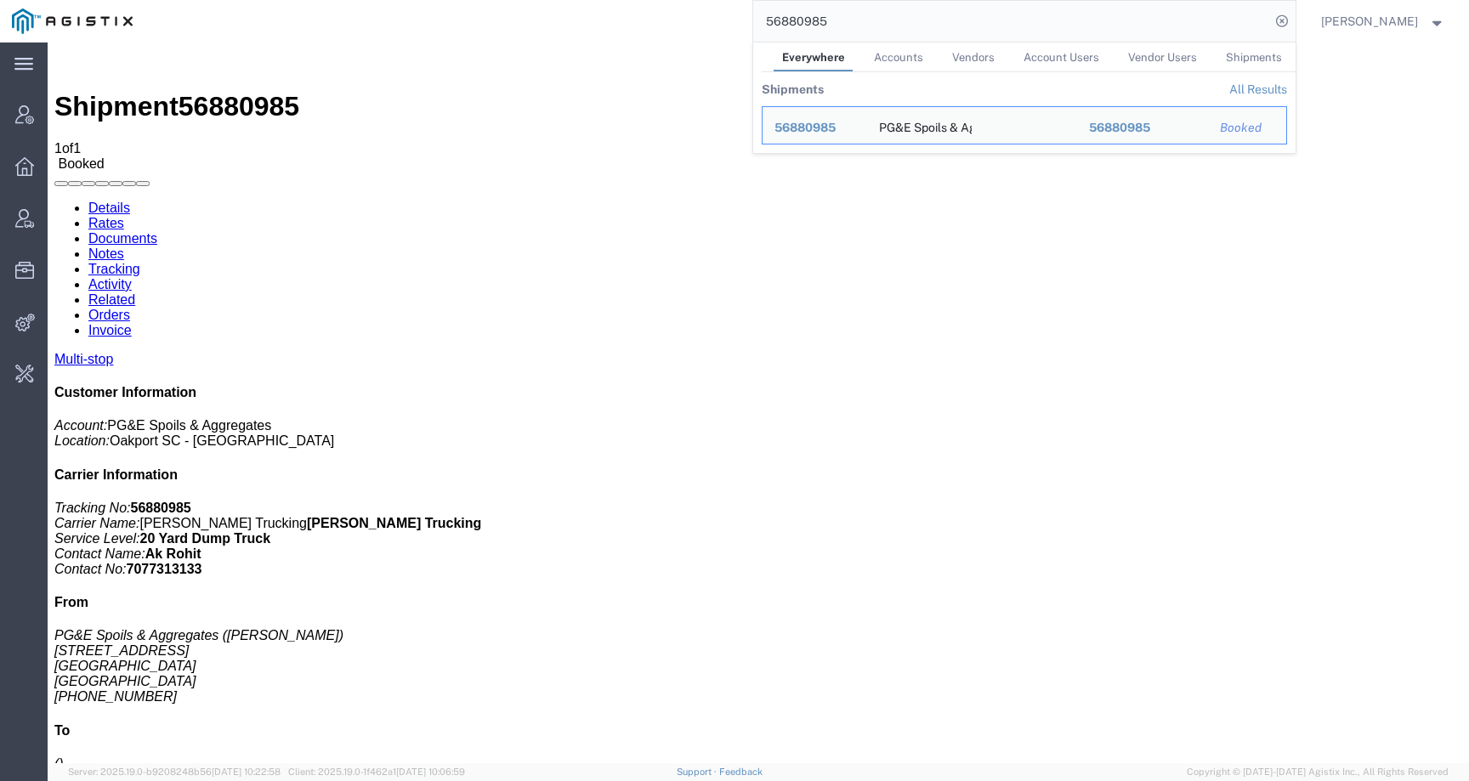
paste input "[EMAIL_ADDRESS][DOMAIN_NAME]"
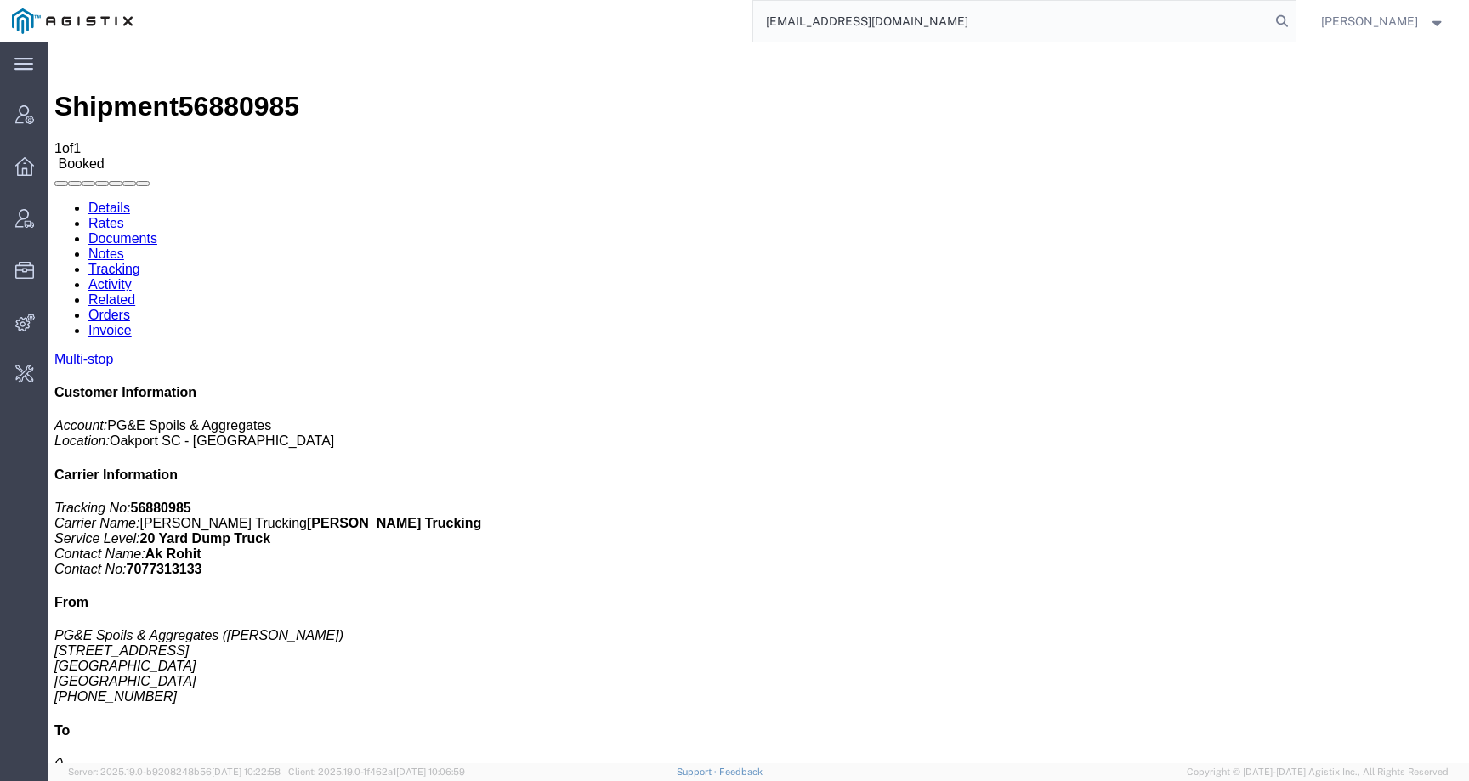
type input "[EMAIL_ADDRESS][DOMAIN_NAME]"
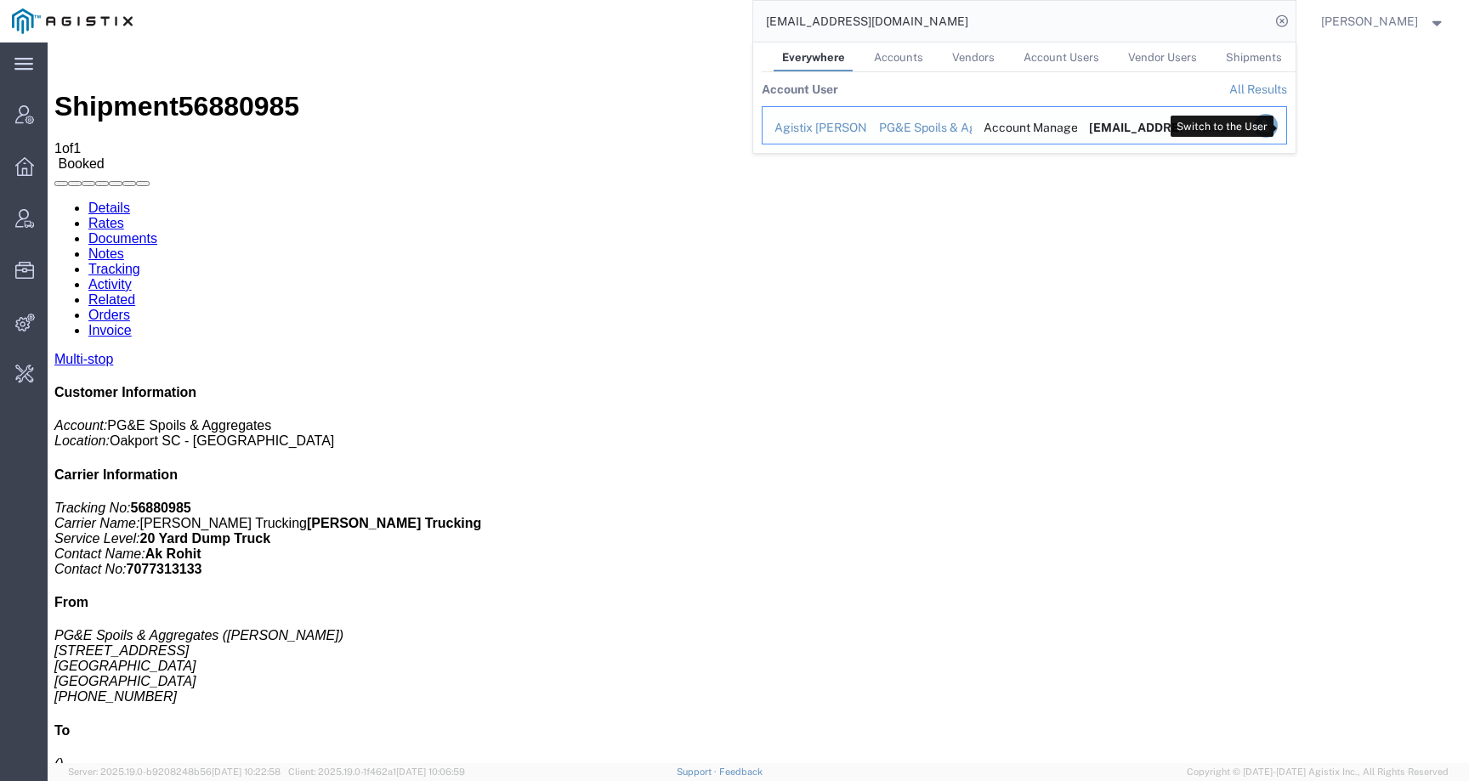
click at [1277, 124] on icon "Search Results" at bounding box center [1265, 126] width 24 height 24
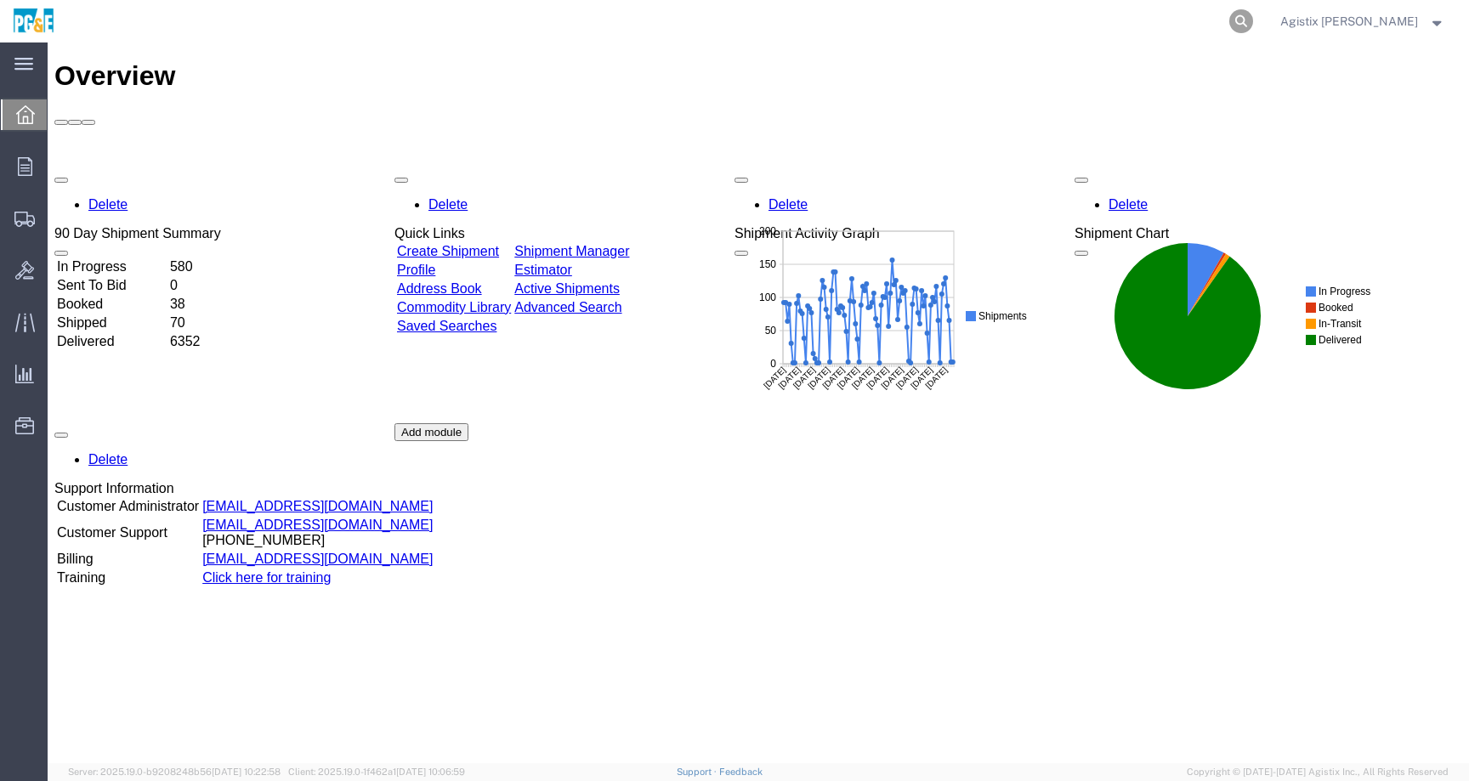
click at [1253, 18] on icon at bounding box center [1241, 21] width 24 height 24
click at [1226, 18] on input "search" at bounding box center [970, 21] width 517 height 41
paste input "56880985"
type input "56880985"
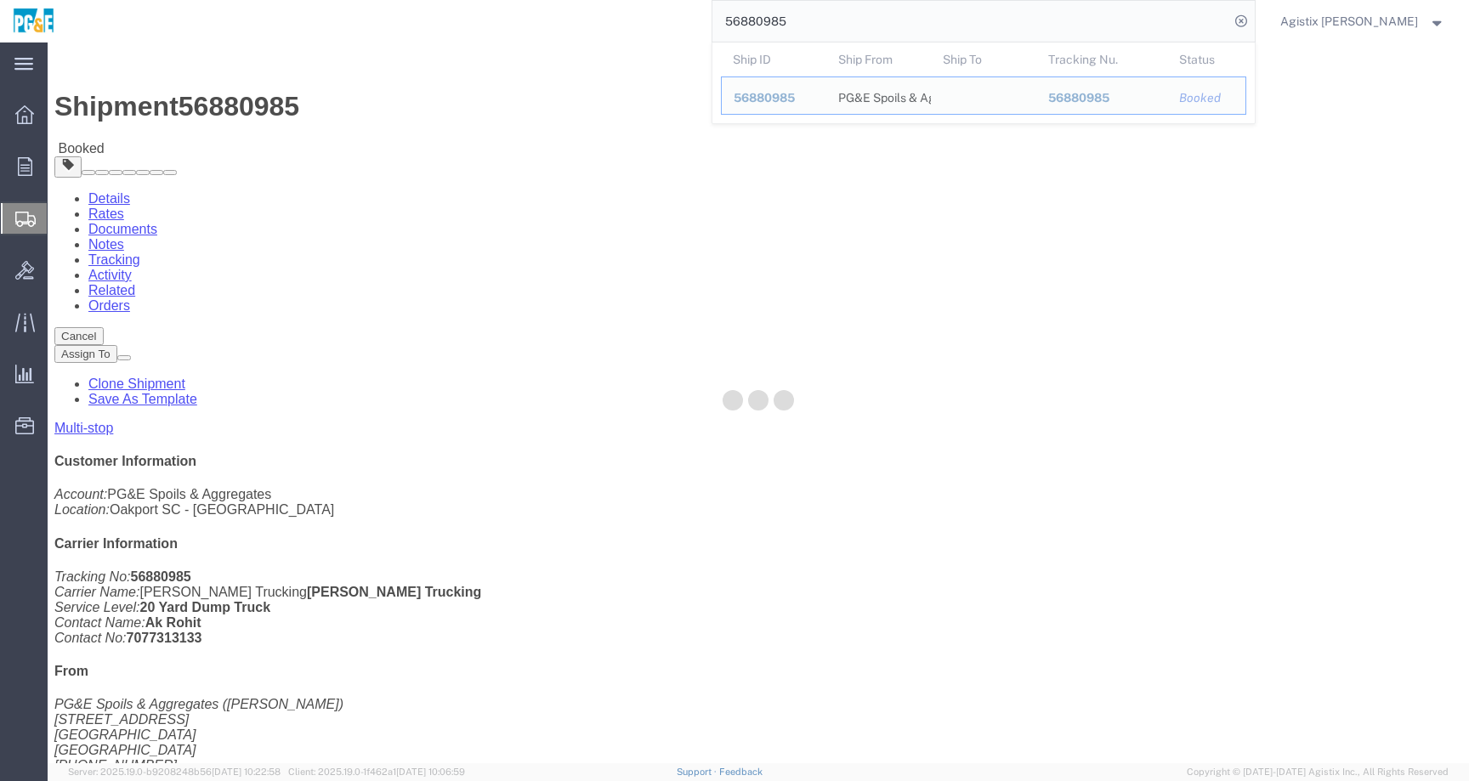
click at [369, 103] on div at bounding box center [758, 403] width 1421 height 721
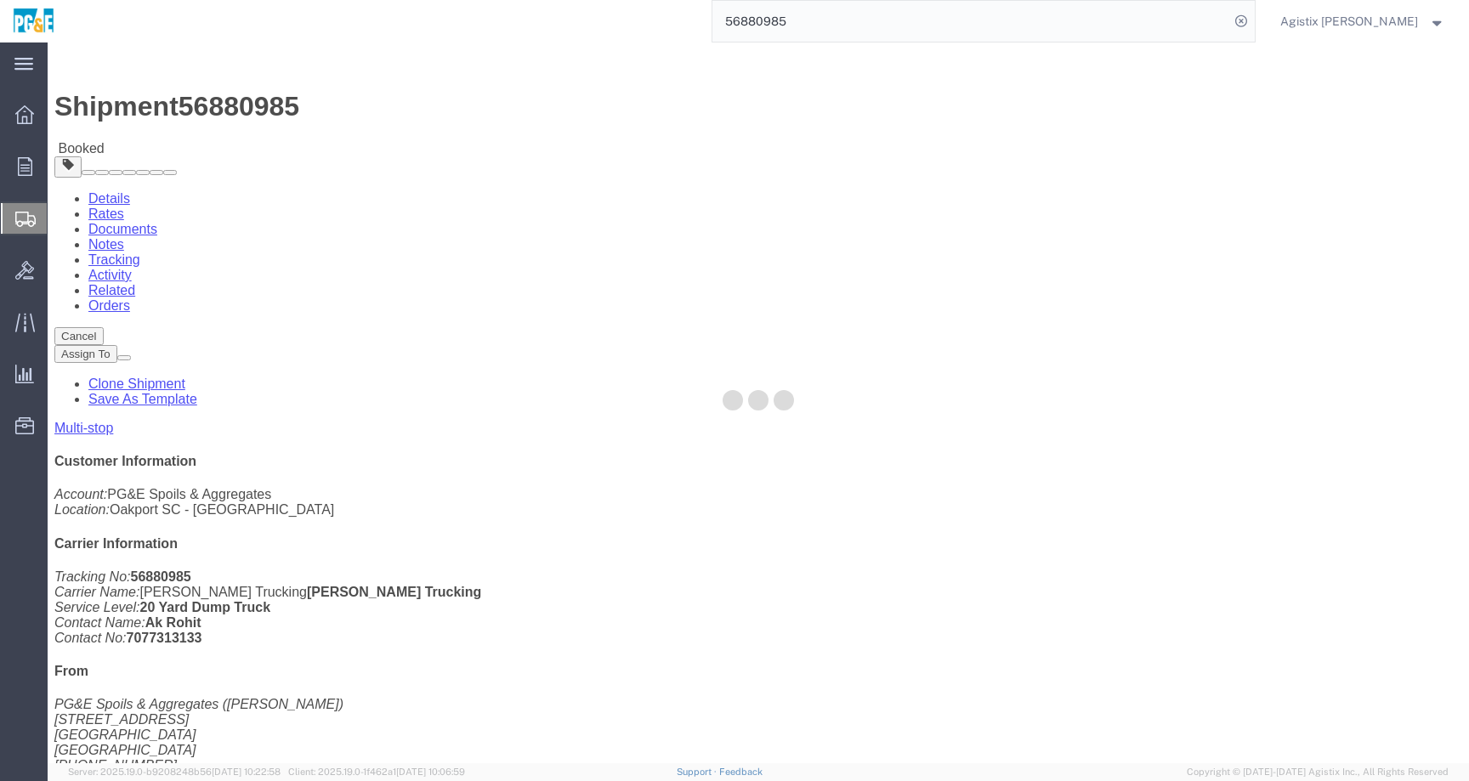
click link "Tracking"
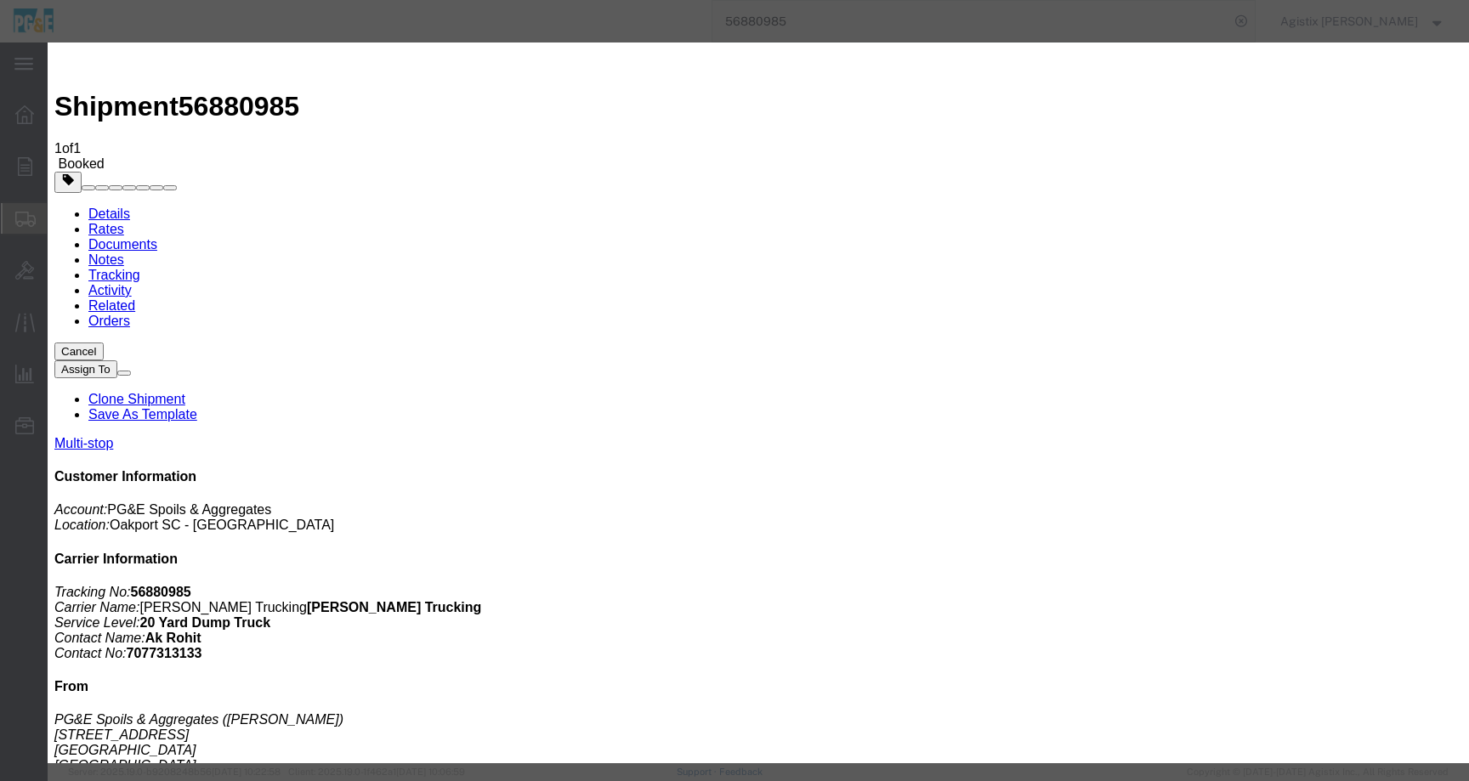
type input "6:00 AM"
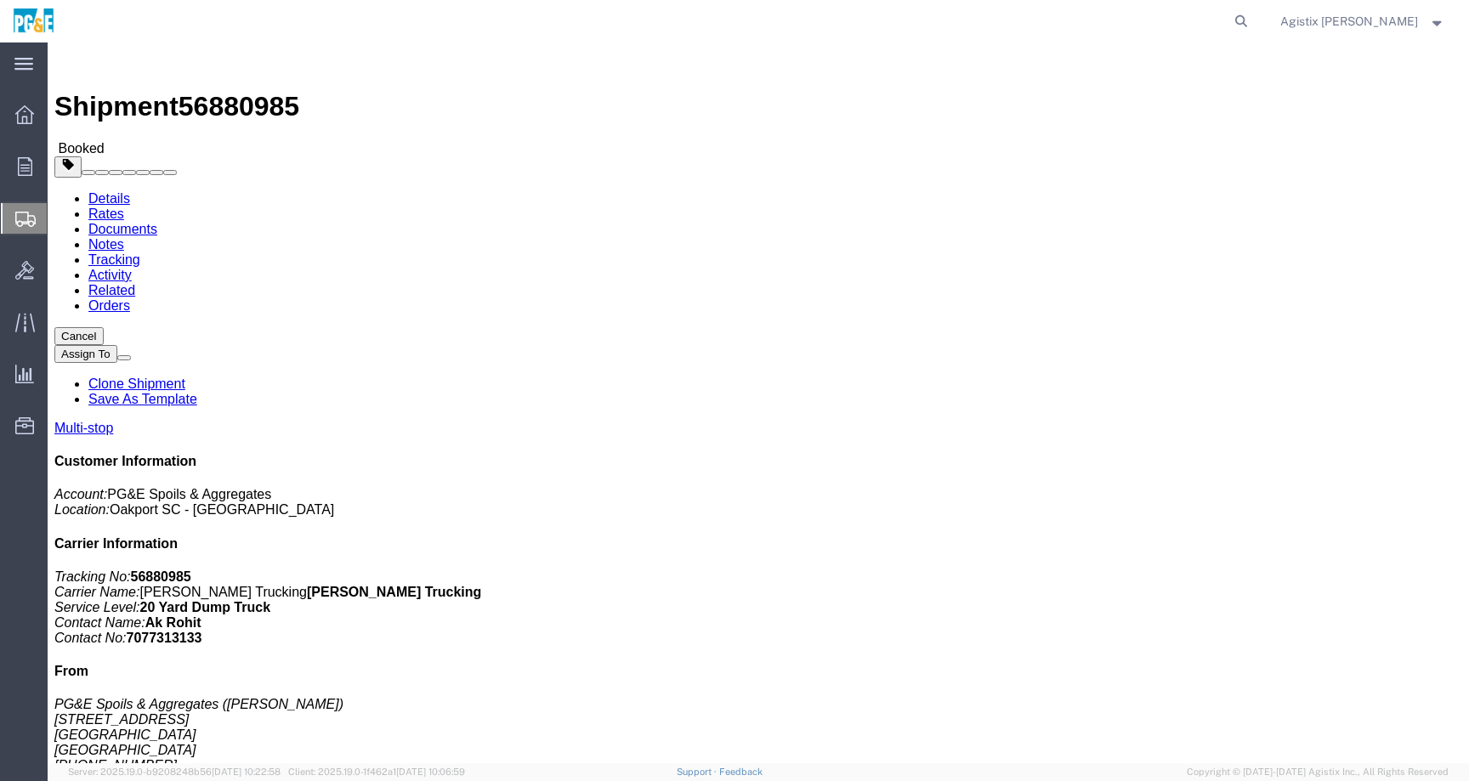
click link "Activity"
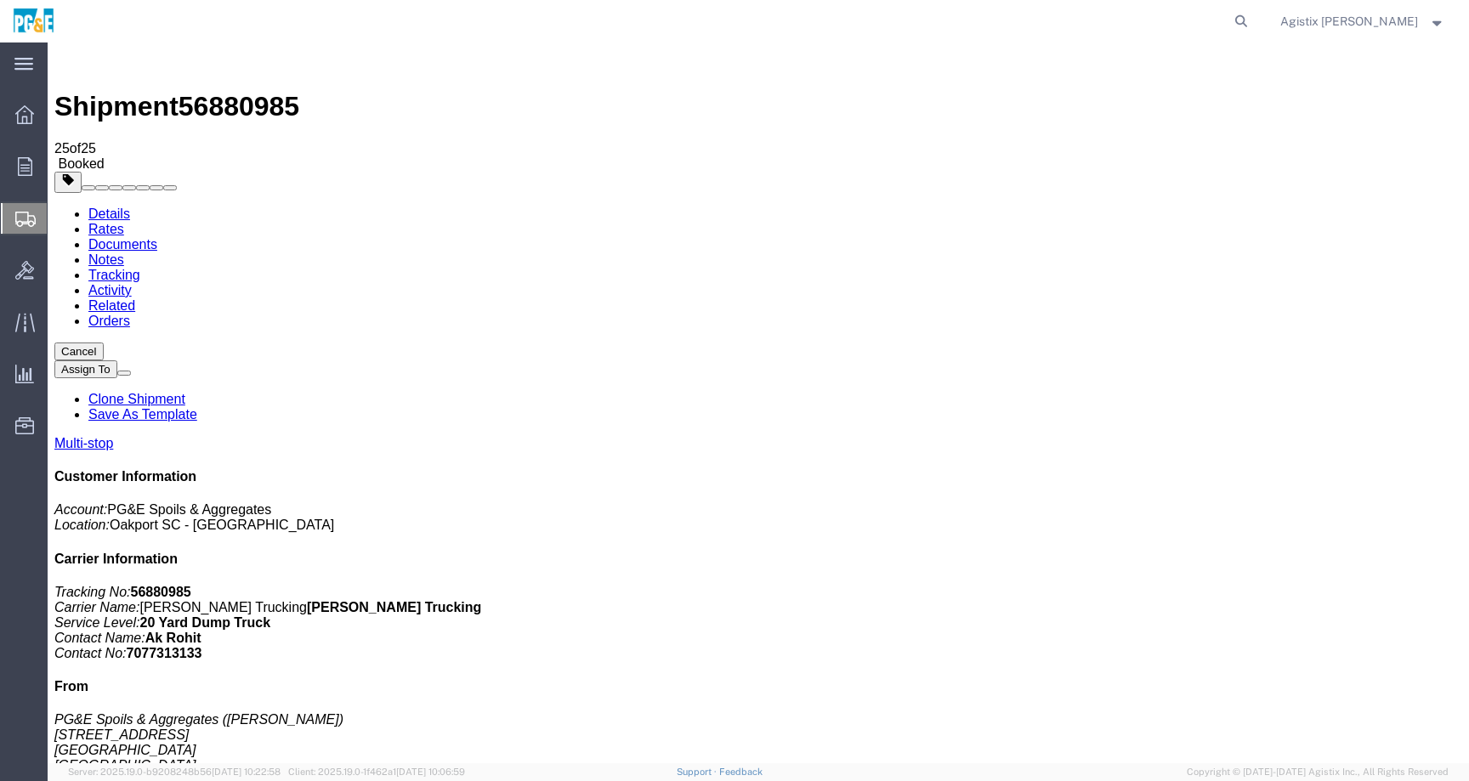
click at [140, 268] on link "Tracking" at bounding box center [114, 275] width 52 height 14
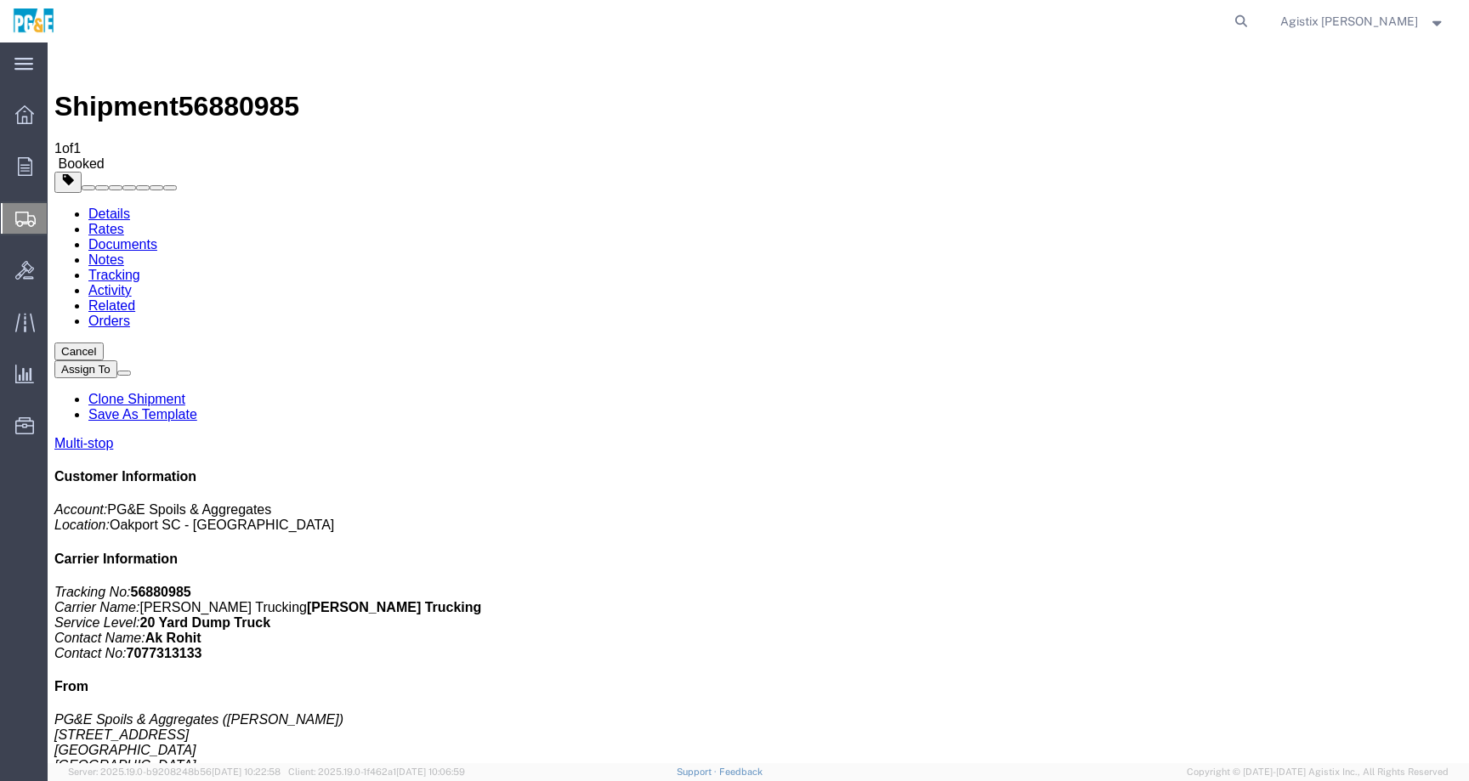
click at [132, 283] on link "Activity" at bounding box center [109, 290] width 43 height 14
click at [140, 268] on link "Tracking" at bounding box center [114, 275] width 52 height 14
drag, startPoint x: 1243, startPoint y: 333, endPoint x: 1316, endPoint y: 333, distance: 73.1
click at [1316, 585] on p "Tracking No: 56880985 Carrier Name: [PERSON_NAME] Trucking [PERSON_NAME] Trucki…" at bounding box center [758, 623] width 1408 height 77
copy b "Ak Rohit"
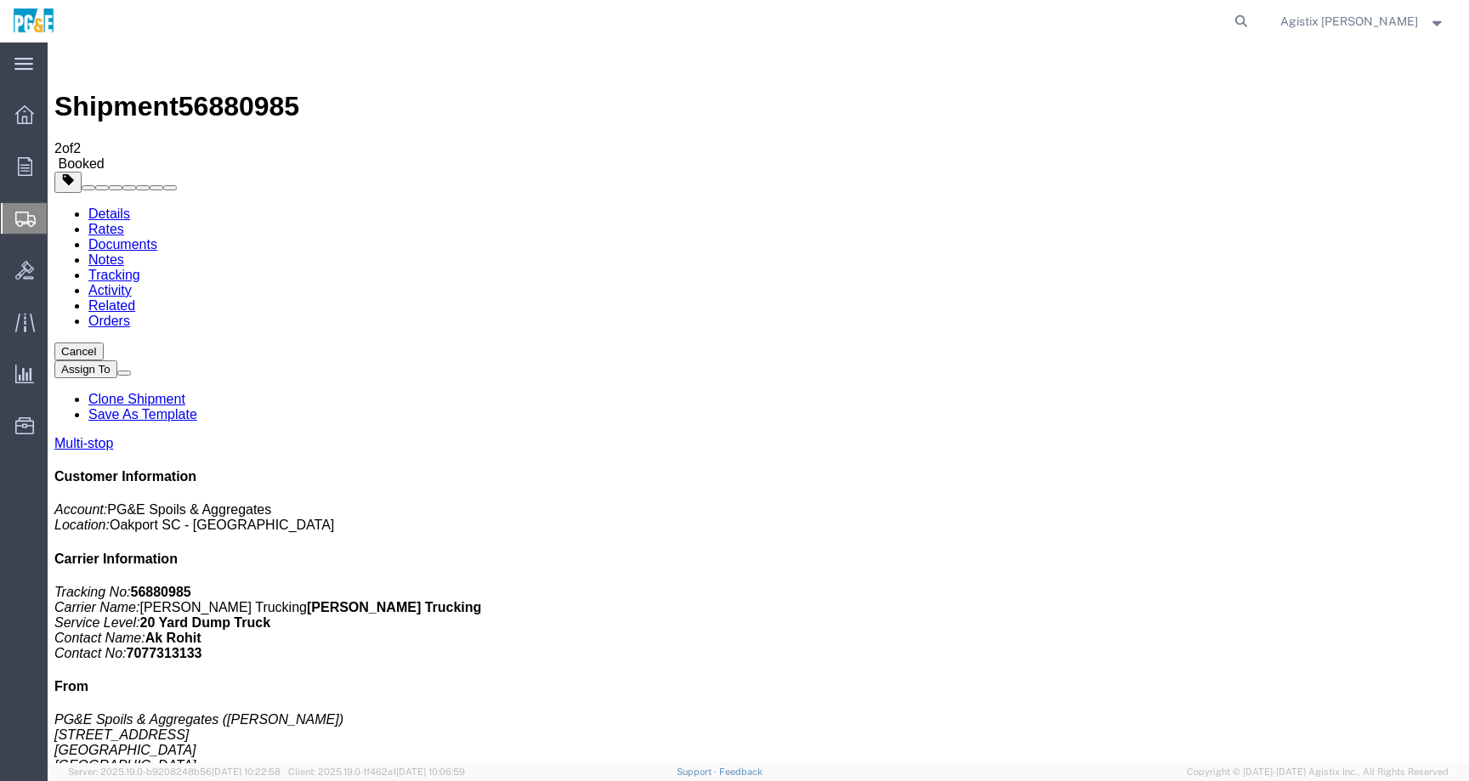
click at [252, 91] on span "56880985" at bounding box center [239, 106] width 121 height 31
copy span "56880985"
click at [1395, 20] on span "Agistix [PERSON_NAME]" at bounding box center [1349, 21] width 138 height 19
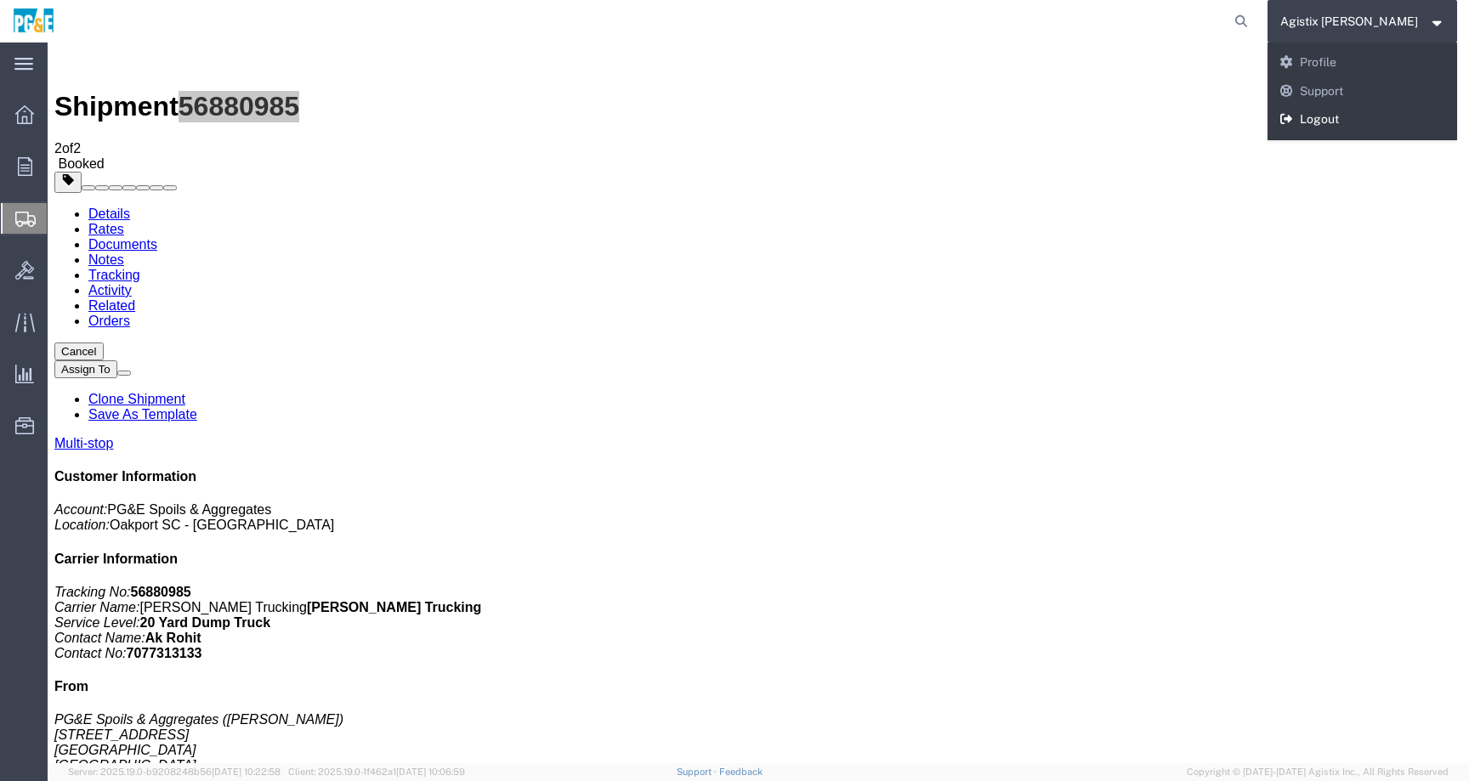
click at [1345, 123] on link "Logout" at bounding box center [1363, 119] width 190 height 29
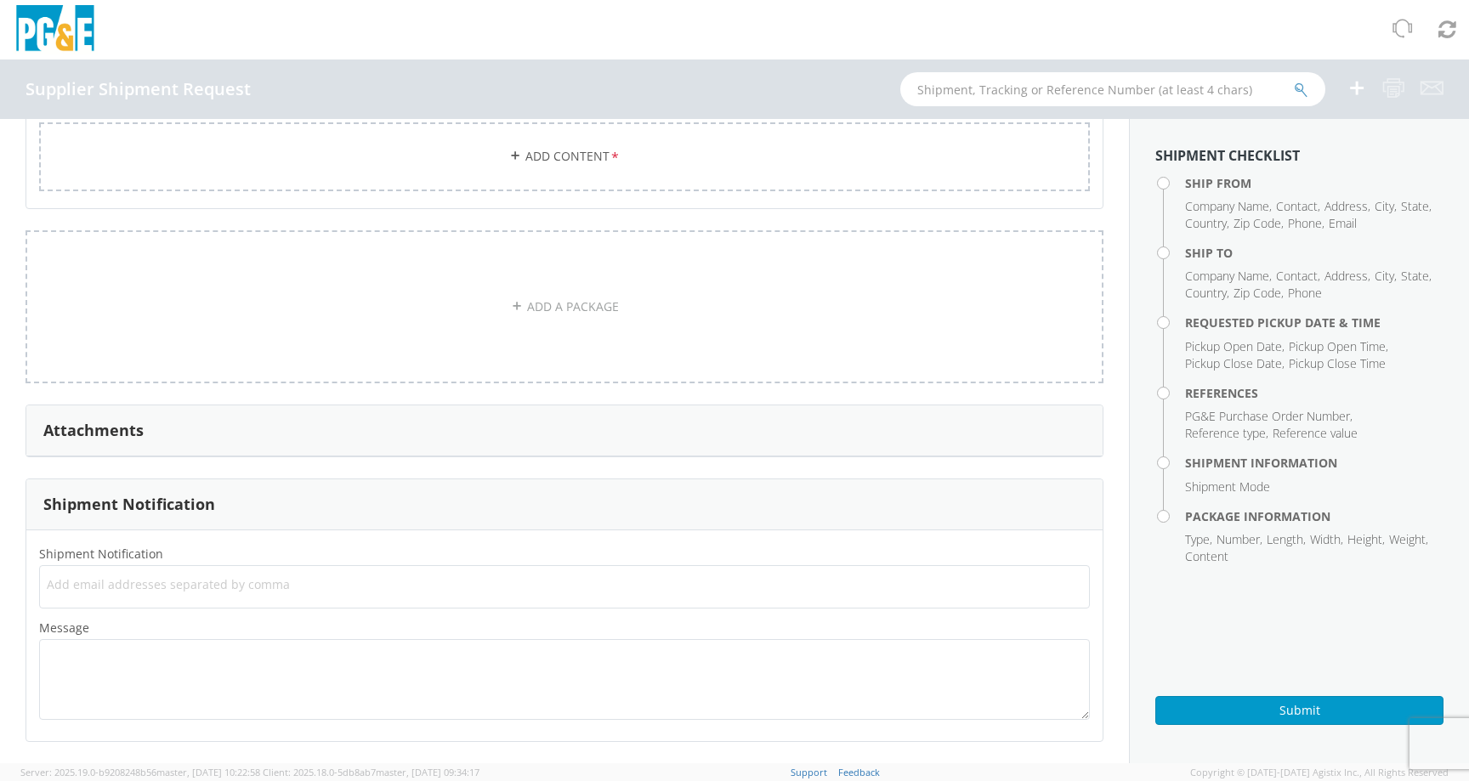
scroll to position [1209, 0]
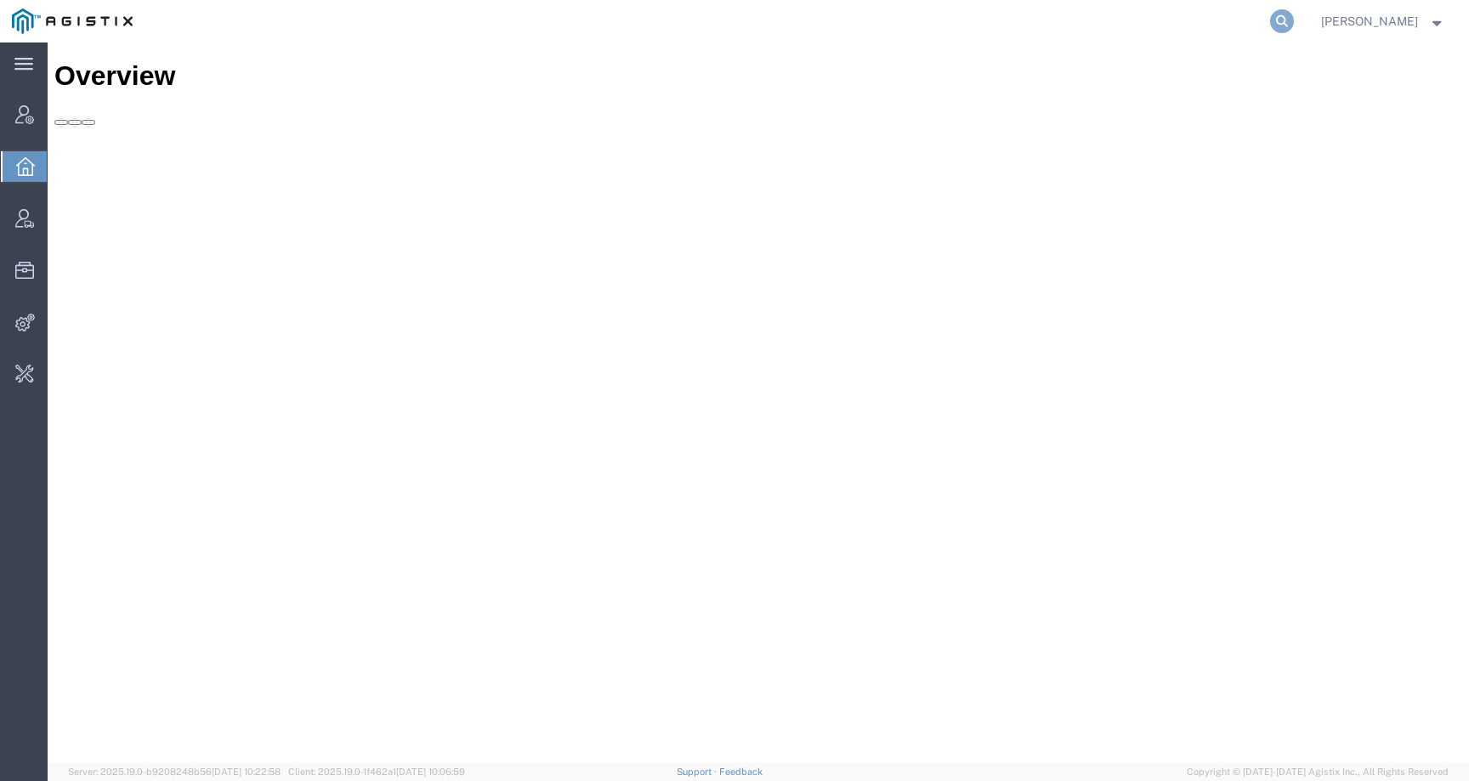
click at [1291, 23] on icon at bounding box center [1282, 21] width 24 height 24
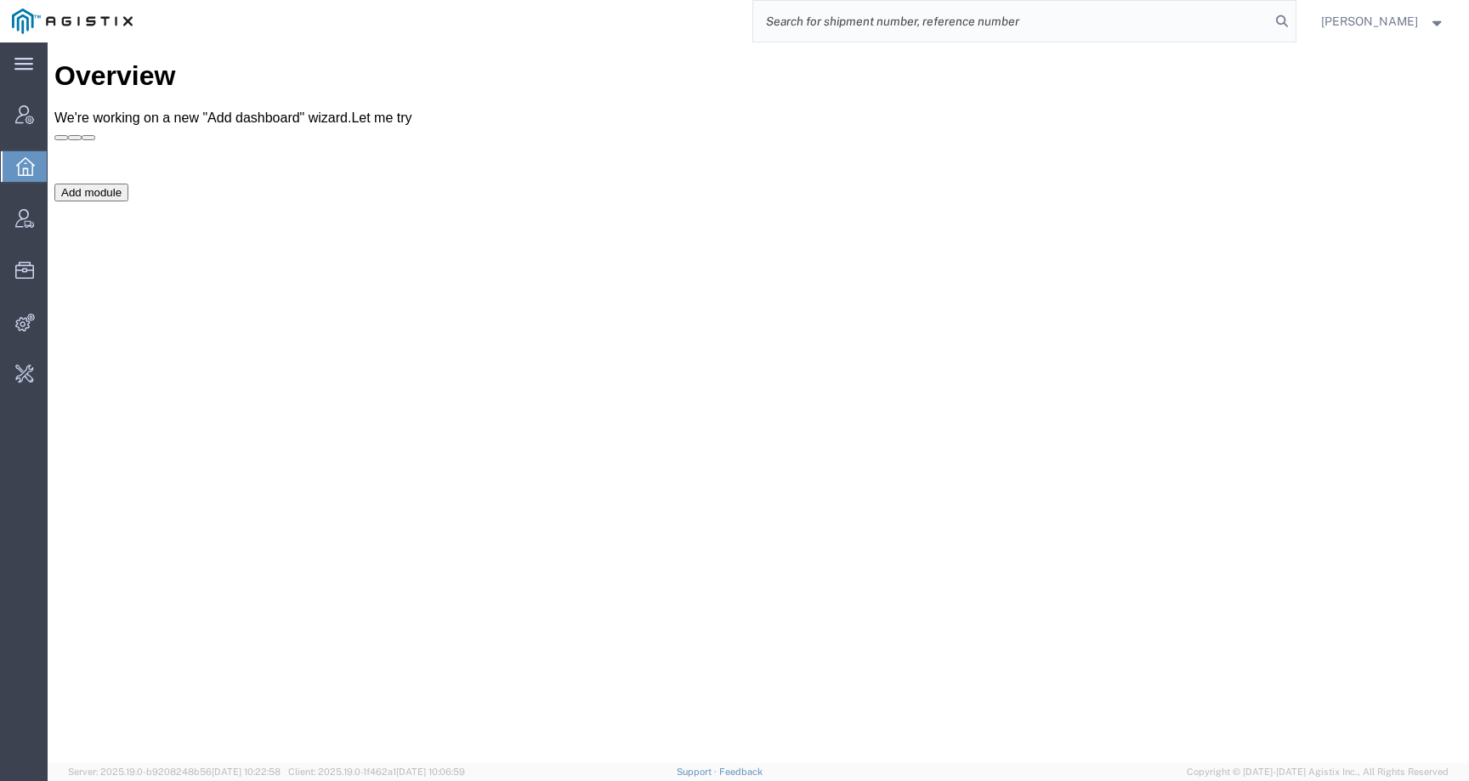
click at [1239, 23] on input "search" at bounding box center [1011, 21] width 517 height 41
paste input "1Z9R3V620390859664"
type input "1Z9R3V620390859664"
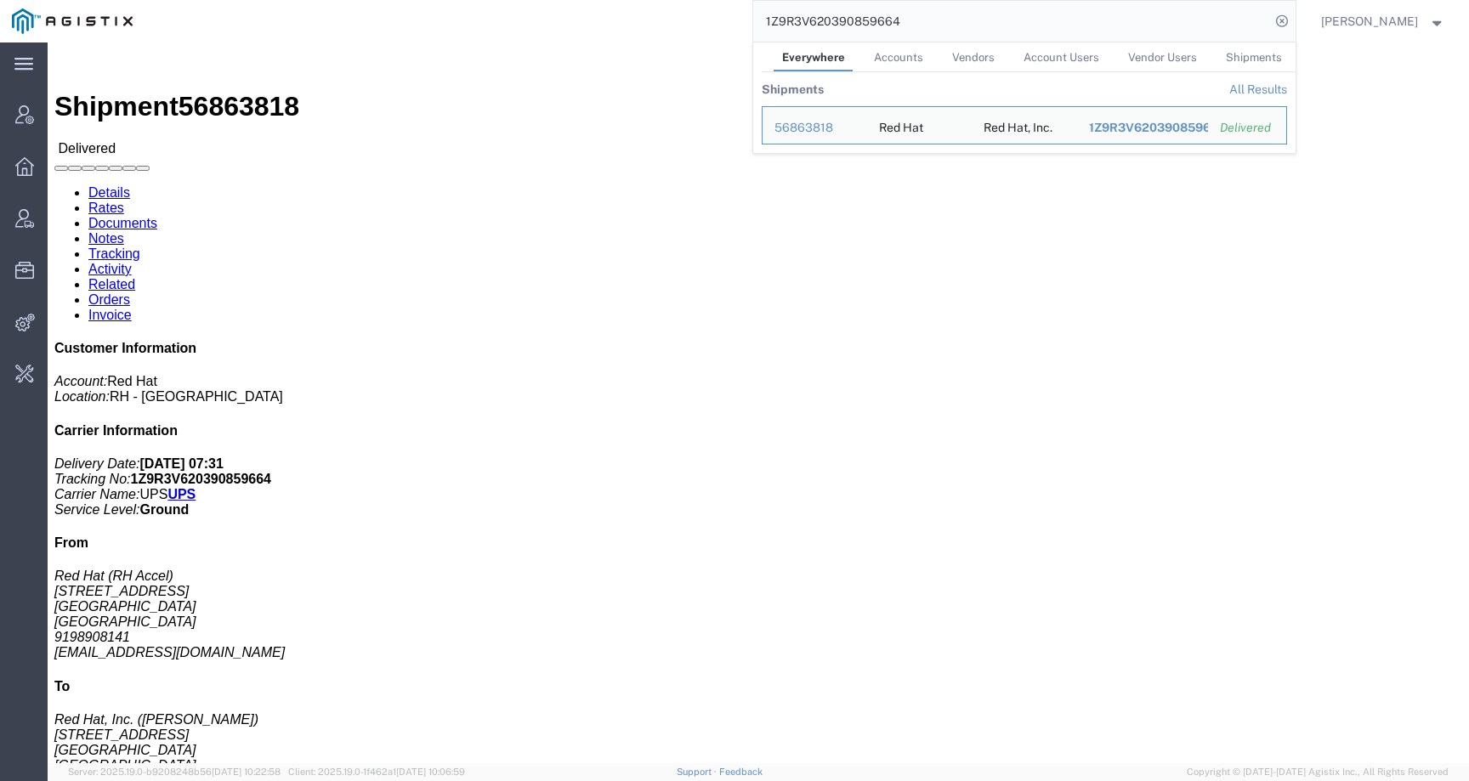
click link "Tracking"
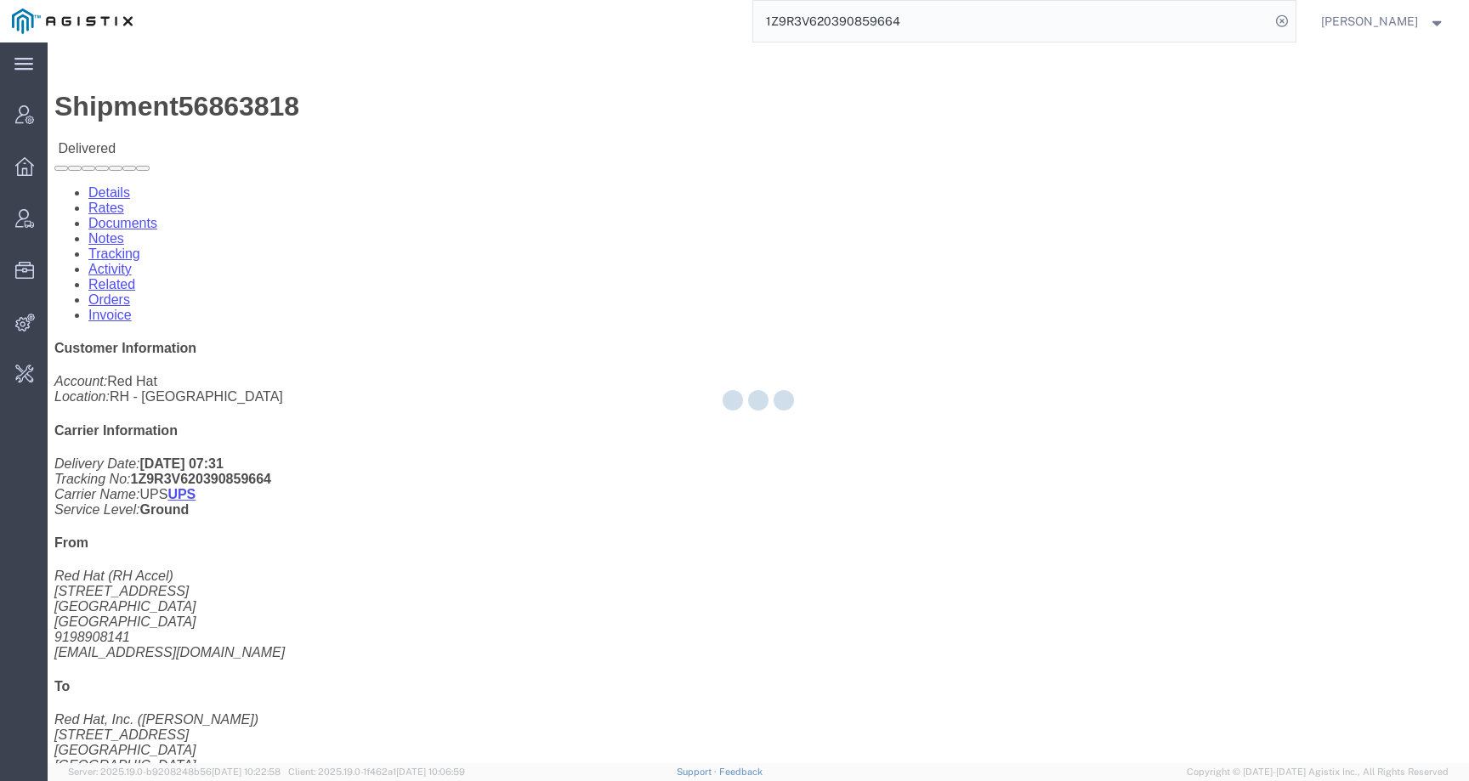
click at [424, 110] on div at bounding box center [758, 403] width 1421 height 721
